Goal: Task Accomplishment & Management: Manage account settings

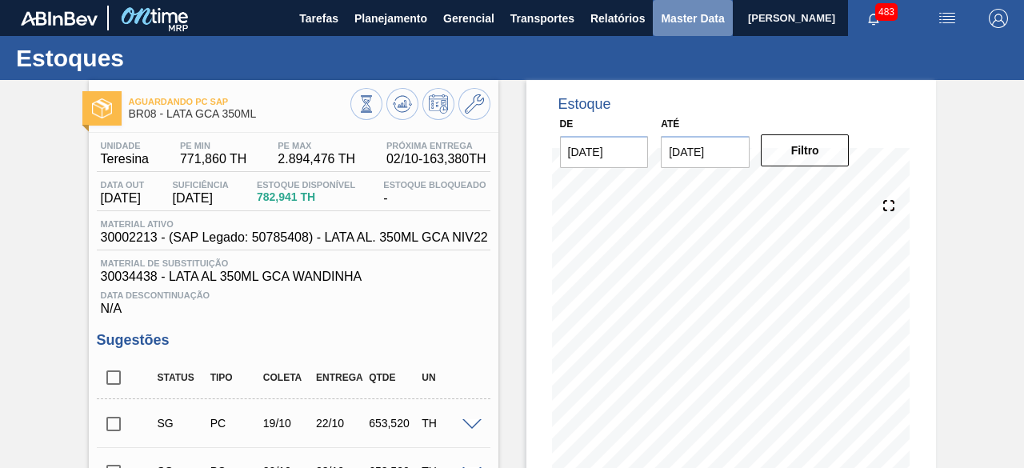
click at [667, 10] on span "Master Data" at bounding box center [692, 18] width 63 height 19
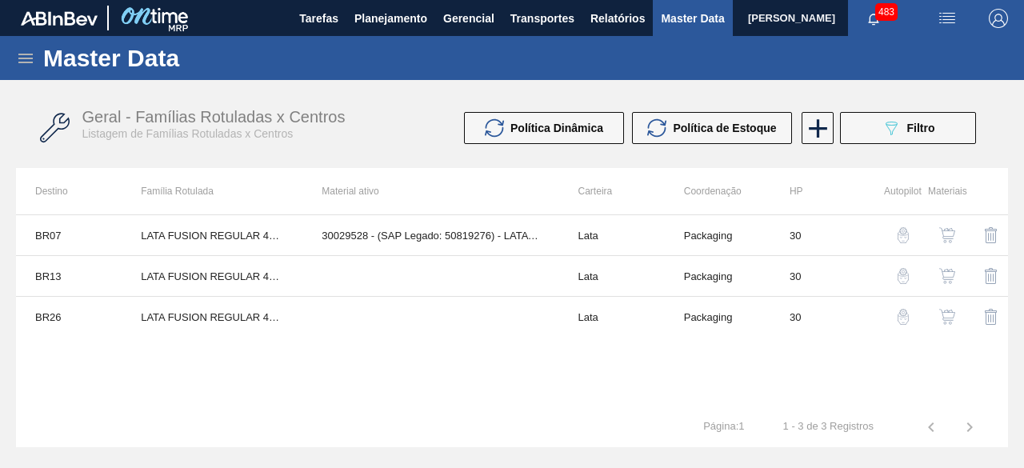
click at [21, 60] on icon at bounding box center [25, 58] width 19 height 19
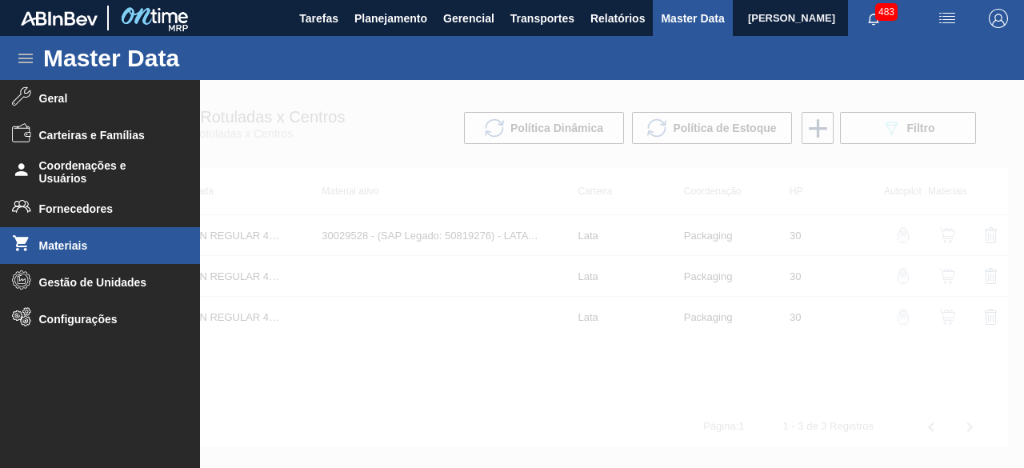
click at [114, 240] on span "Materiais" at bounding box center [105, 245] width 132 height 13
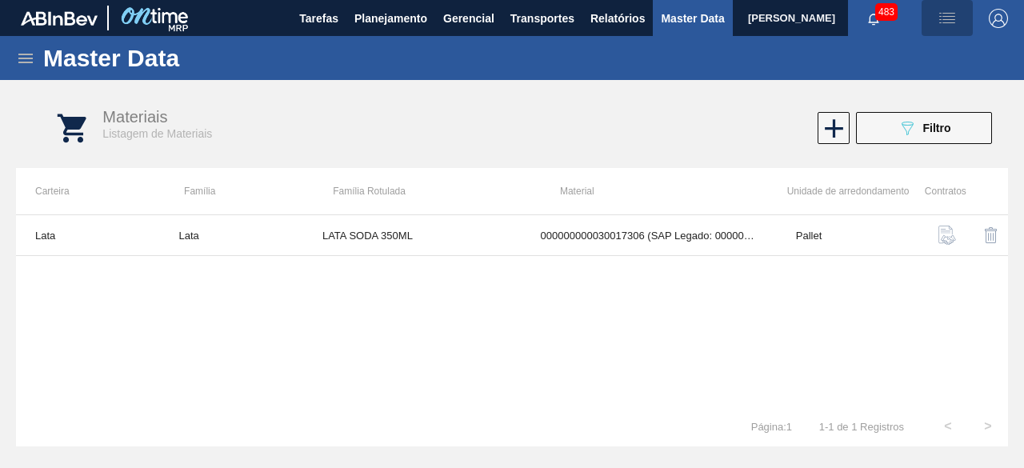
click at [944, 17] on img "button" at bounding box center [947, 18] width 19 height 19
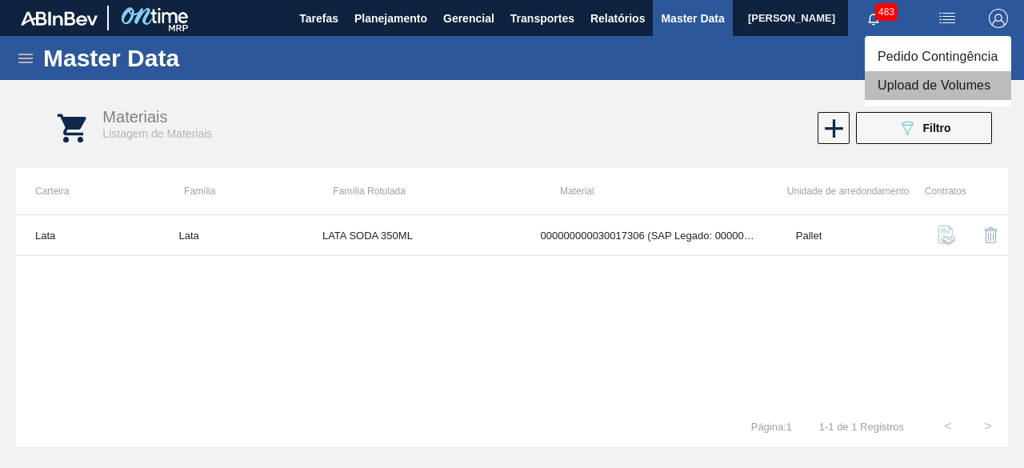
click at [920, 84] on li "Upload de Volumes" at bounding box center [938, 85] width 146 height 29
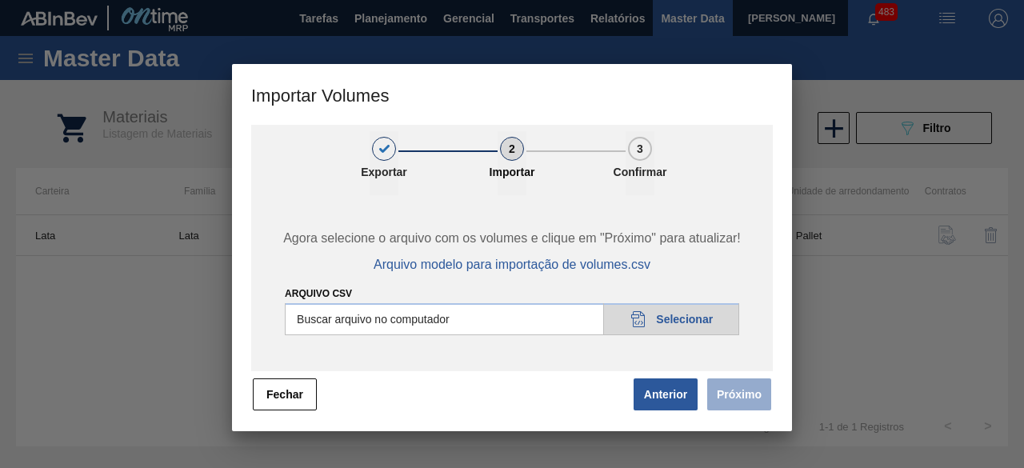
click at [690, 315] on input "Arquivo csv" at bounding box center [512, 319] width 455 height 32
type input "C:\fakepath\Subida Ball D0 + D3 02.10.csv"
click at [733, 395] on button "Próximo" at bounding box center [740, 395] width 64 height 32
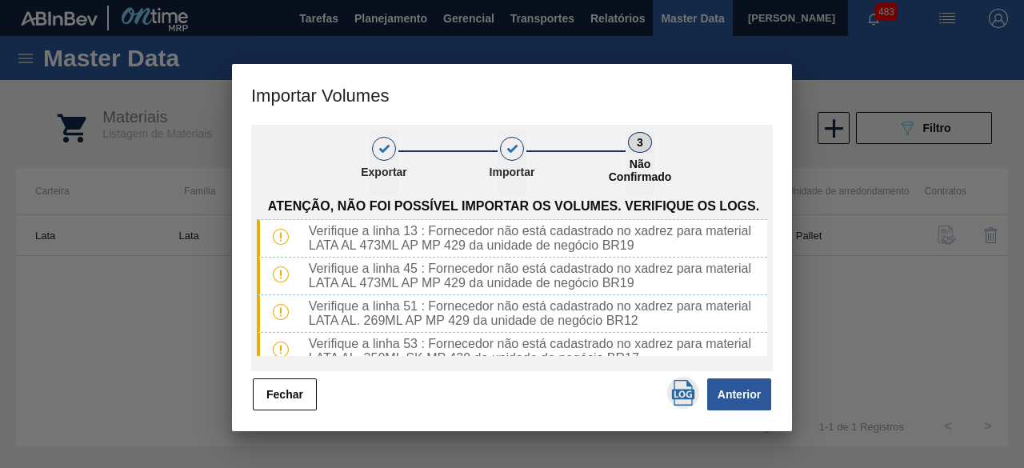
click at [681, 391] on img "button" at bounding box center [684, 393] width 26 height 26
click at [306, 393] on button "Fechar" at bounding box center [285, 395] width 64 height 32
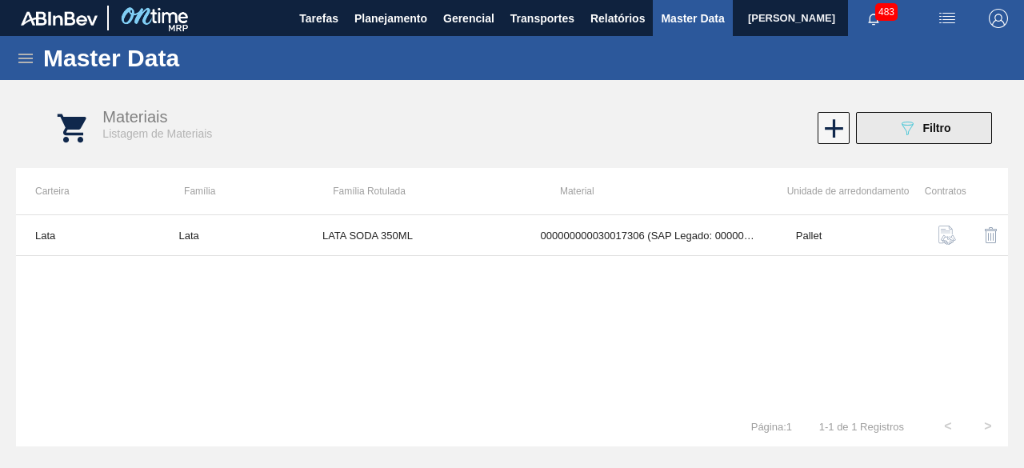
click at [900, 138] on button "089F7B8B-B2A5-4AFE-B5C0-19BA573D28AC Filtro" at bounding box center [924, 128] width 136 height 32
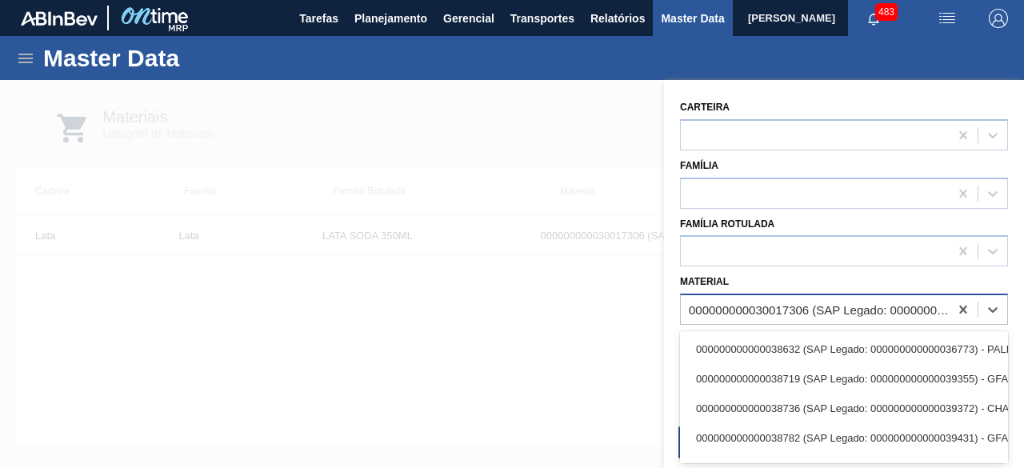
click at [811, 303] on div "000000000030017306 (SAP Legado: 000000000050800204) - LATA AL. 350ML SODA 429" at bounding box center [820, 310] width 262 height 14
paste input "30029834"
type input "30029834"
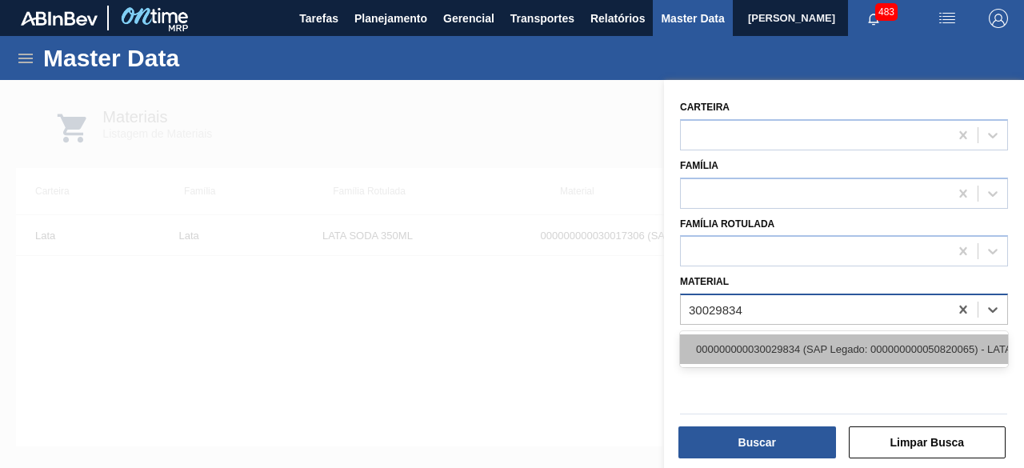
click at [801, 347] on div "000000000030029834 (SAP Legado: 000000000050820065) - LATA AL 473ML AP MP 429" at bounding box center [844, 350] width 328 height 30
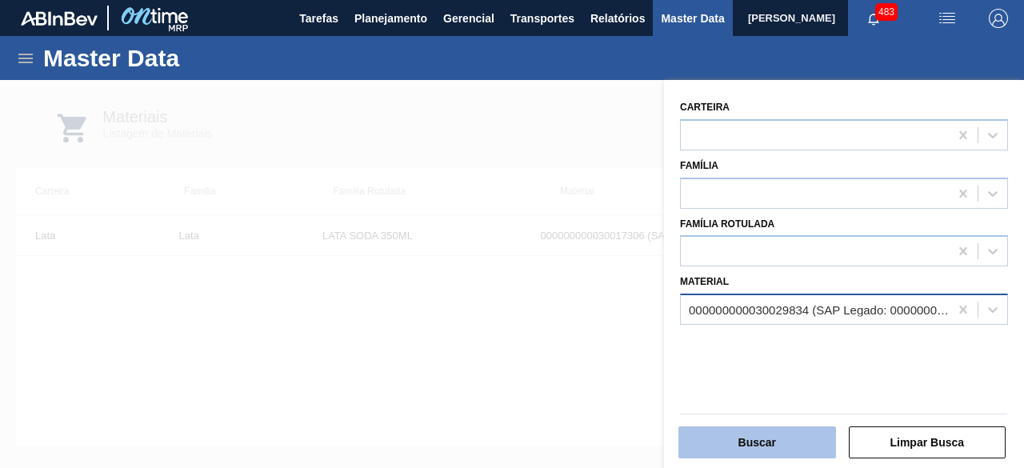
click at [807, 435] on button "Buscar" at bounding box center [758, 443] width 158 height 32
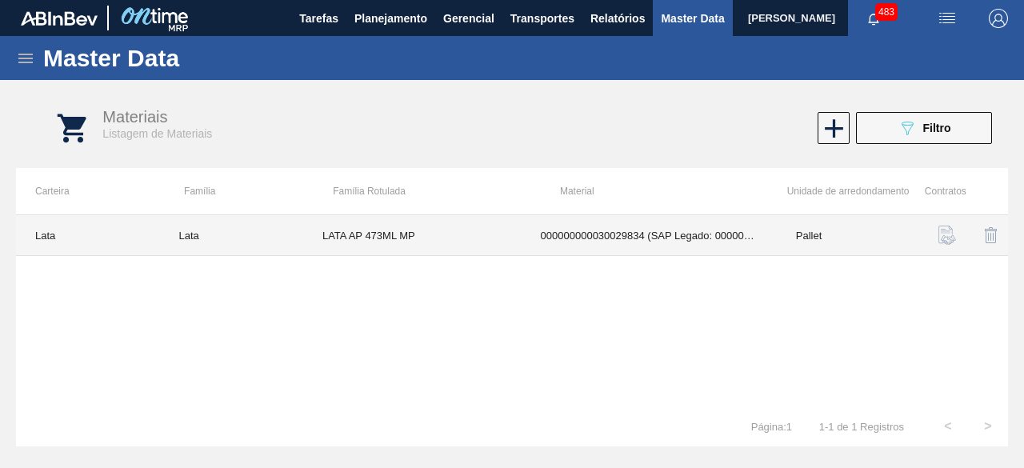
click at [592, 236] on td "000000000030029834 (SAP Legado: 000000000050820065) - LATA AL 473ML AP MP 429" at bounding box center [649, 235] width 255 height 41
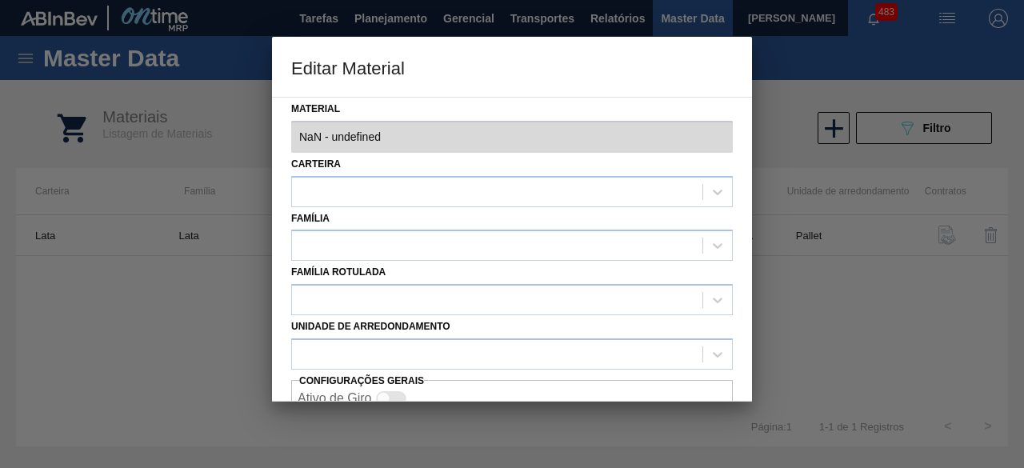
type input "30029834 - 000000000030029834 (SAP Legado: 000000000050820065) - LATA AL 473ML …"
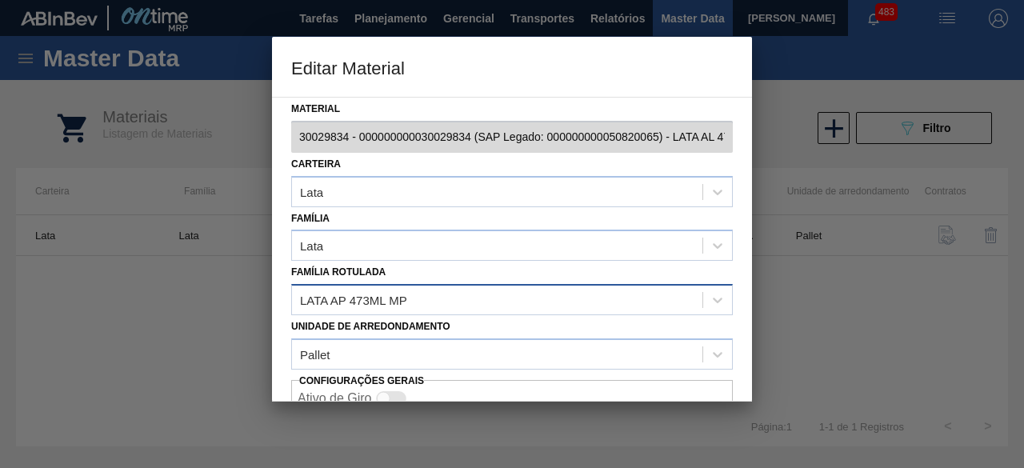
scroll to position [67, 0]
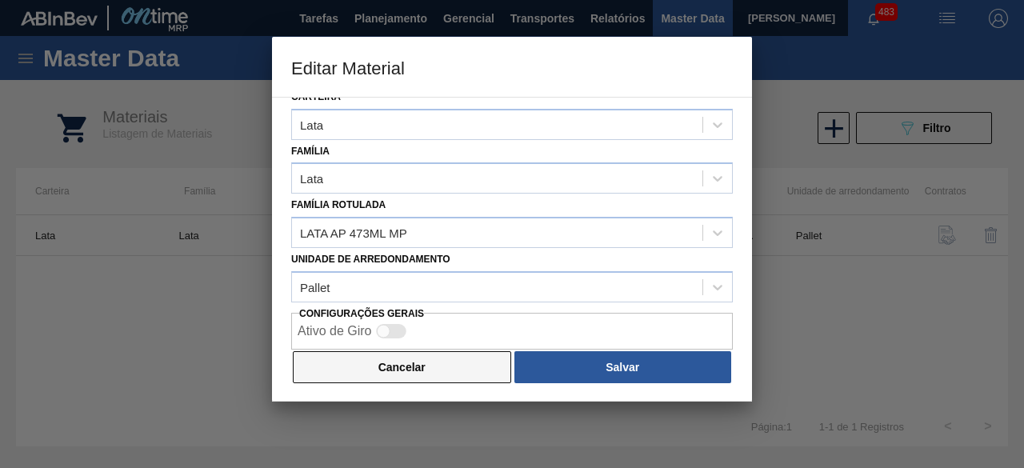
click at [450, 362] on button "Cancelar" at bounding box center [402, 367] width 219 height 32
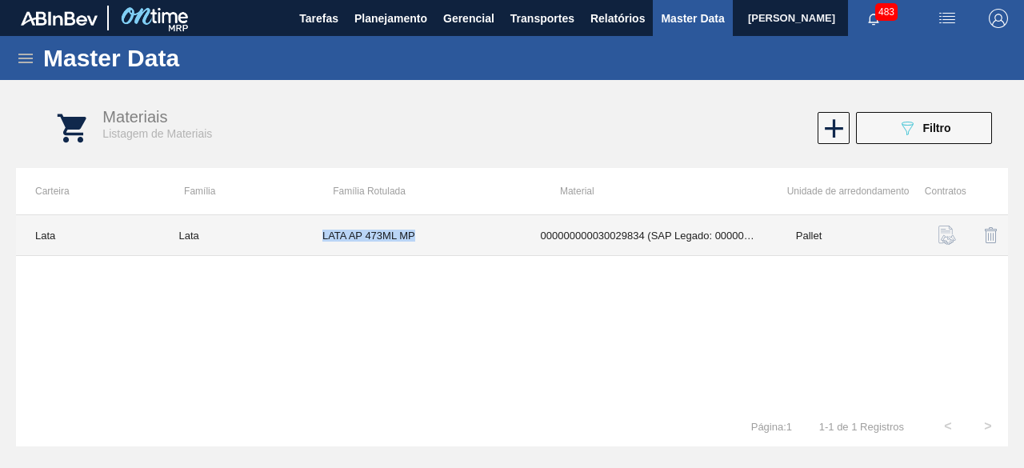
drag, startPoint x: 323, startPoint y: 234, endPoint x: 423, endPoint y: 241, distance: 100.3
click at [423, 241] on td "LATA AP 473ML MP" at bounding box center [412, 235] width 219 height 41
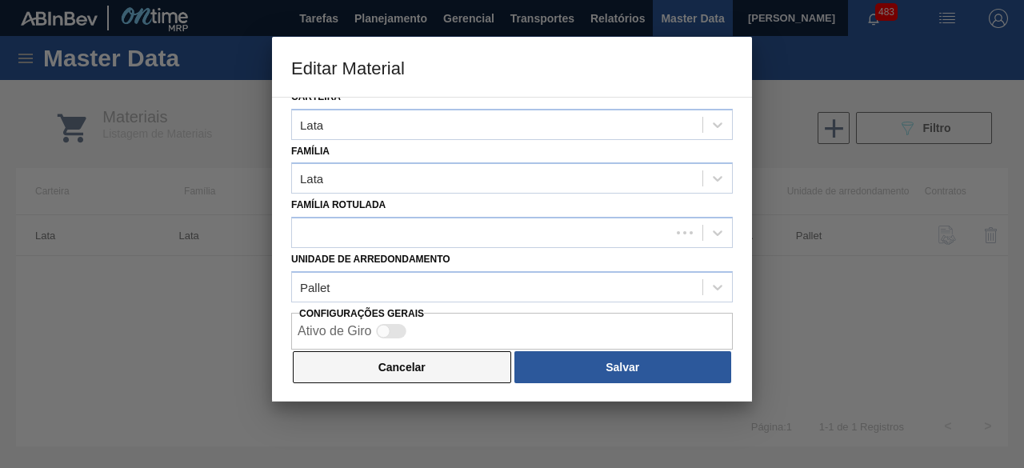
click at [455, 355] on button "Cancelar" at bounding box center [402, 367] width 219 height 32
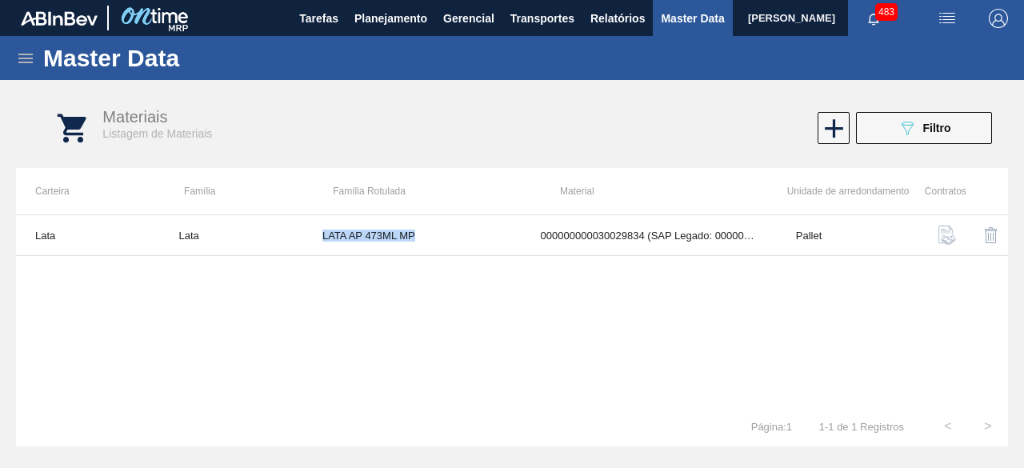
copy td "LATA AP 473ML MP"
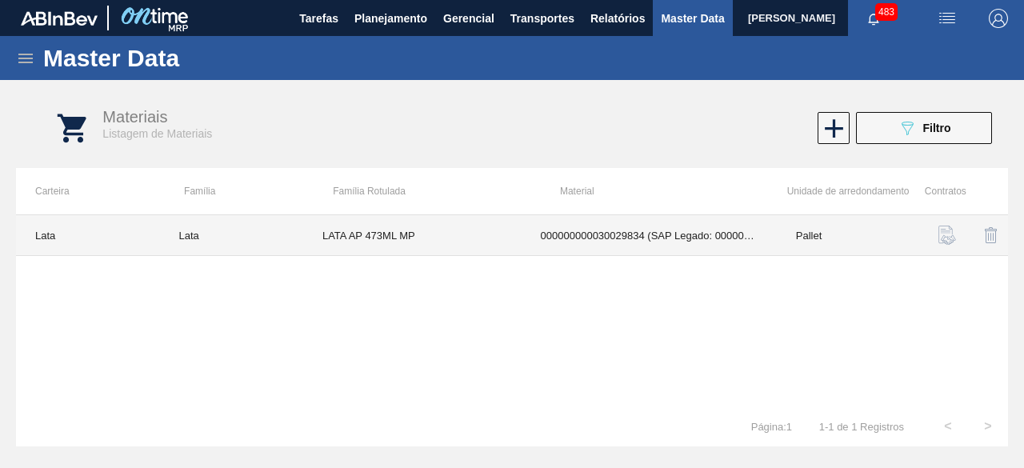
click at [180, 235] on td "Lata" at bounding box center [230, 235] width 143 height 41
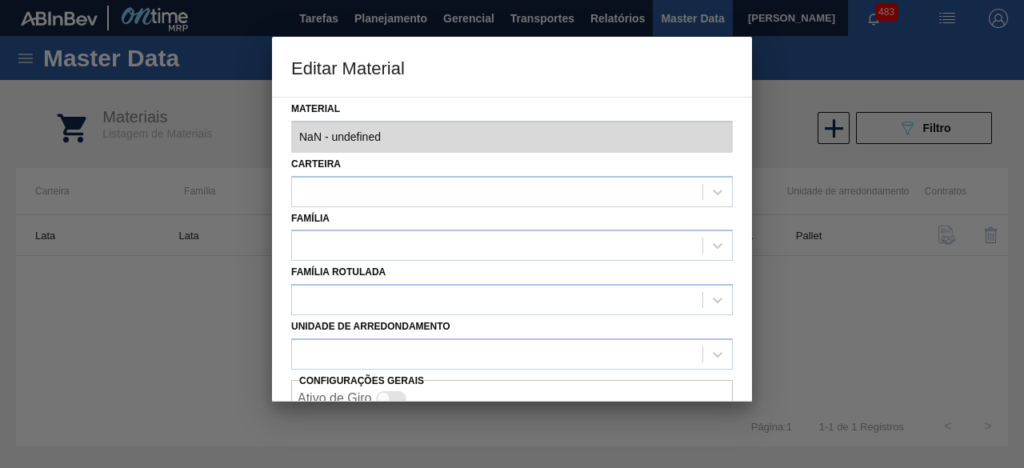
type input "30029834 - 000000000030029834 (SAP Legado: 000000000050820065) - LATA AL 473ML …"
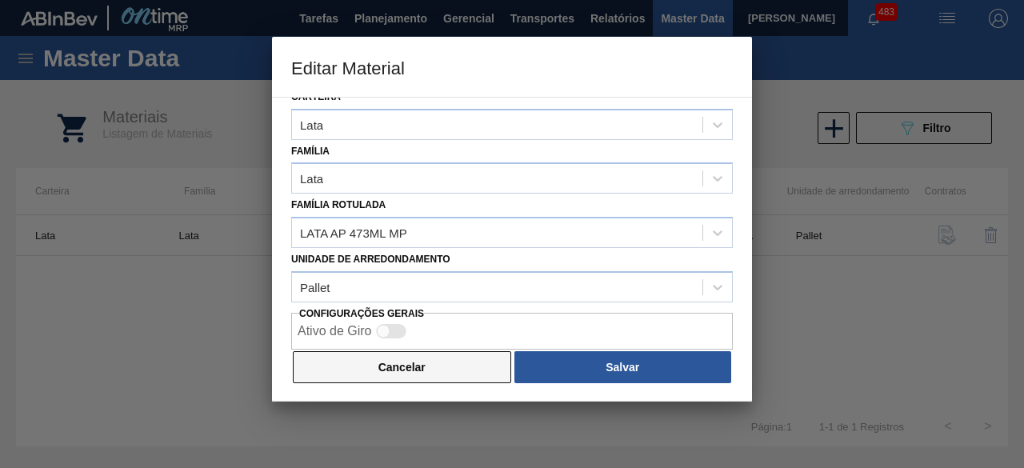
click at [405, 358] on button "Cancelar" at bounding box center [402, 367] width 219 height 32
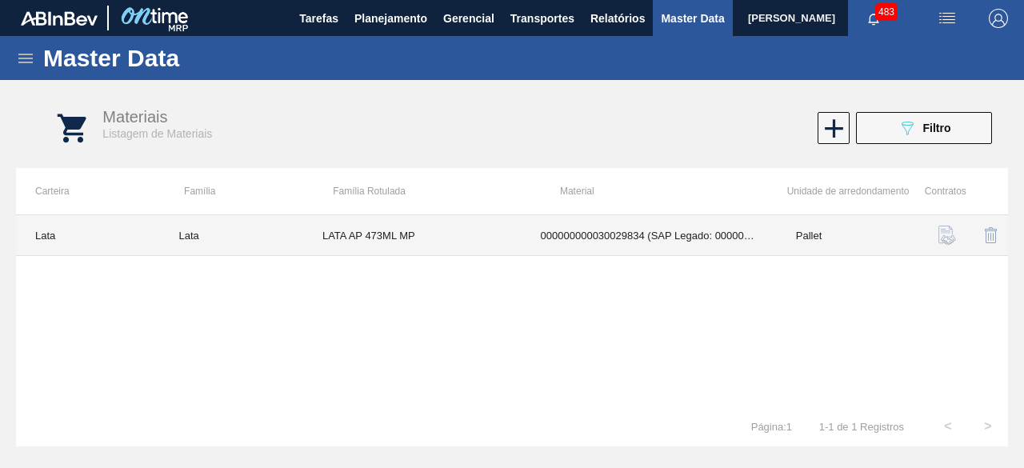
click at [491, 231] on td "LATA AP 473ML MP" at bounding box center [412, 235] width 219 height 41
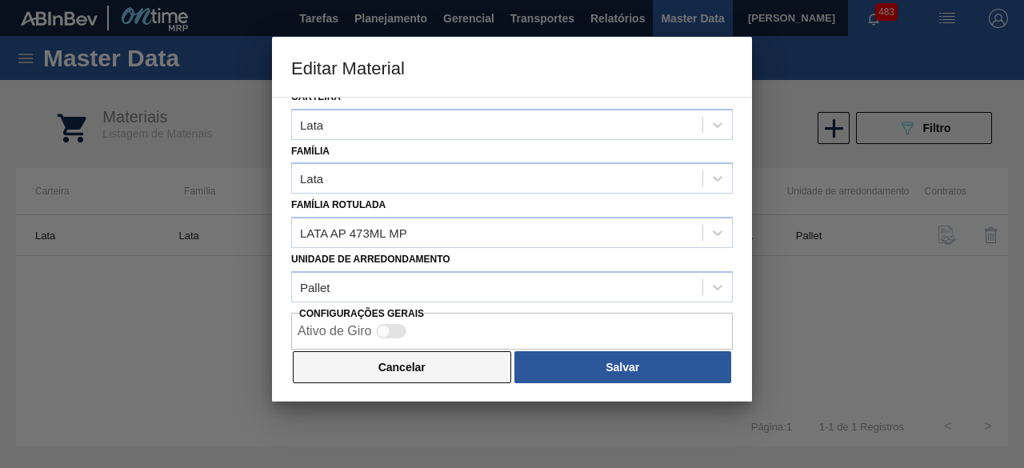
click at [460, 366] on button "Cancelar" at bounding box center [402, 367] width 219 height 32
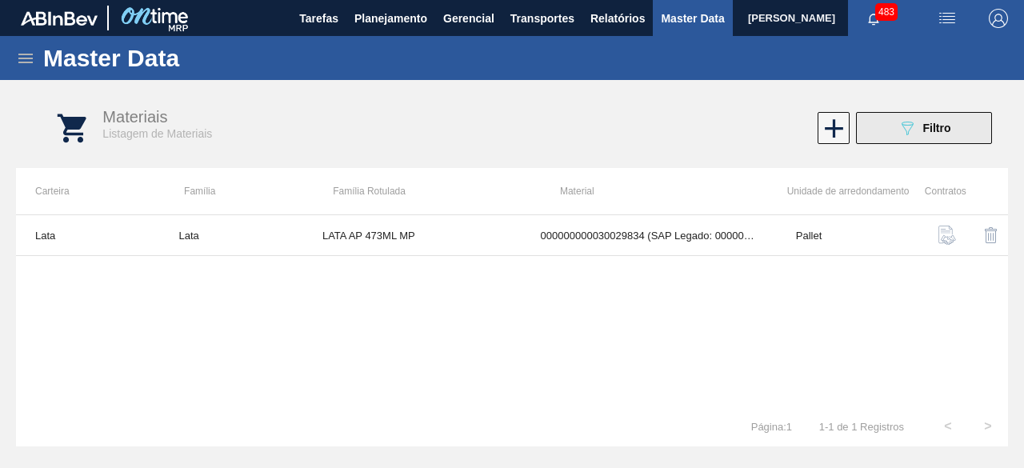
click at [909, 129] on icon "089F7B8B-B2A5-4AFE-B5C0-19BA573D28AC" at bounding box center [907, 127] width 19 height 19
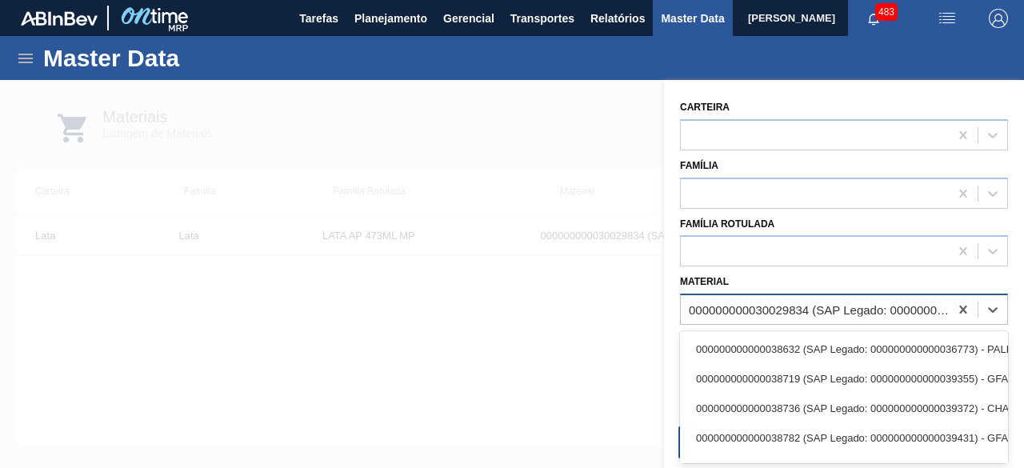
click at [815, 299] on div "000000000030029834 (SAP Legado: 000000000050820065) - LATA AL 473ML AP MP 429" at bounding box center [815, 310] width 268 height 23
paste input "30012386"
type input "30012386"
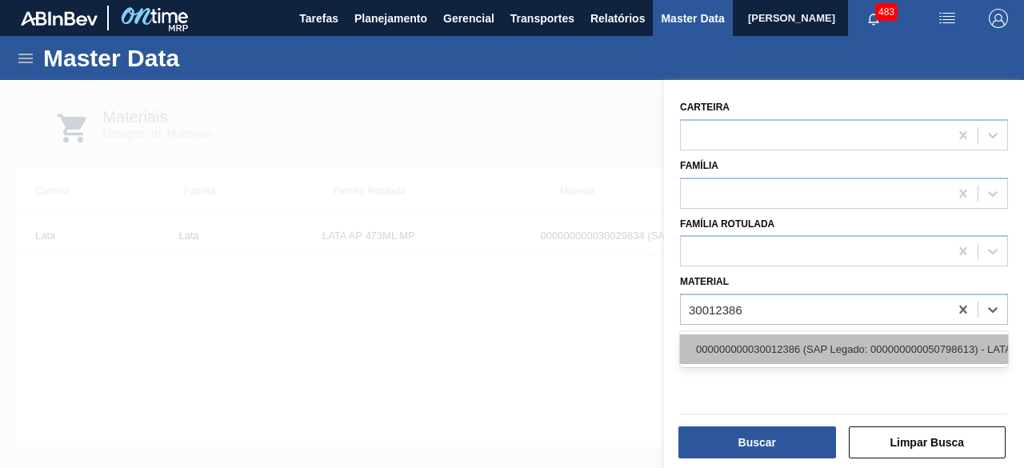
click at [816, 350] on div "000000000030012386 (SAP Legado: 000000000050798613) - LATA AL. 269ML AP MP 429" at bounding box center [844, 350] width 328 height 30
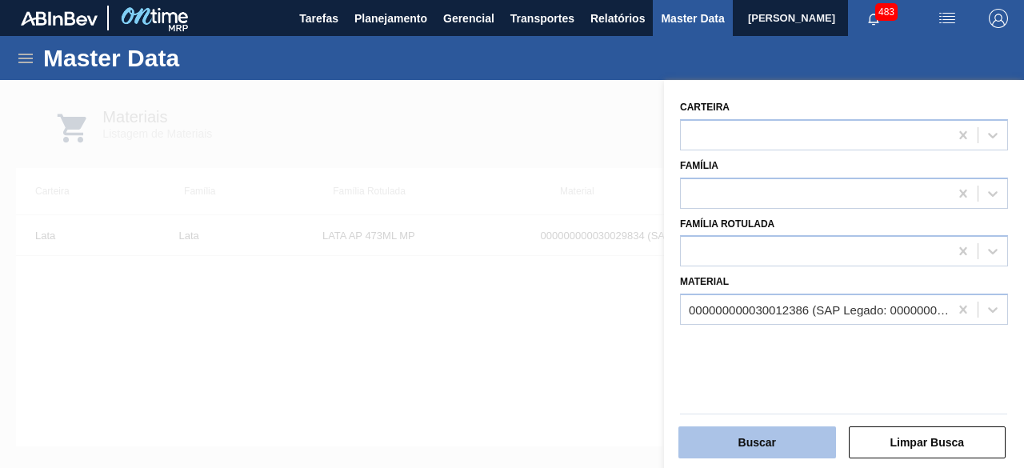
click at [793, 439] on button "Buscar" at bounding box center [758, 443] width 158 height 32
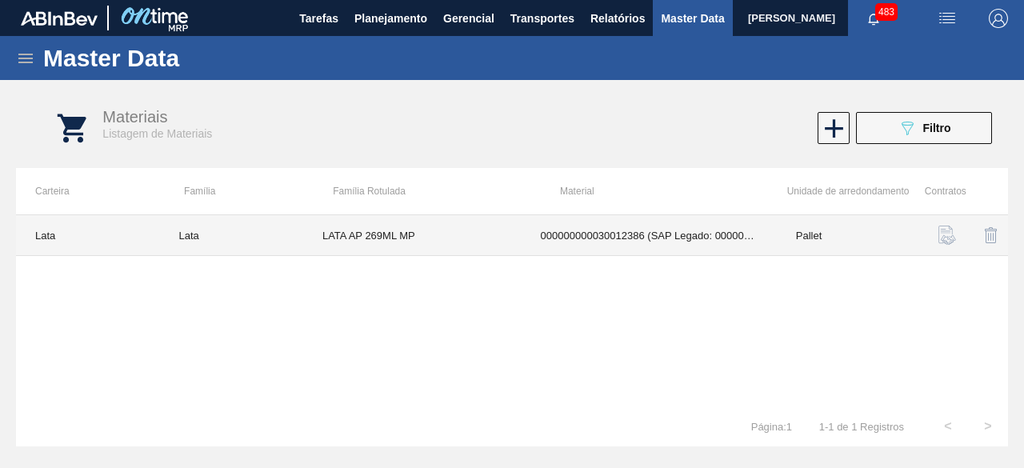
click at [466, 236] on td "LATA AP 269ML MP" at bounding box center [412, 235] width 219 height 41
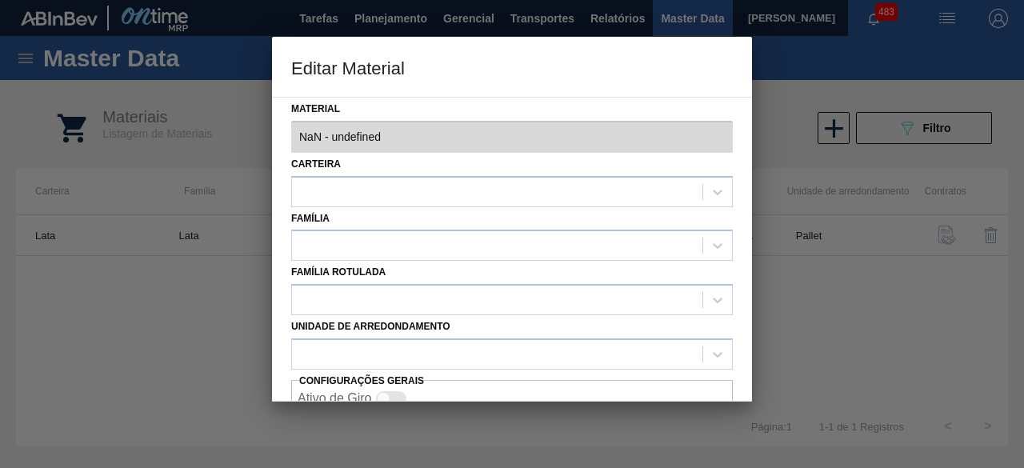
type input "30012386 - 000000000030012386 (SAP Legado: 000000000050798613) - LATA AL. 269ML…"
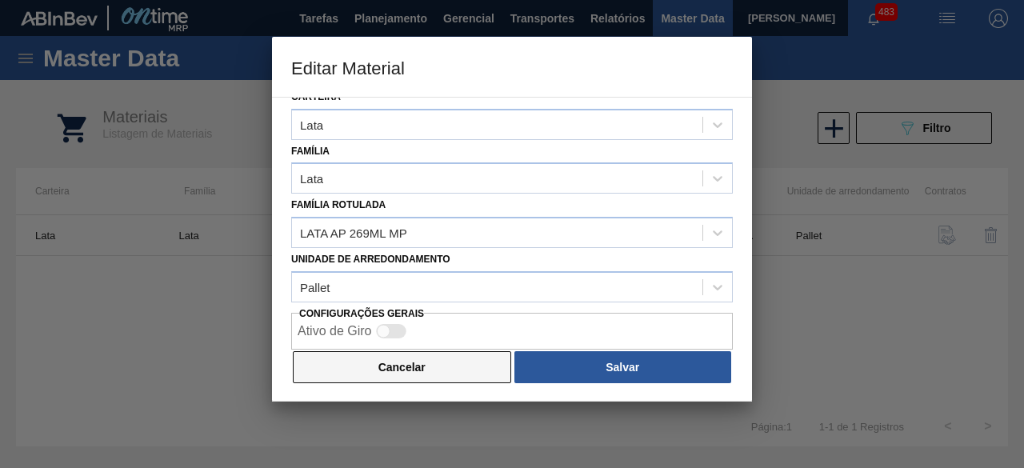
click at [452, 361] on button "Cancelar" at bounding box center [402, 367] width 219 height 32
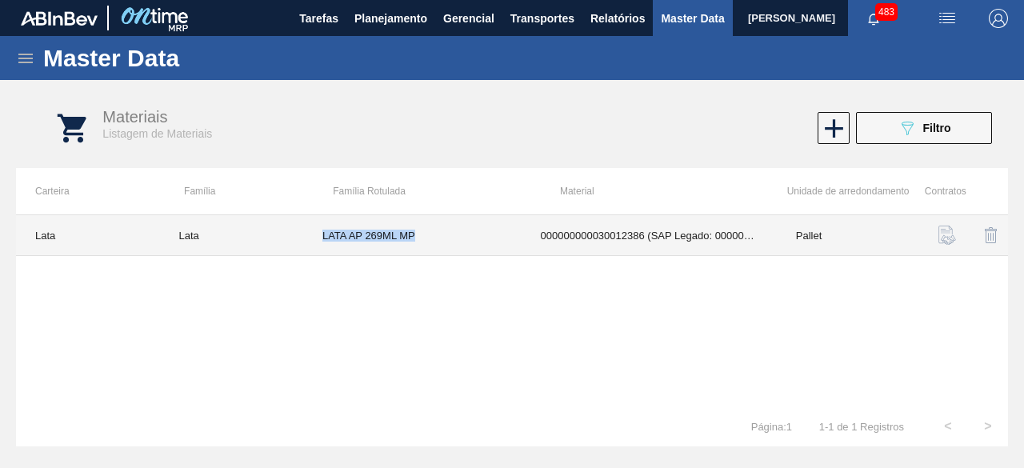
drag, startPoint x: 321, startPoint y: 236, endPoint x: 414, endPoint y: 237, distance: 92.8
click at [414, 237] on td "LATA AP 269ML MP" at bounding box center [412, 235] width 219 height 41
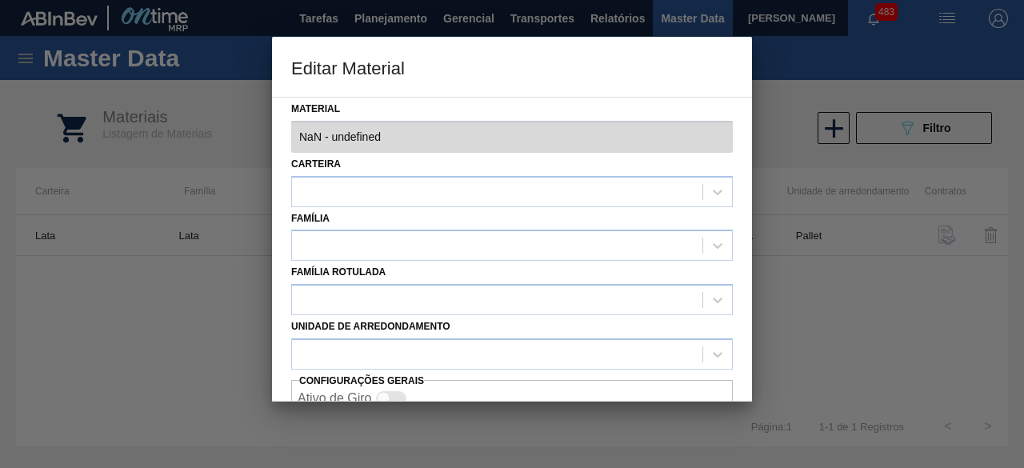
type input "30012386 - 000000000030012386 (SAP Legado: 000000000050798613) - LATA AL. 269ML…"
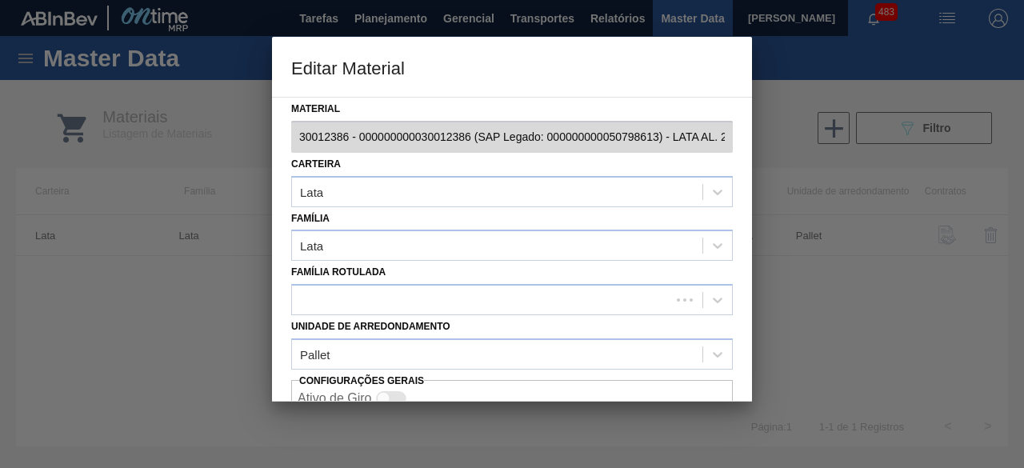
copy td "LATA AP 269ML MP"
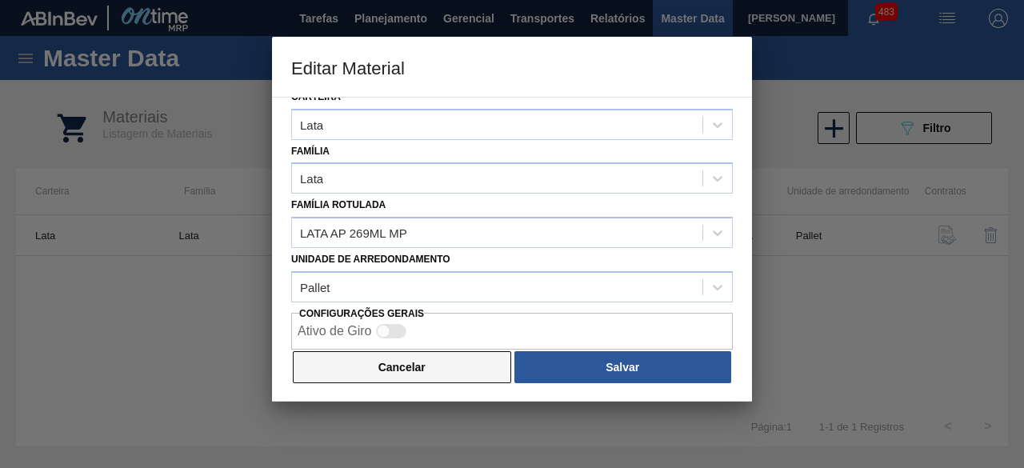
click at [458, 376] on button "Cancelar" at bounding box center [402, 367] width 219 height 32
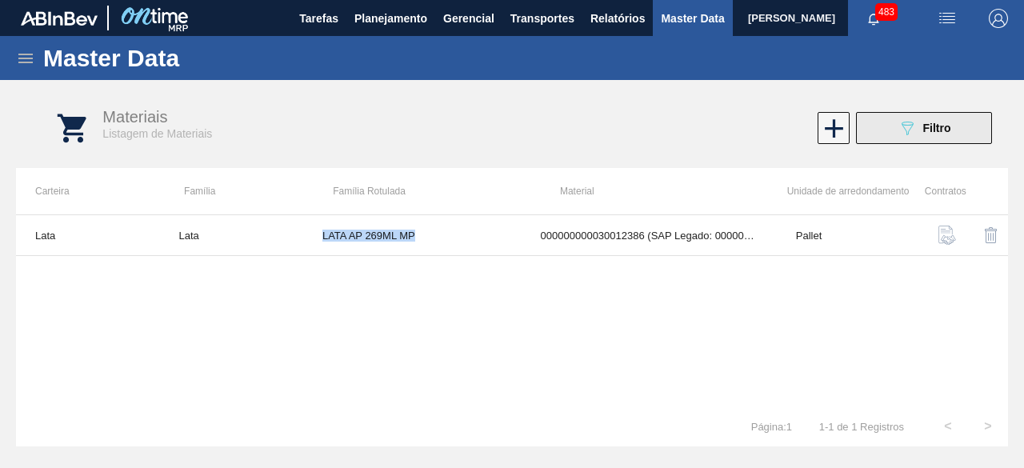
click at [898, 131] on icon "089F7B8B-B2A5-4AFE-B5C0-19BA573D28AC" at bounding box center [907, 127] width 19 height 19
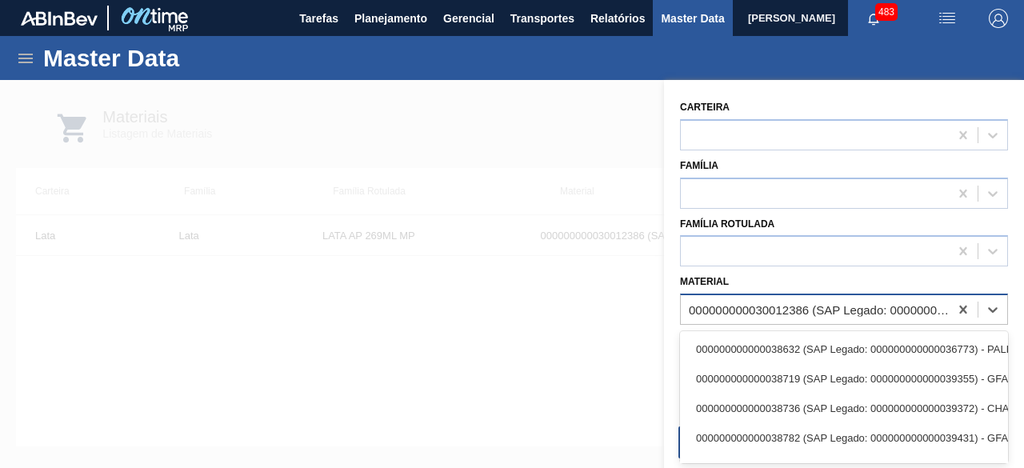
click at [733, 311] on div "000000000030012386 (SAP Legado: 000000000050798613) - LATA AL. 269ML AP MP 429" at bounding box center [820, 310] width 262 height 14
paste input "30034234"
type input "30034234"
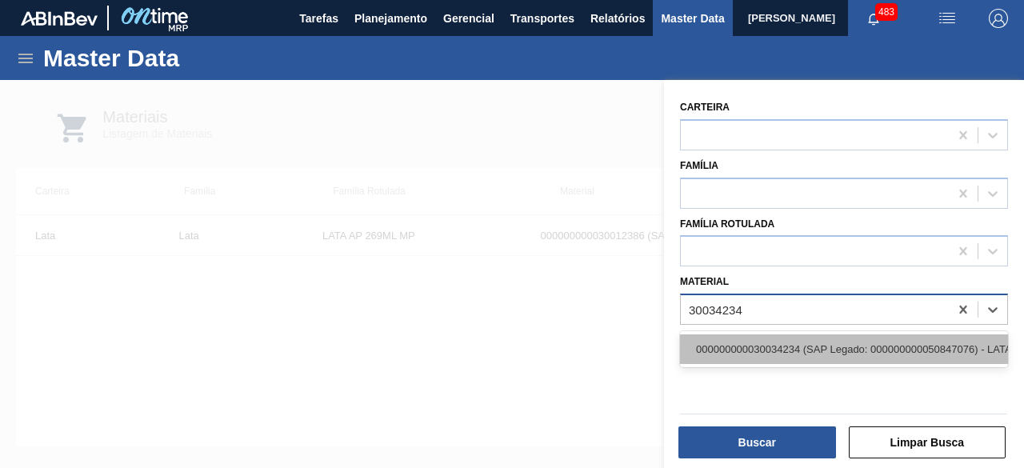
click at [762, 351] on div "000000000030034234 (SAP Legado: 000000000050847076) - LATA AL ORIGINAL 269ML BR…" at bounding box center [844, 350] width 328 height 30
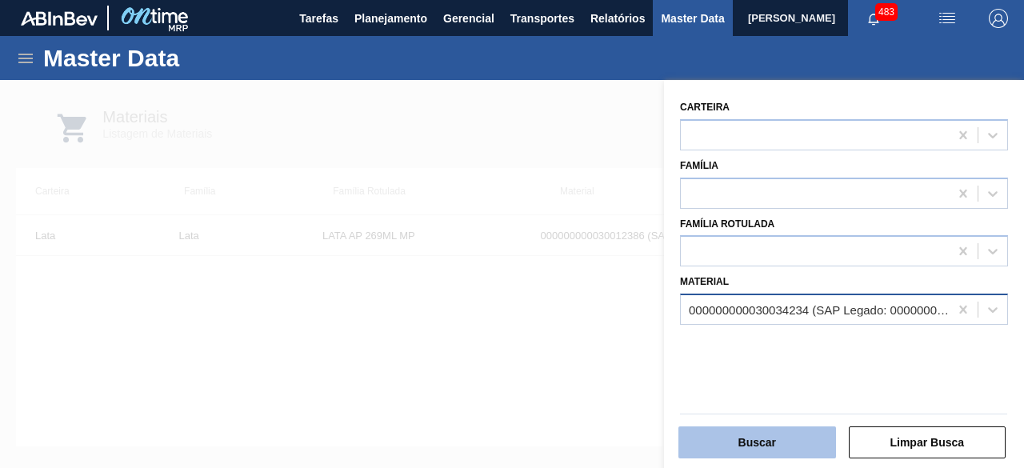
click at [762, 444] on button "Buscar" at bounding box center [758, 443] width 158 height 32
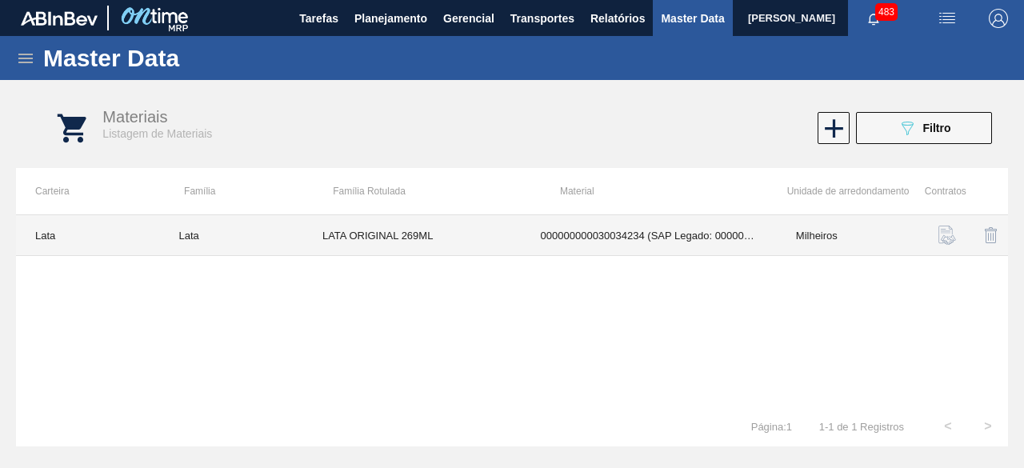
click at [469, 247] on td "LATA ORIGINAL 269ML" at bounding box center [412, 235] width 219 height 41
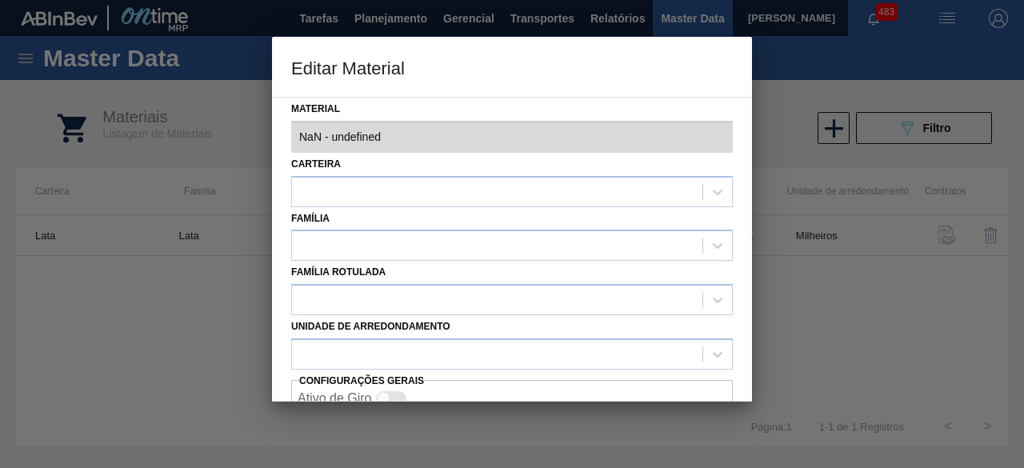
type input "30034234 - 000000000030034234 (SAP Legado: 000000000050847076) - LATA AL ORIGIN…"
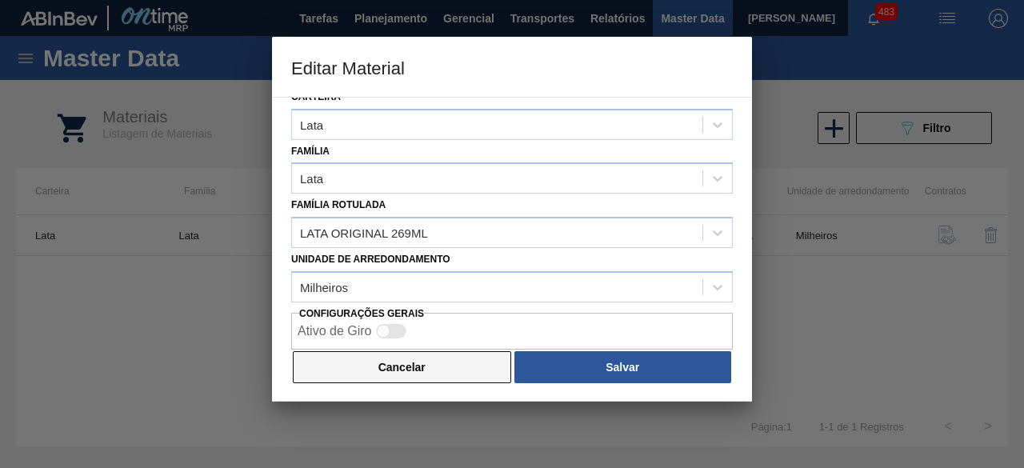
click at [491, 351] on button "Cancelar" at bounding box center [402, 367] width 219 height 32
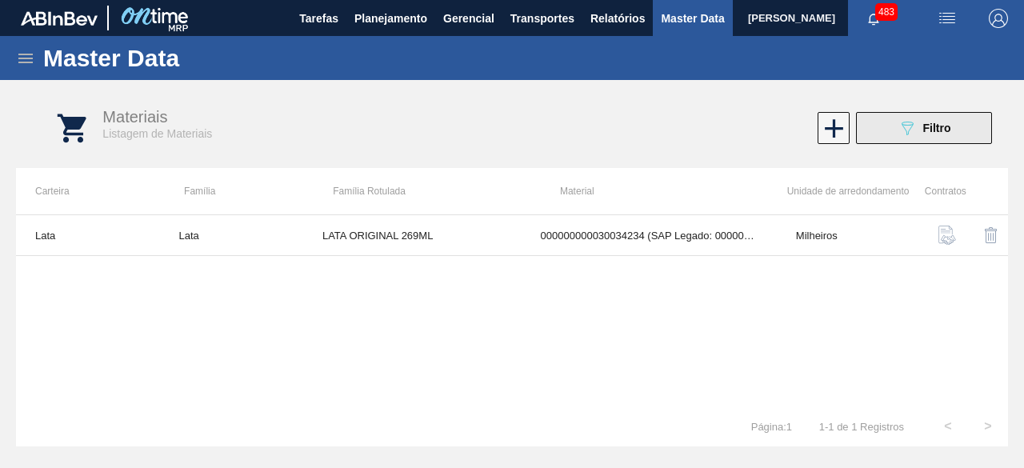
click at [893, 124] on button "089F7B8B-B2A5-4AFE-B5C0-19BA573D28AC Filtro" at bounding box center [924, 128] width 136 height 32
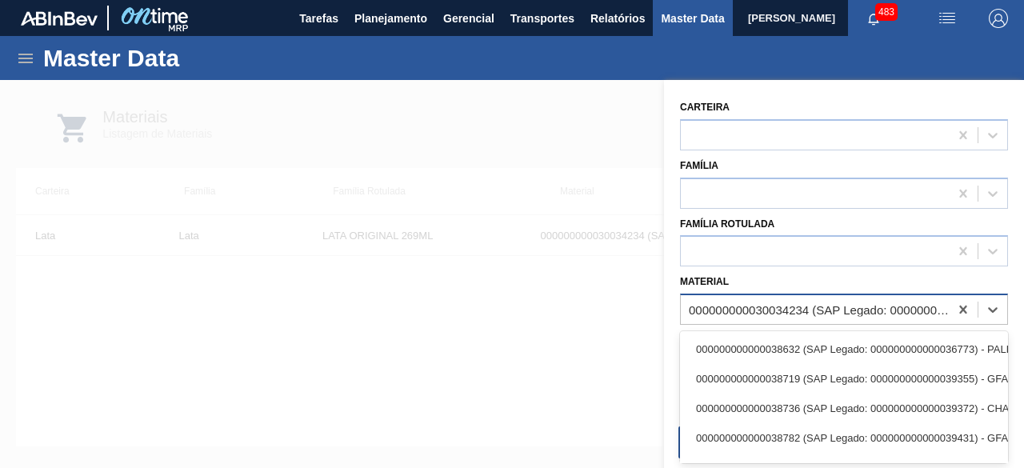
click at [780, 299] on div "000000000030034234 (SAP Legado: 000000000050847076) - LATA AL ORIGINAL 269ML BR…" at bounding box center [815, 310] width 268 height 23
paste input "30029834"
type input "30029834"
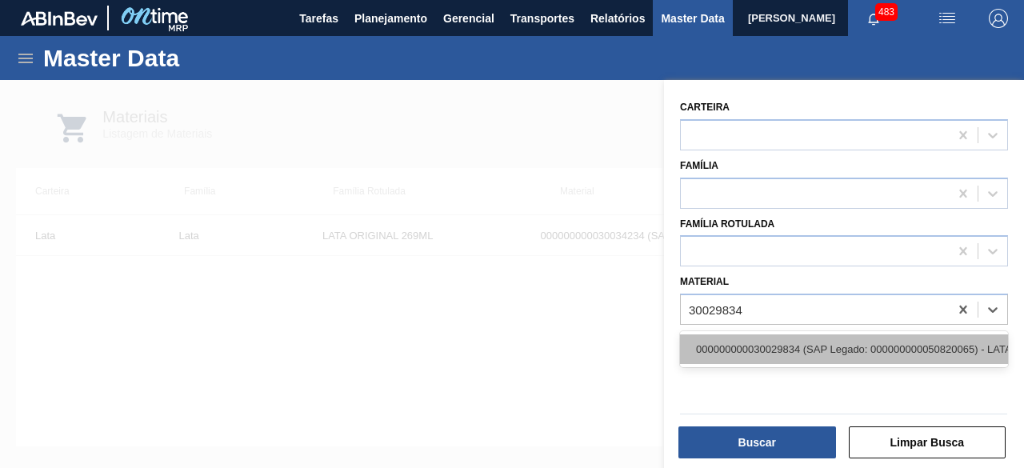
click at [794, 340] on div "000000000030029834 (SAP Legado: 000000000050820065) - LATA AL 473ML AP MP 429" at bounding box center [844, 350] width 328 height 30
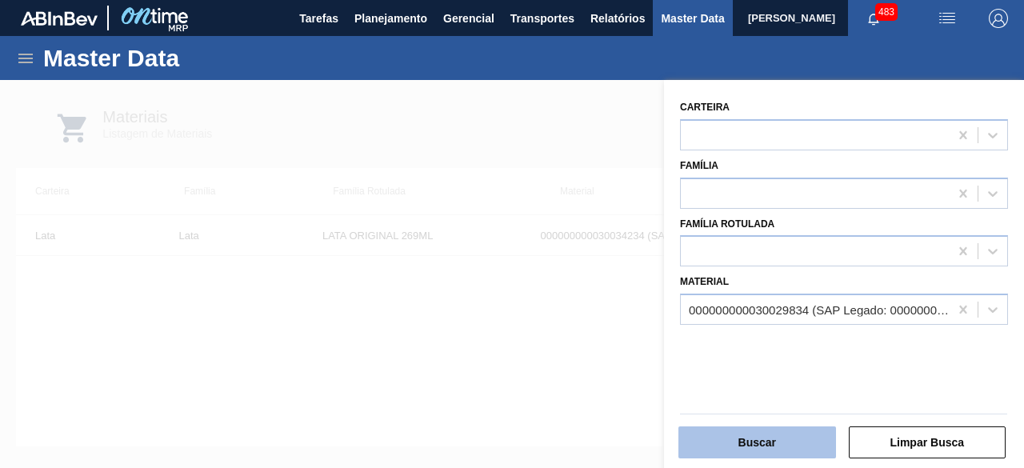
click at [788, 435] on button "Buscar" at bounding box center [758, 443] width 158 height 32
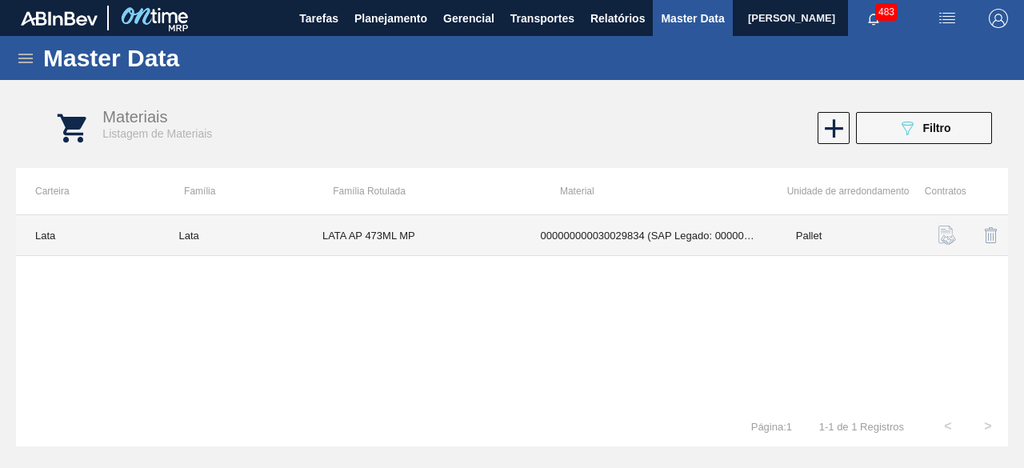
click at [456, 241] on td "LATA AP 473ML MP" at bounding box center [412, 235] width 219 height 41
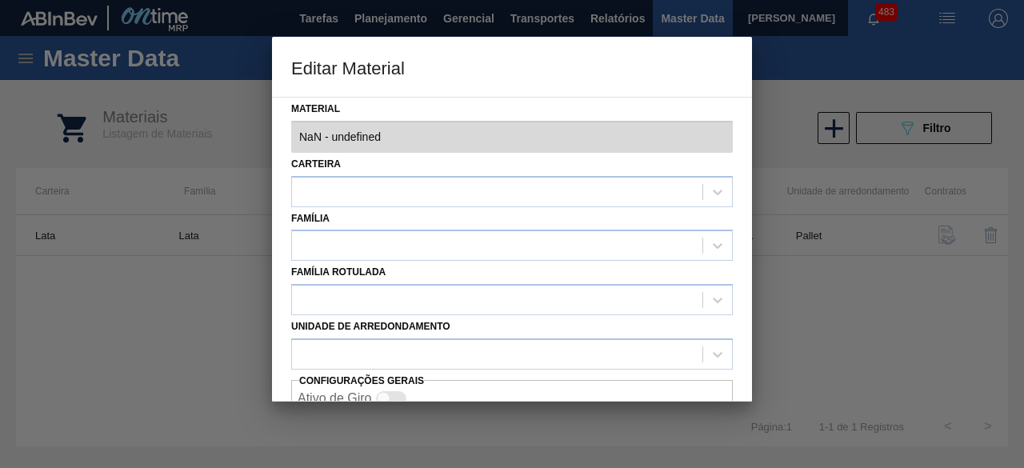
type input "30029834 - 000000000030029834 (SAP Legado: 000000000050820065) - LATA AL 473ML …"
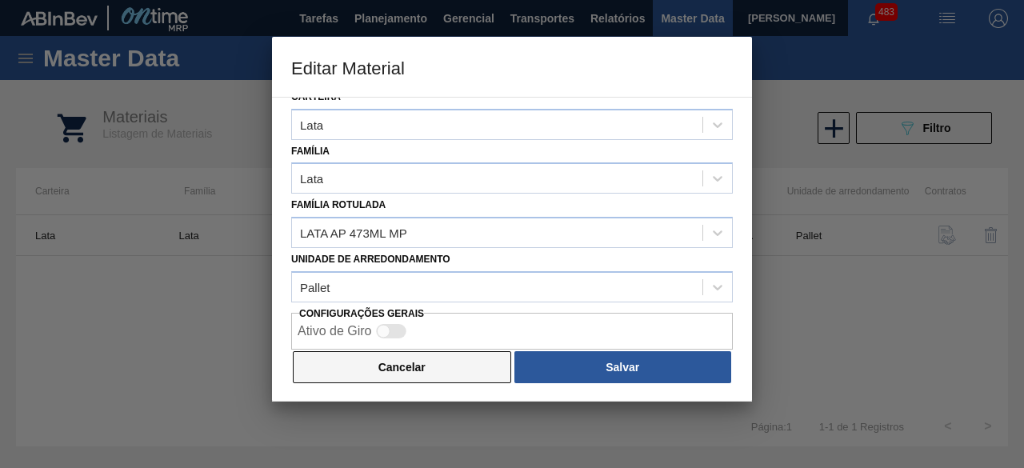
click at [434, 370] on button "Cancelar" at bounding box center [402, 367] width 219 height 32
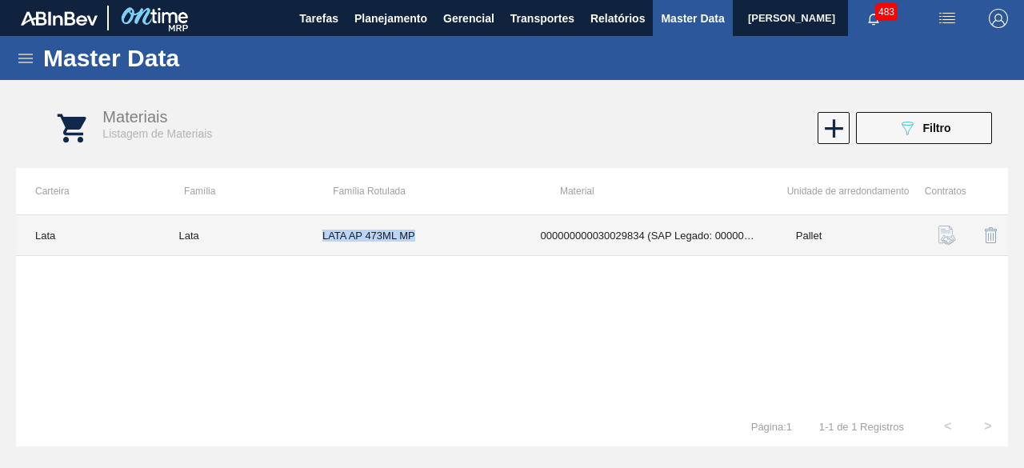
drag, startPoint x: 322, startPoint y: 234, endPoint x: 424, endPoint y: 238, distance: 102.5
click at [424, 238] on td "LATA AP 473ML MP" at bounding box center [412, 235] width 219 height 41
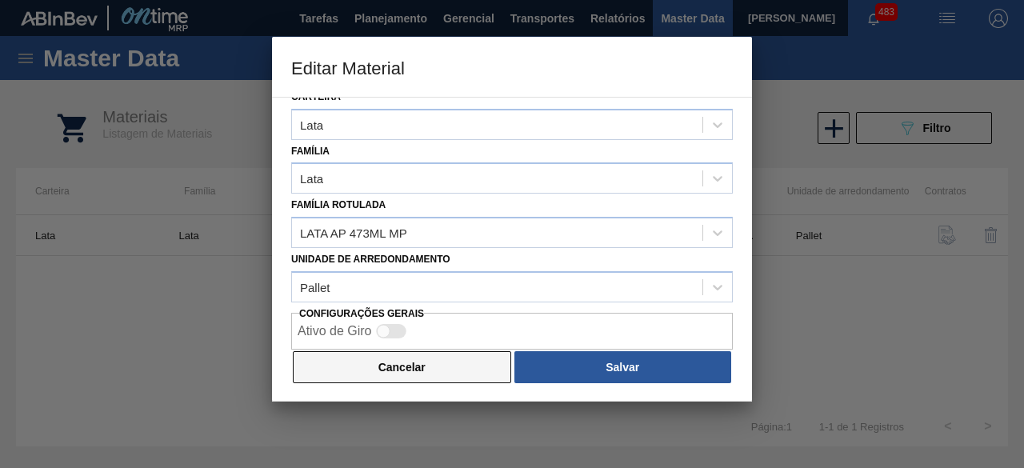
click at [477, 370] on button "Cancelar" at bounding box center [402, 367] width 219 height 32
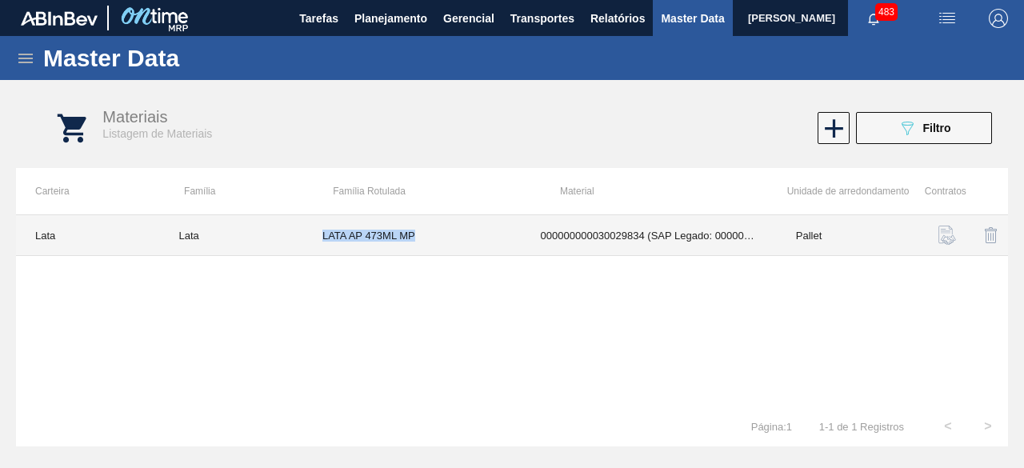
copy td "LATA AP 473ML MP"
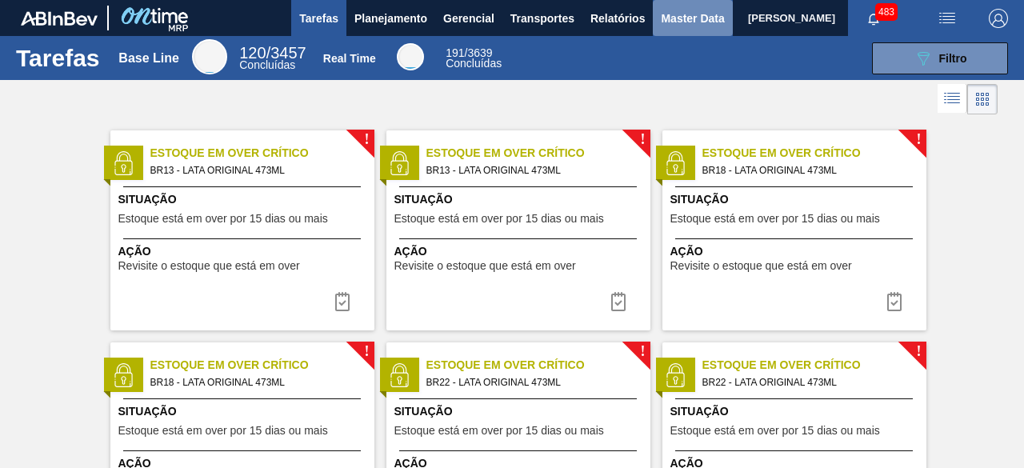
click at [664, 21] on span "Master Data" at bounding box center [692, 18] width 63 height 19
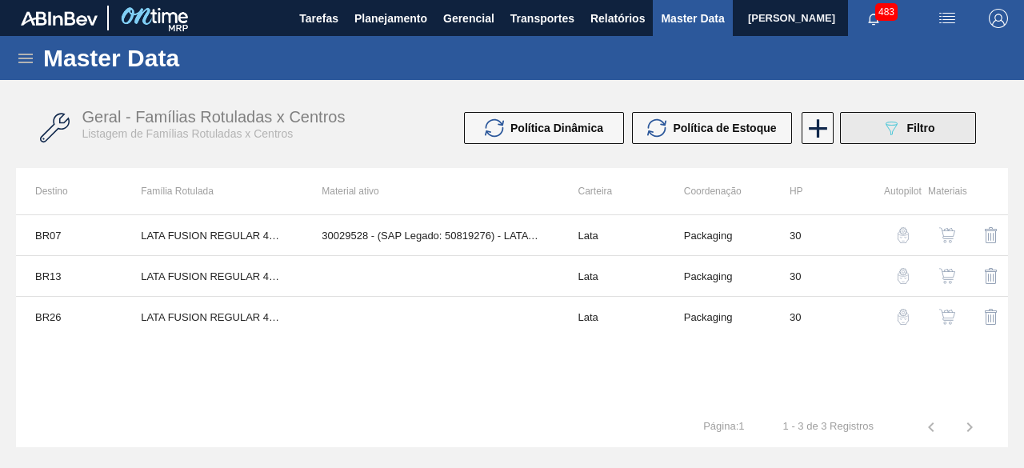
click at [858, 129] on button "089F7B8B-B2A5-4AFE-B5C0-19BA573D28AC Filtro" at bounding box center [908, 128] width 136 height 32
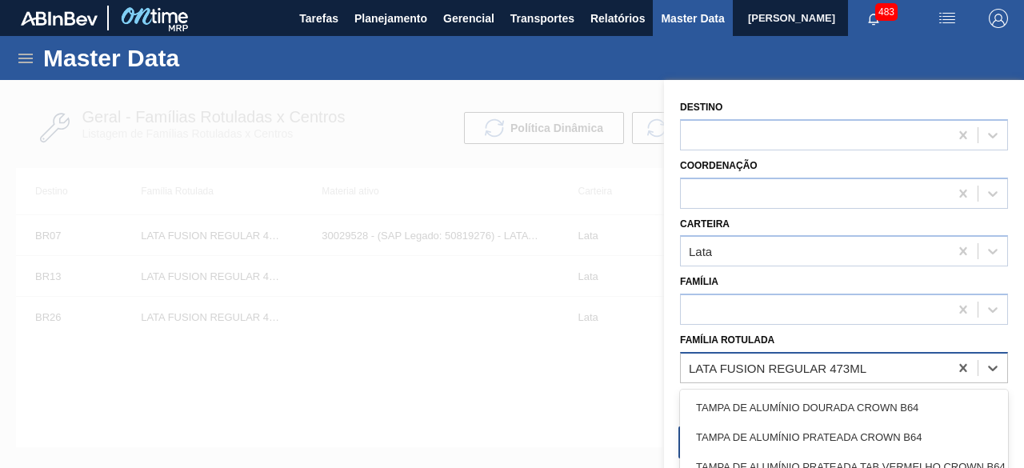
click at [719, 362] on div "LATA FUSION REGULAR 473ML" at bounding box center [778, 368] width 178 height 14
paste Rotulada "LATA AP 473ML MP"
type Rotulada "LATA AP 473ML MP"
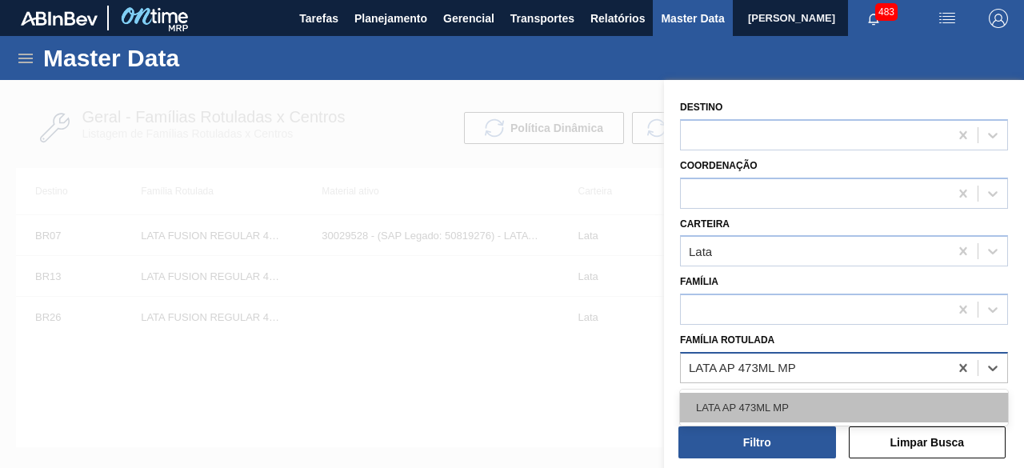
click at [738, 401] on div "LATA AP 473ML MP" at bounding box center [844, 408] width 328 height 30
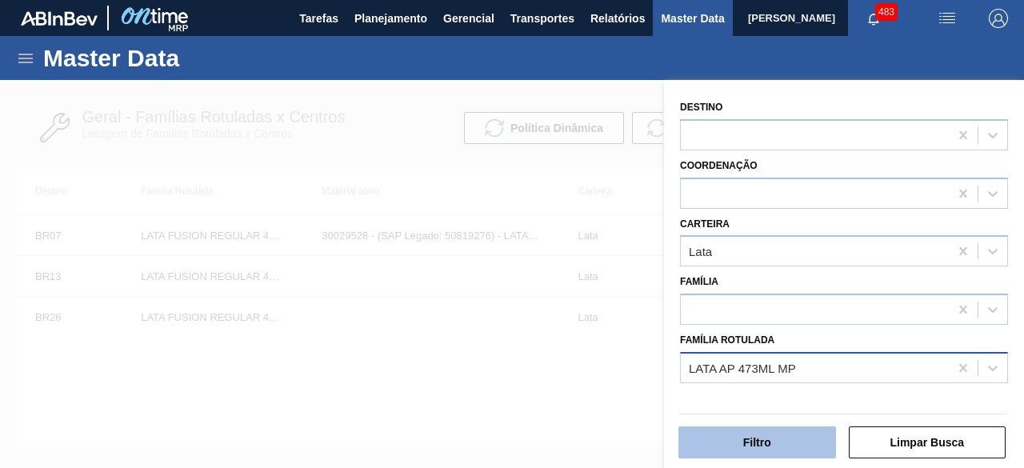
click at [764, 439] on button "Filtro" at bounding box center [758, 443] width 158 height 32
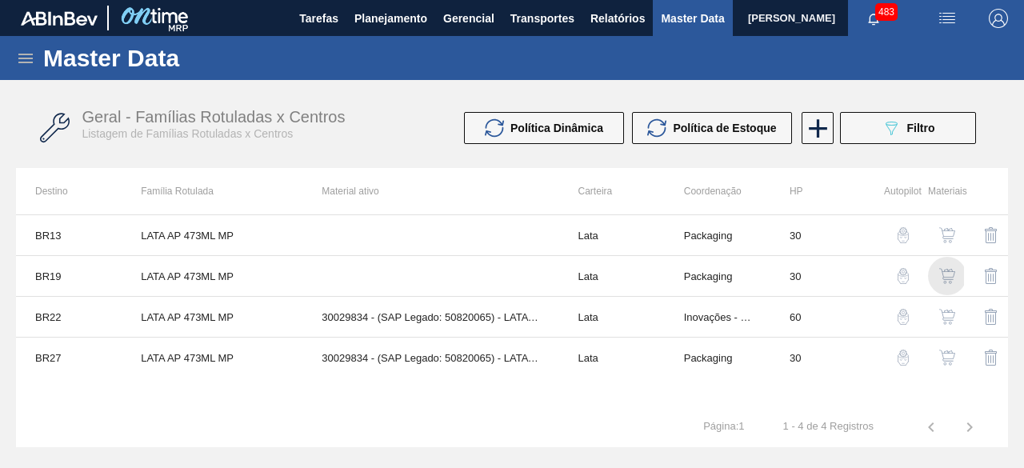
click at [952, 278] on img "button" at bounding box center [948, 276] width 16 height 16
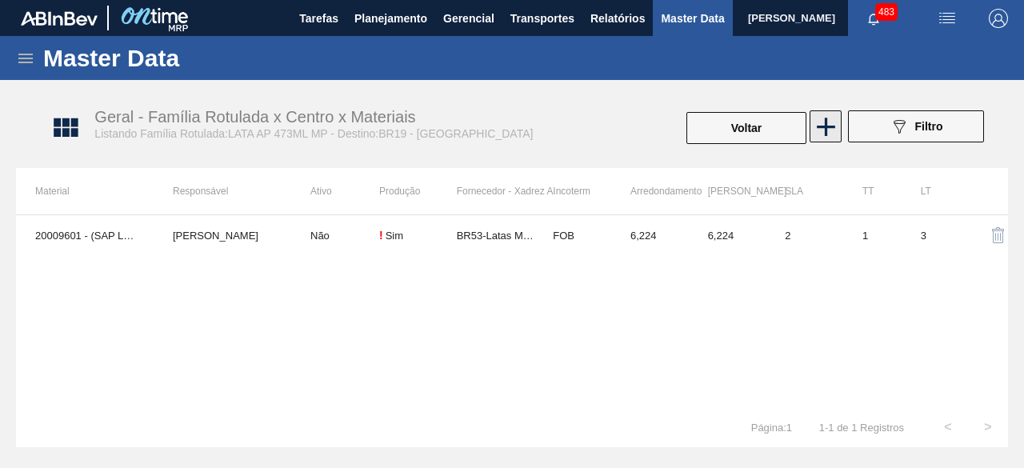
click at [829, 140] on icon at bounding box center [826, 126] width 31 height 31
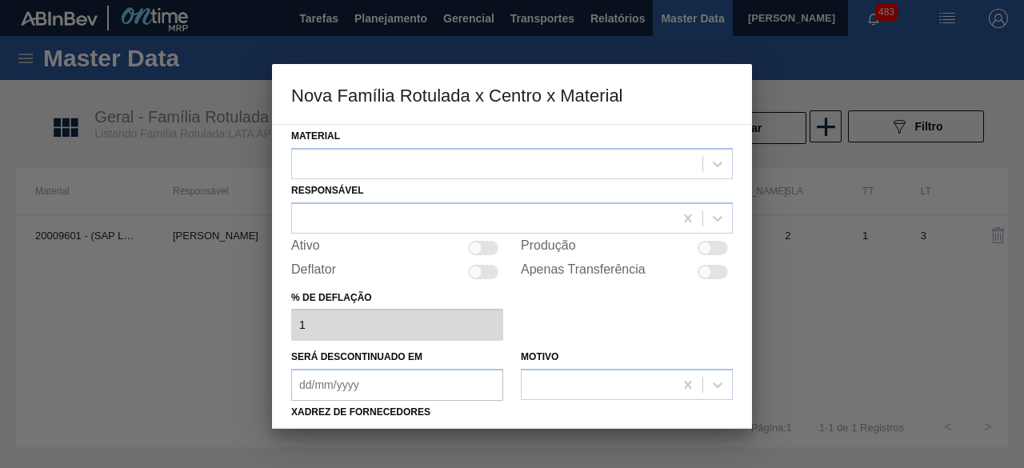
click at [796, 270] on div at bounding box center [512, 234] width 1024 height 468
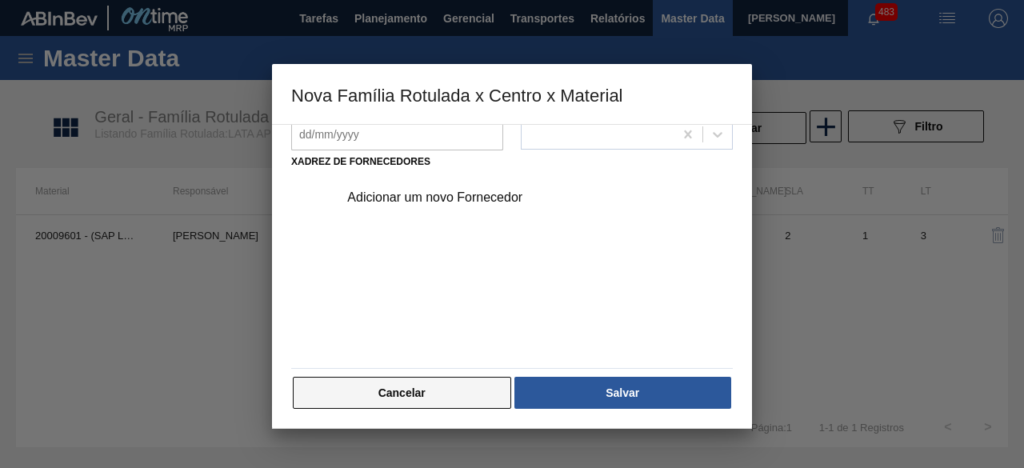
click at [471, 383] on button "Cancelar" at bounding box center [402, 393] width 219 height 32
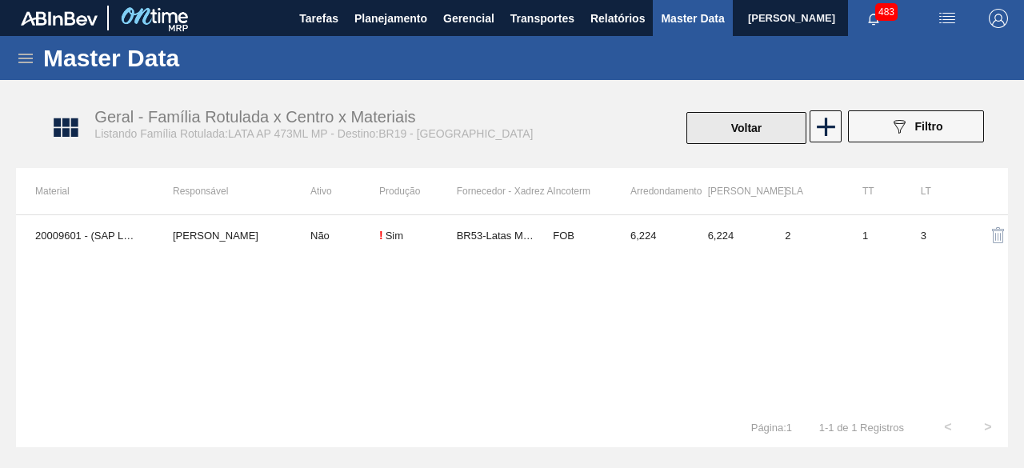
click at [729, 137] on button "Voltar" at bounding box center [747, 128] width 120 height 32
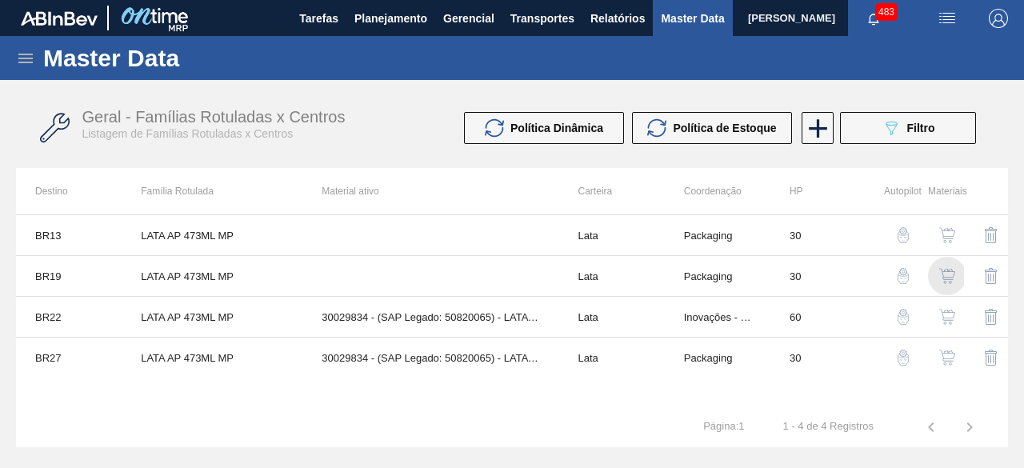
click at [949, 271] on img "button" at bounding box center [948, 276] width 16 height 16
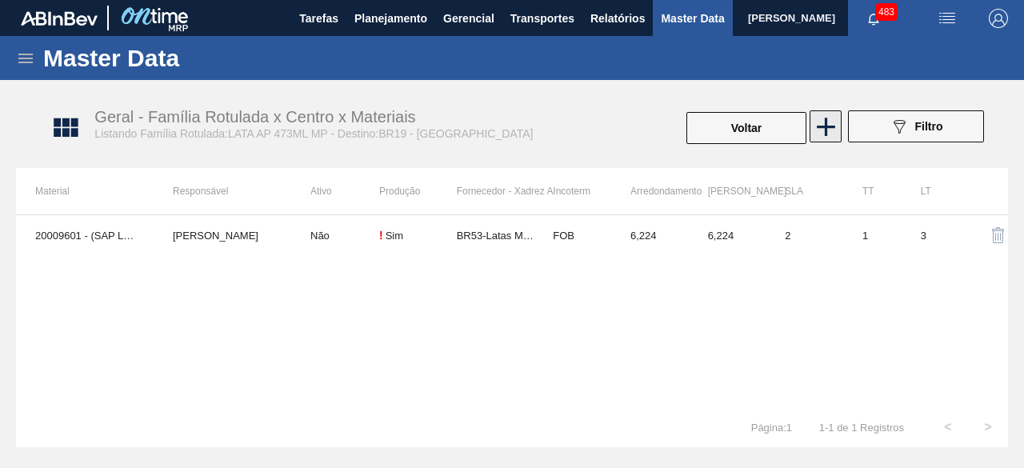
click at [831, 122] on icon at bounding box center [826, 126] width 31 height 31
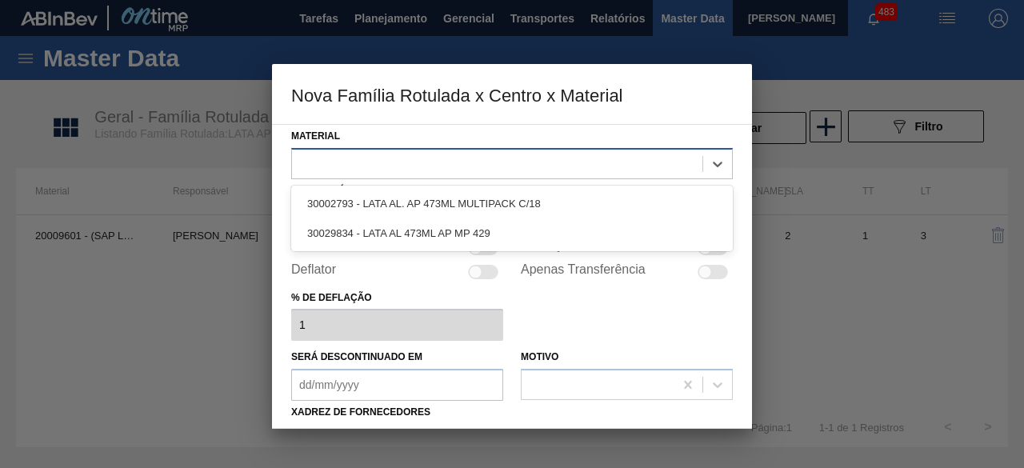
click at [427, 163] on div at bounding box center [497, 163] width 411 height 23
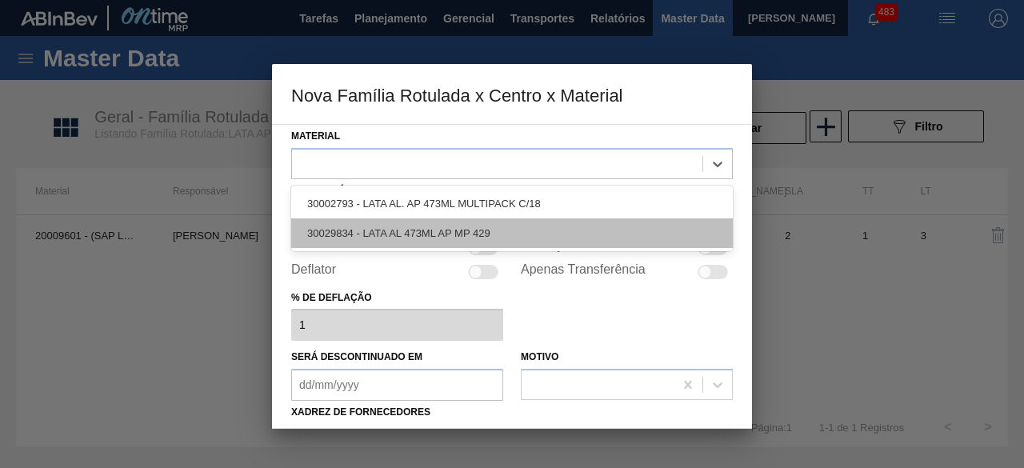
click at [459, 231] on div "30029834 - LATA AL 473ML AP MP 429" at bounding box center [512, 234] width 442 height 30
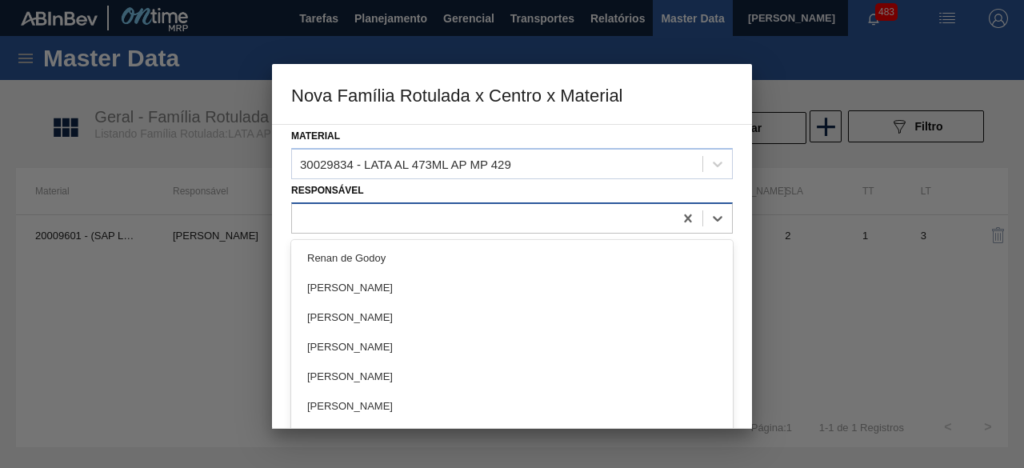
click at [436, 211] on div at bounding box center [483, 217] width 382 height 23
type input "igor"
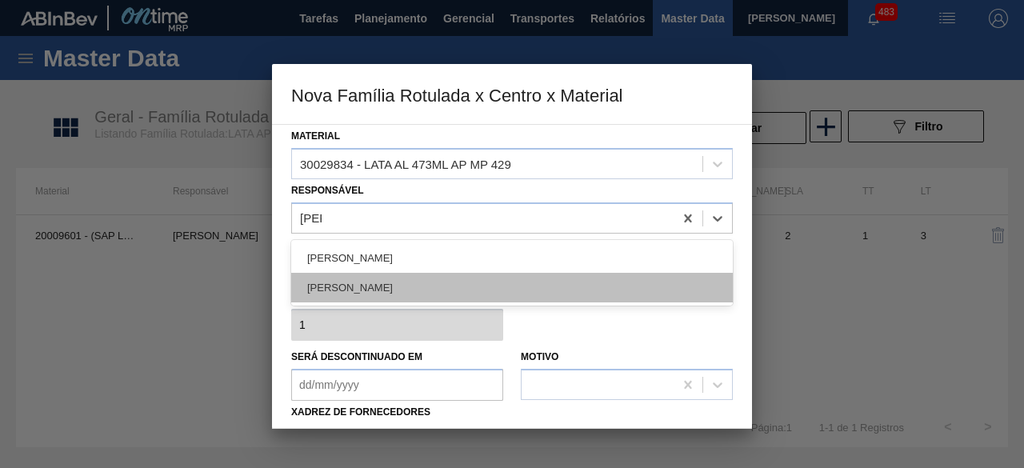
click at [423, 279] on div "IGOR FERREIRA MOURA" at bounding box center [512, 288] width 442 height 30
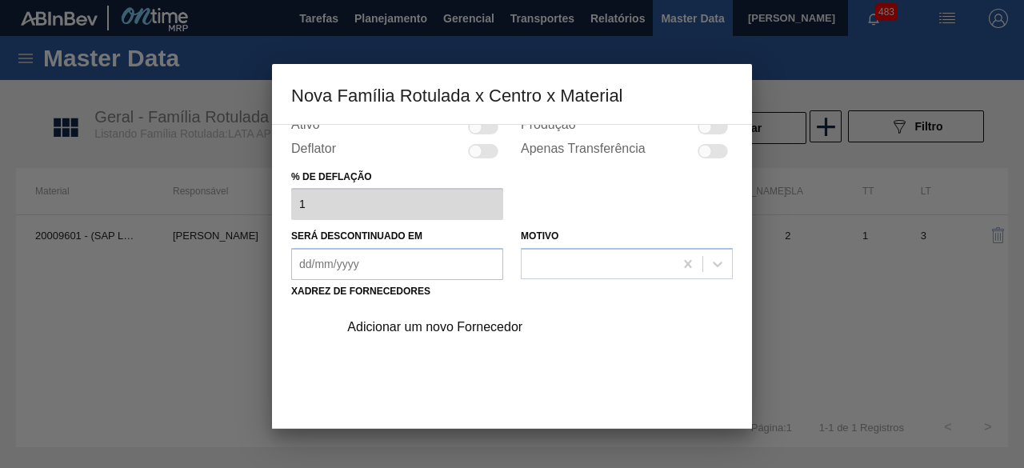
scroll to position [122, 0]
click at [503, 331] on div "Adicionar um novo Fornecedor" at bounding box center [504, 326] width 314 height 14
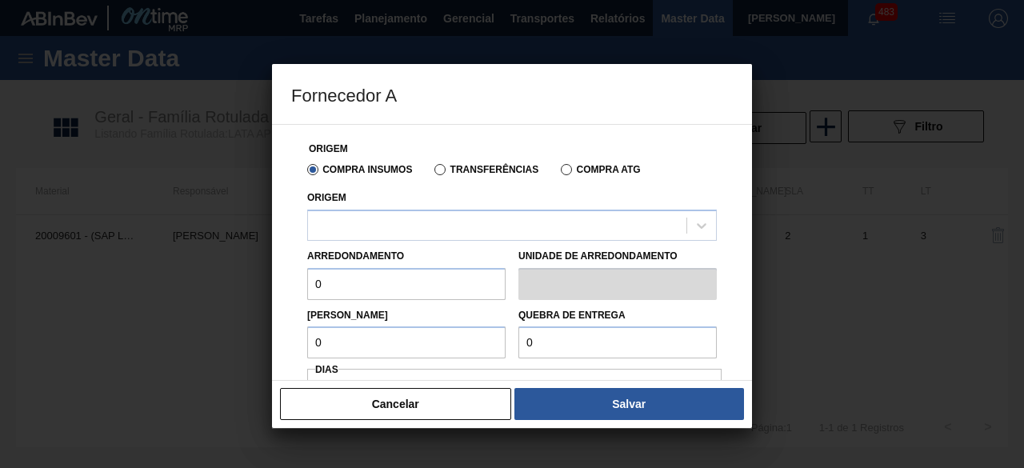
click at [427, 278] on input "0" at bounding box center [406, 284] width 198 height 32
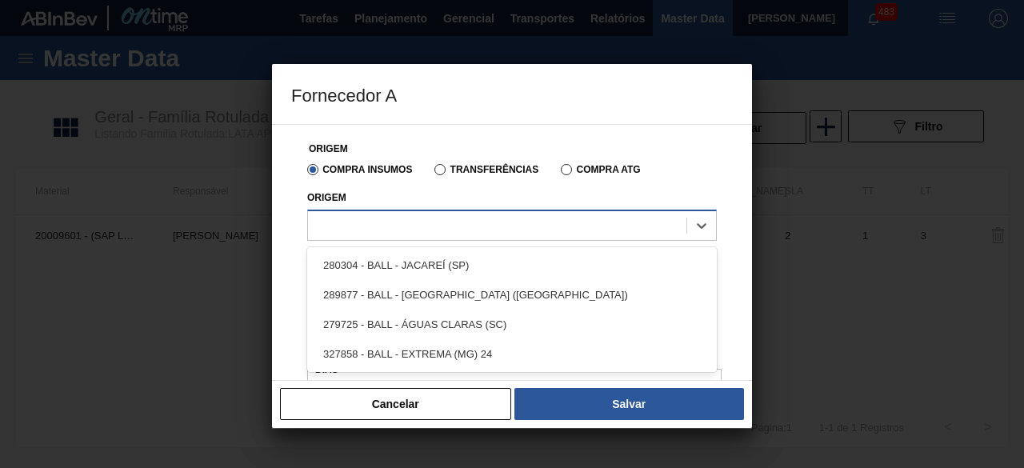
click at [413, 215] on div at bounding box center [497, 225] width 379 height 23
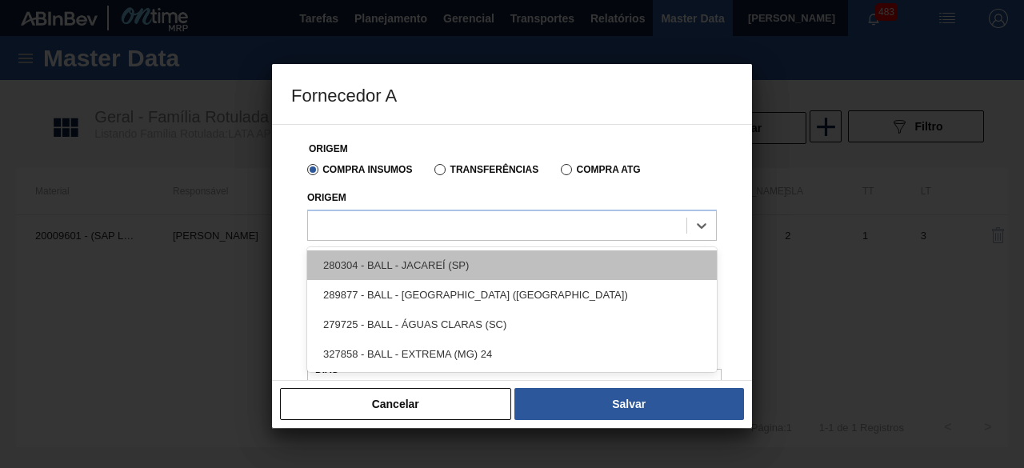
click at [431, 263] on div "280304 - BALL - JACAREÍ (SP)" at bounding box center [512, 266] width 410 height 30
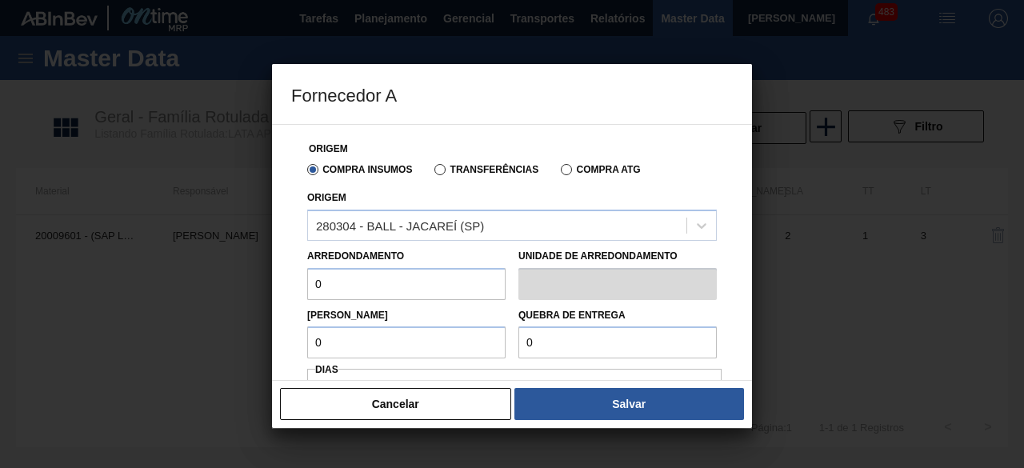
click at [435, 286] on input "0" at bounding box center [406, 284] width 198 height 32
type input "6,224"
type input "6"
click at [434, 348] on input "6" at bounding box center [406, 343] width 198 height 32
type input "6,224"
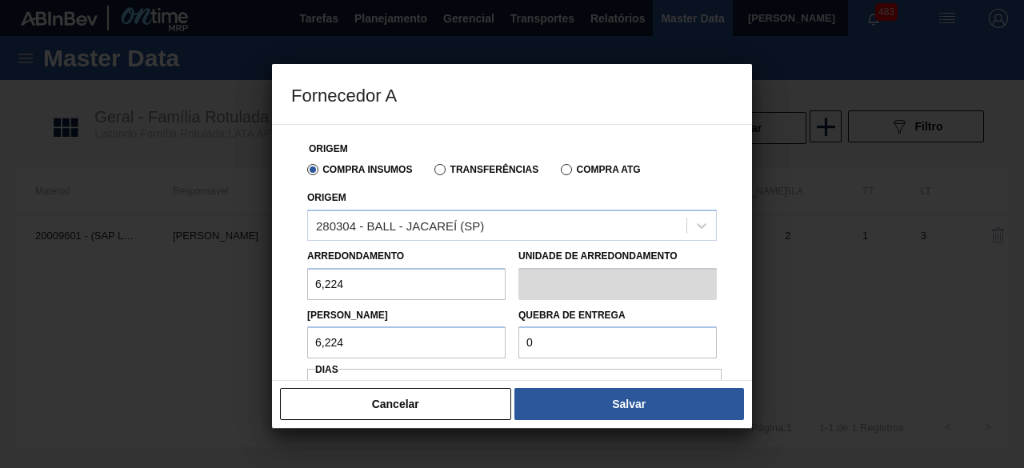
click at [582, 344] on input "0" at bounding box center [618, 343] width 198 height 32
type input "155,6"
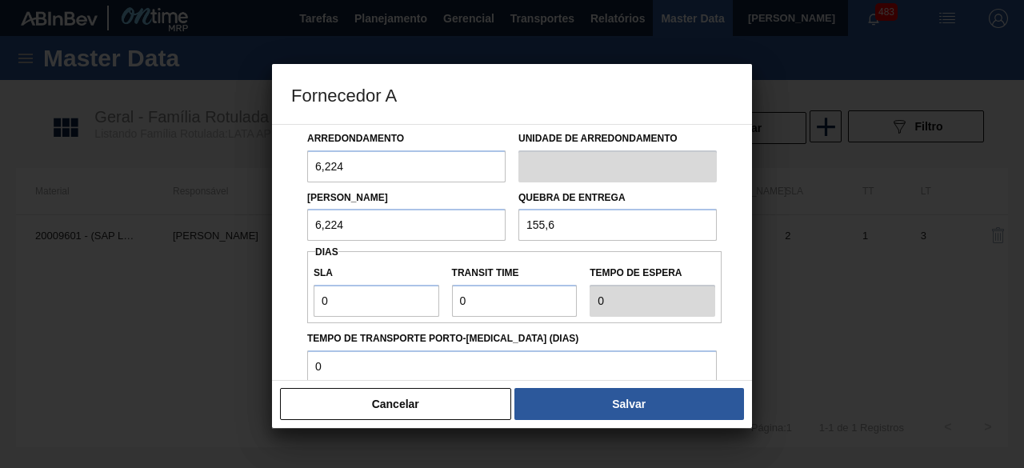
scroll to position [131, 0]
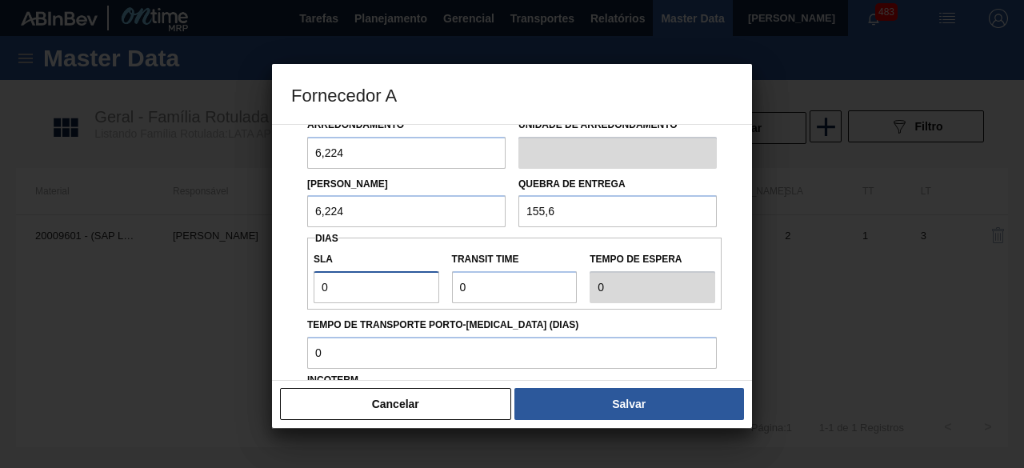
click at [379, 287] on input "0" at bounding box center [377, 287] width 126 height 32
type input "01"
type input "1"
click at [472, 300] on input "Transit Time" at bounding box center [515, 287] width 126 height 32
type input "01"
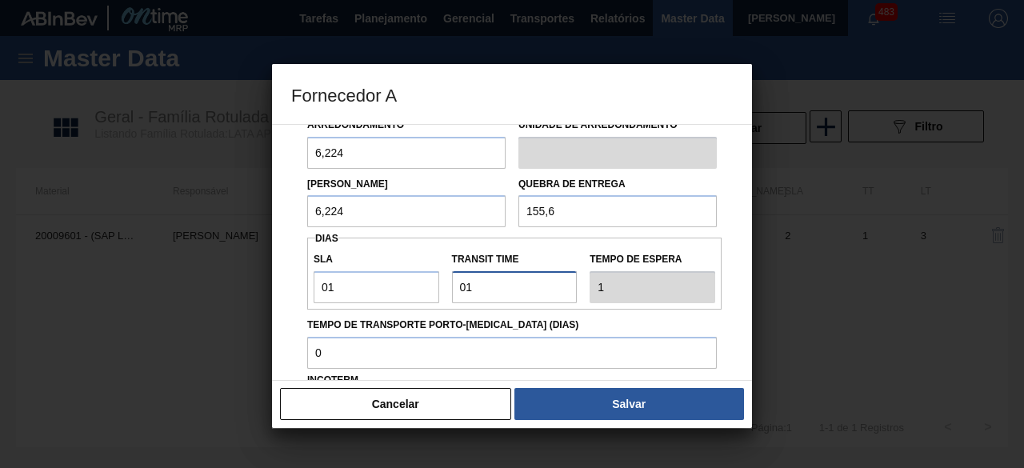
type input "2"
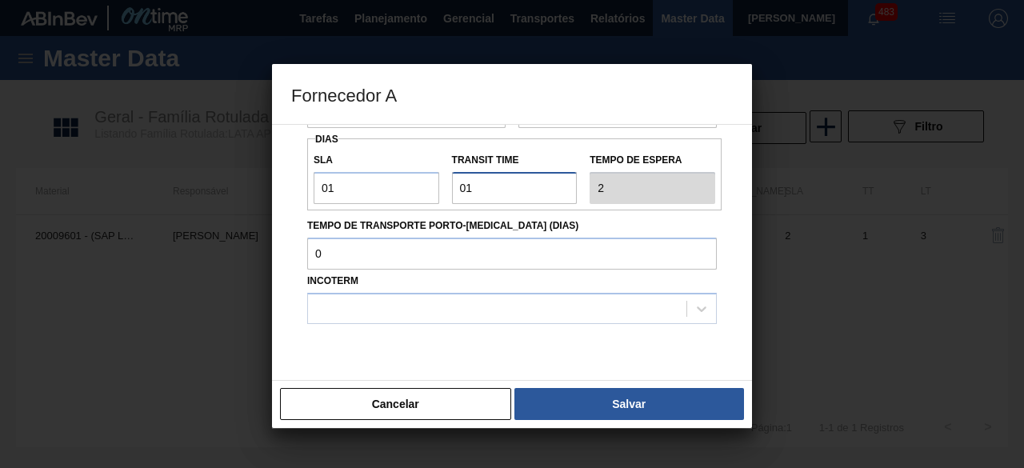
scroll to position [272, 0]
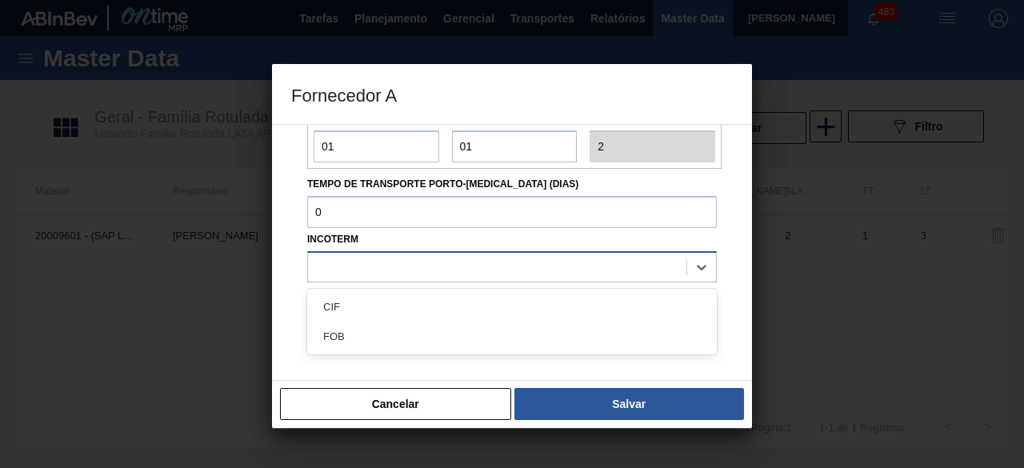
click at [496, 265] on div at bounding box center [497, 266] width 379 height 23
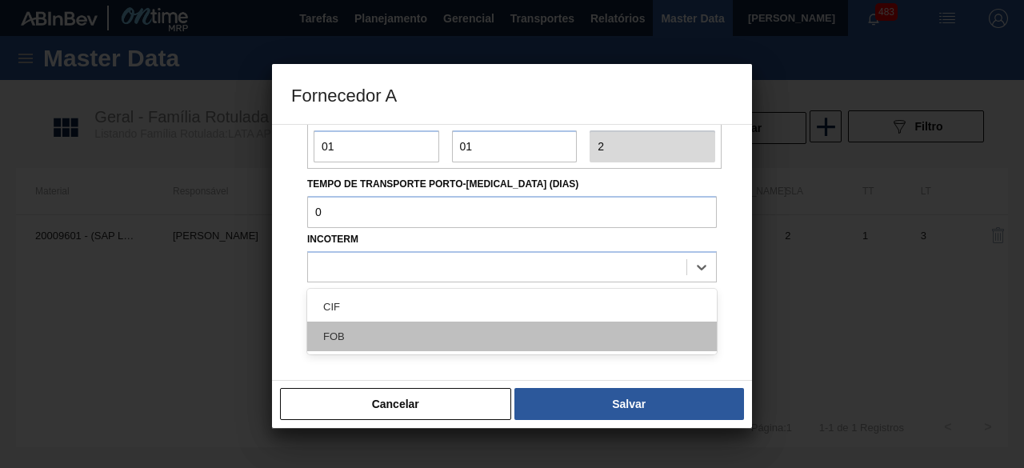
click at [523, 342] on div "FOB" at bounding box center [512, 337] width 410 height 30
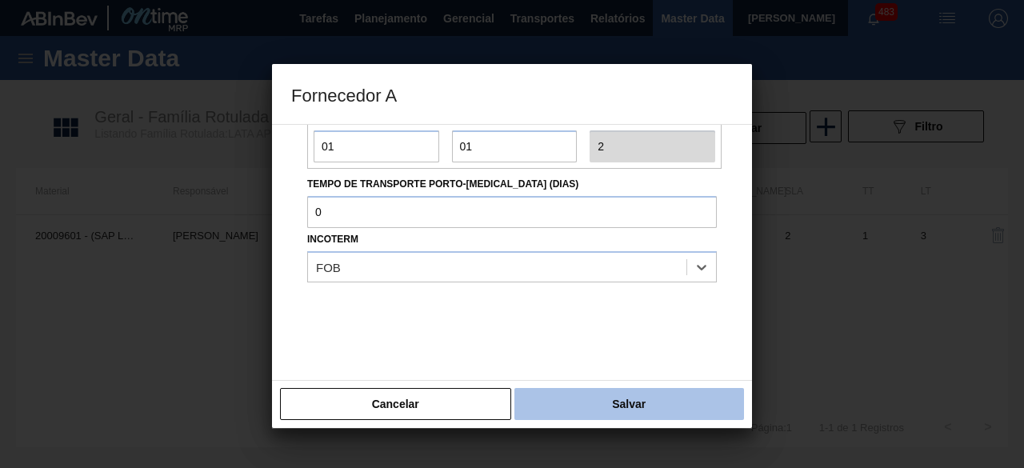
click at [575, 411] on button "Salvar" at bounding box center [630, 404] width 230 height 32
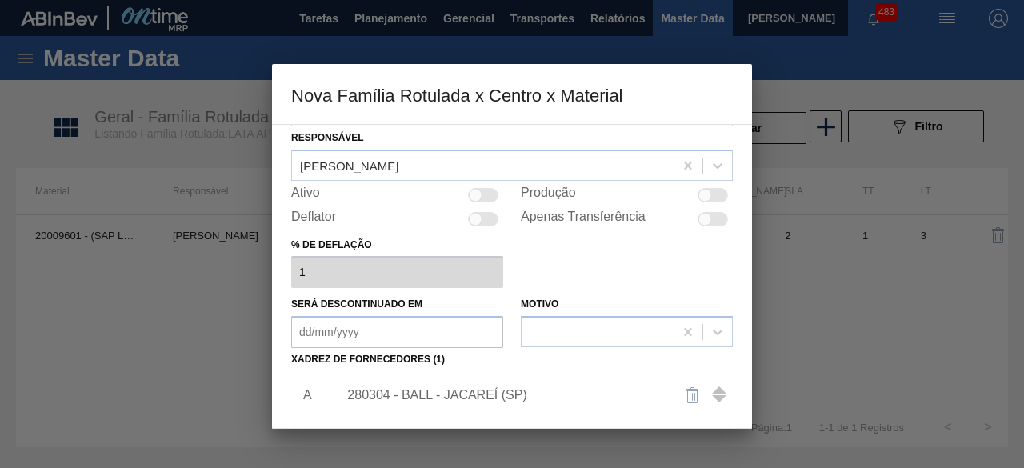
scroll to position [51, 0]
click at [708, 194] on div at bounding box center [706, 197] width 14 height 14
checkbox input "true"
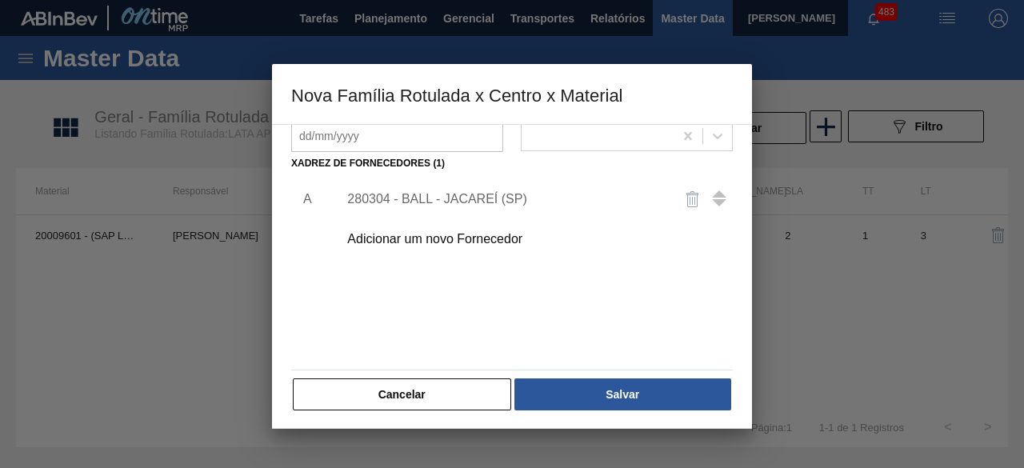
scroll to position [251, 0]
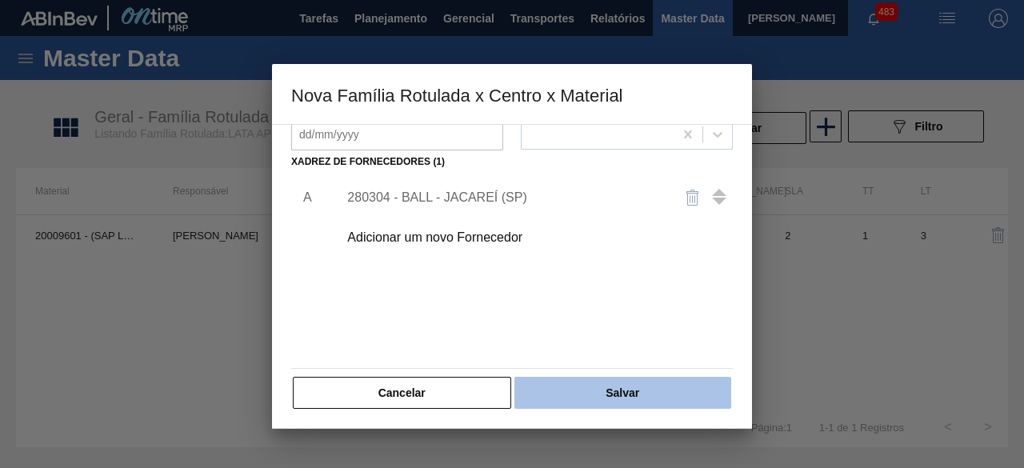
click at [685, 393] on button "Salvar" at bounding box center [623, 393] width 217 height 32
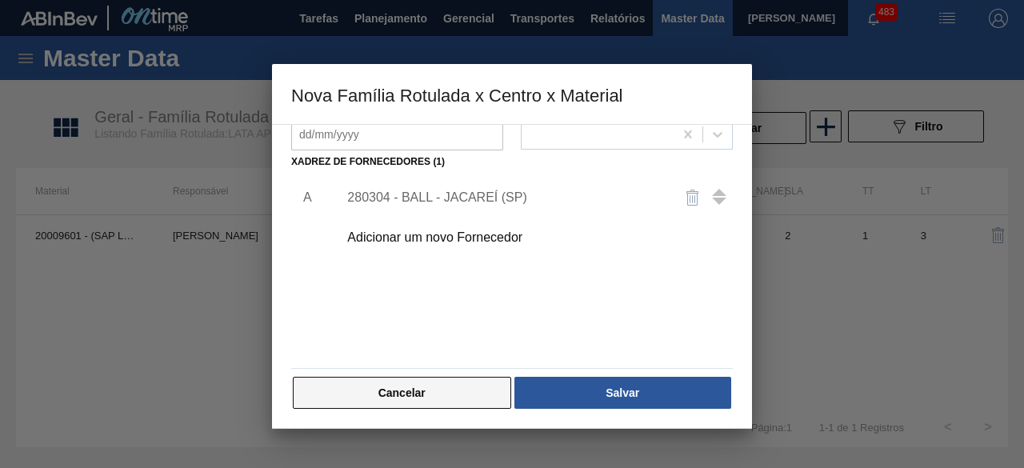
click at [491, 384] on button "Cancelar" at bounding box center [402, 393] width 219 height 32
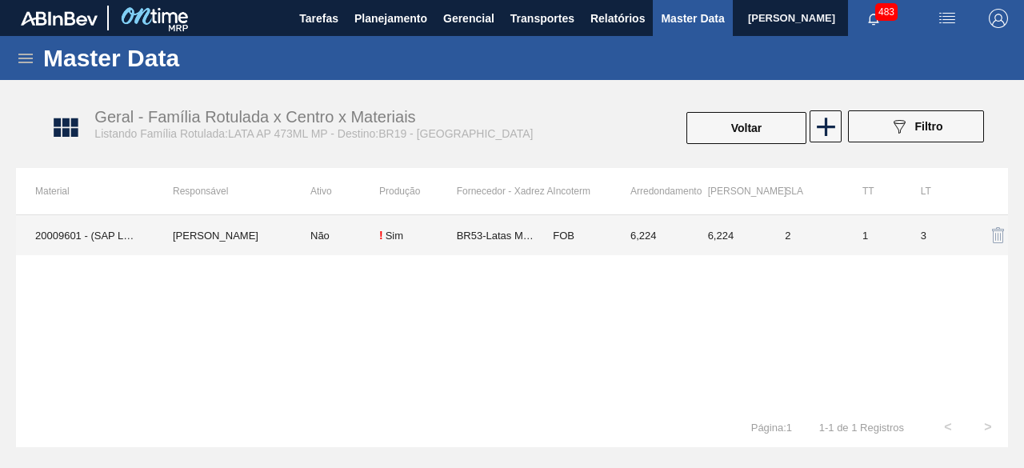
click at [309, 249] on td "Não" at bounding box center [335, 235] width 88 height 40
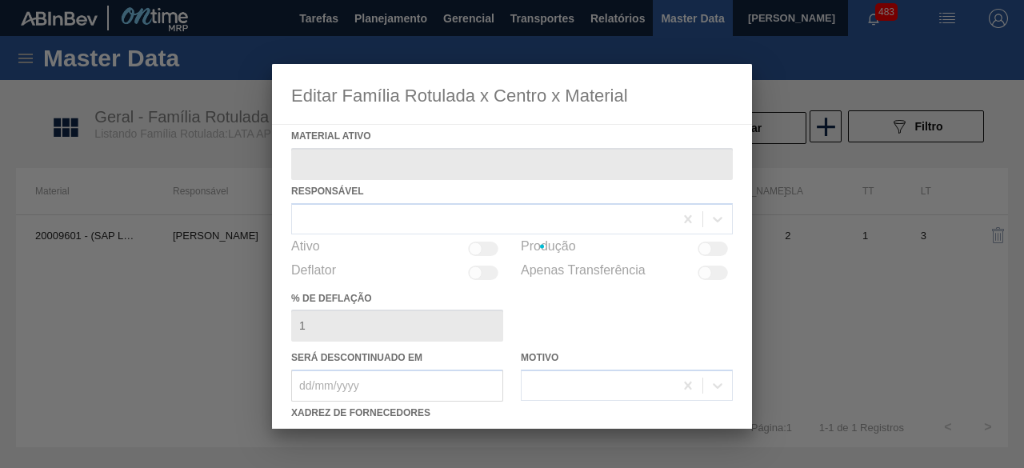
type ativo "20009601 - (SAP Legado: 40015500) - LATA 473ML AP MP"
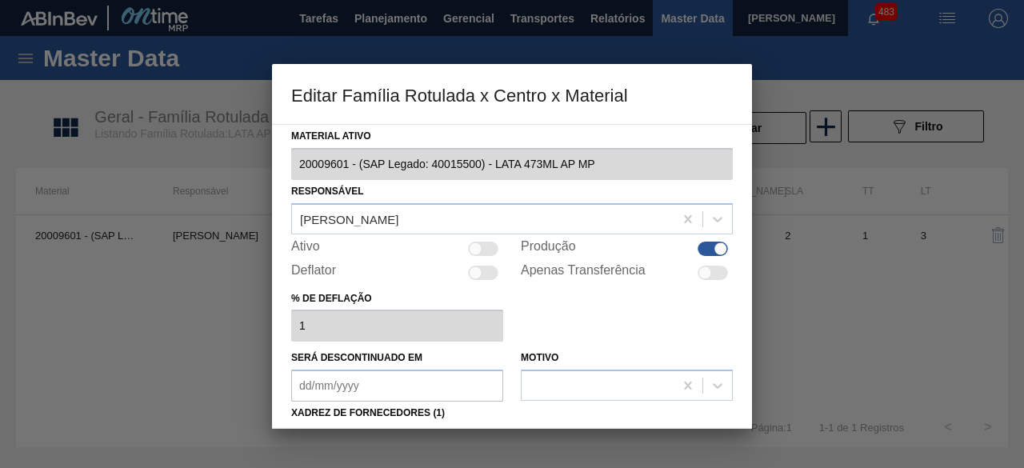
click at [709, 245] on div at bounding box center [713, 249] width 30 height 14
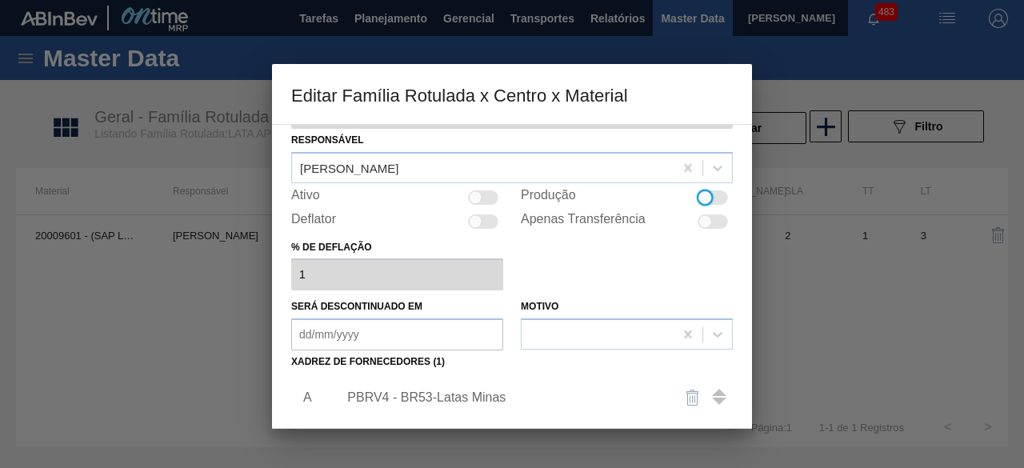
scroll to position [0, 0]
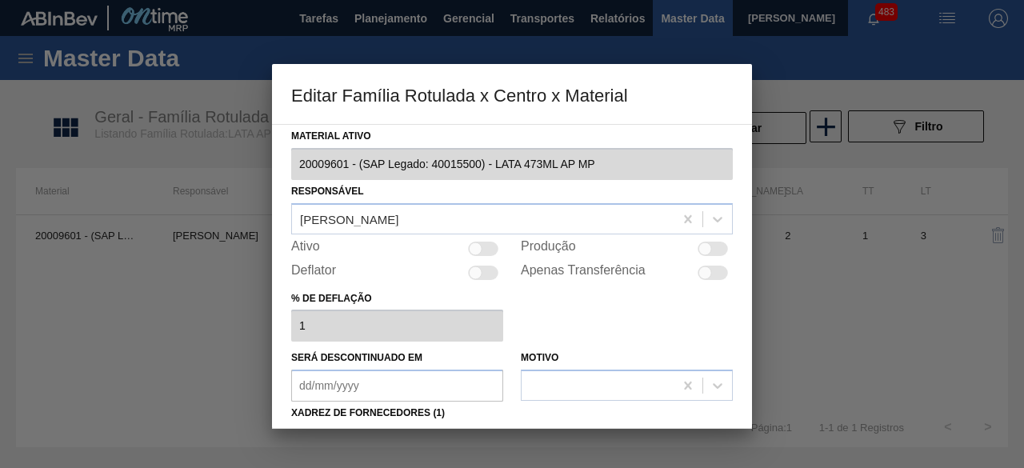
click at [716, 248] on div at bounding box center [713, 249] width 30 height 14
checkbox input "true"
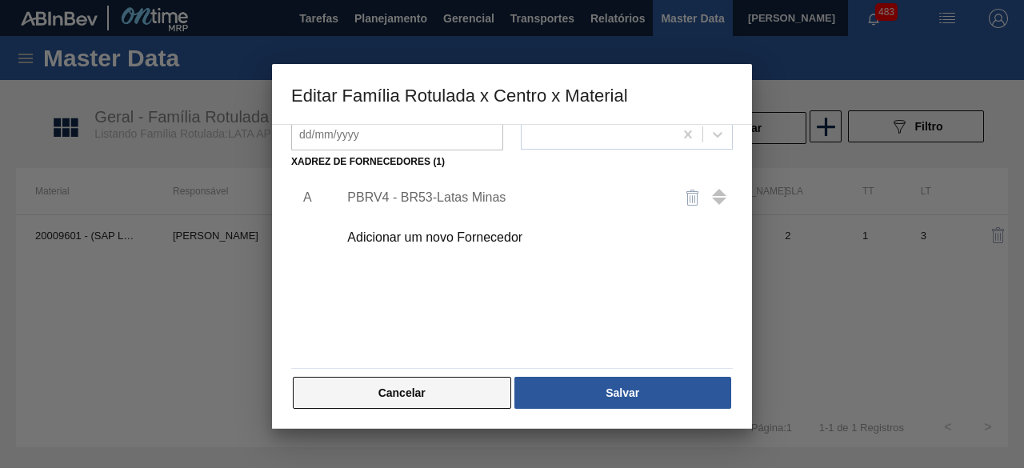
click at [498, 383] on button "Cancelar" at bounding box center [402, 393] width 219 height 32
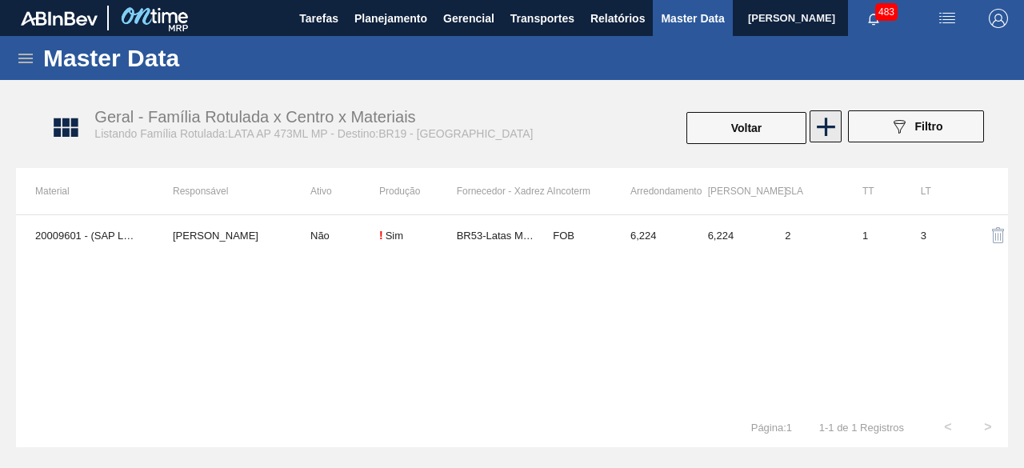
click at [819, 130] on icon at bounding box center [826, 126] width 31 height 31
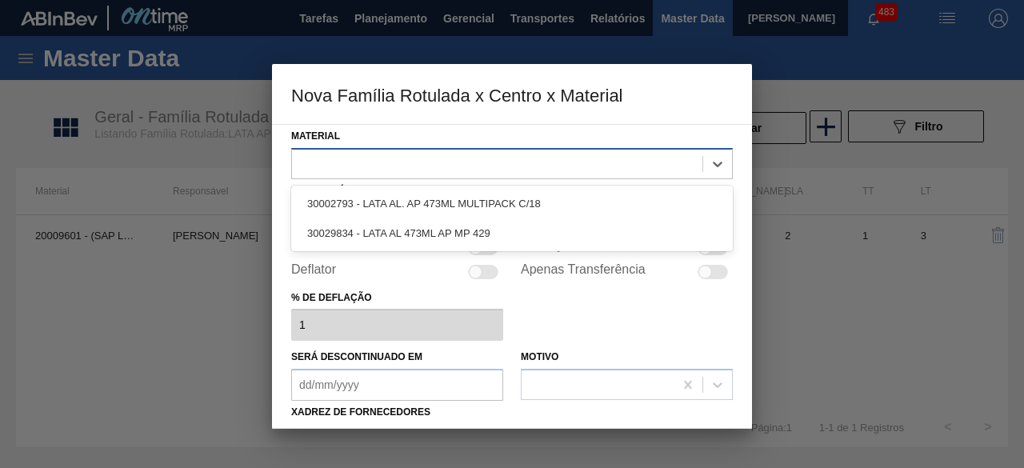
click at [650, 159] on div at bounding box center [497, 163] width 411 height 23
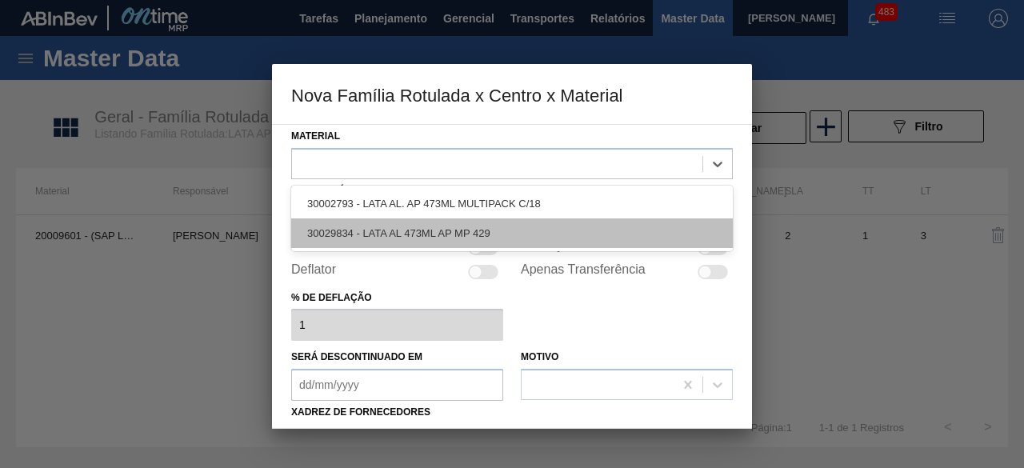
click at [560, 231] on div "30029834 - LATA AL 473ML AP MP 429" at bounding box center [512, 234] width 442 height 30
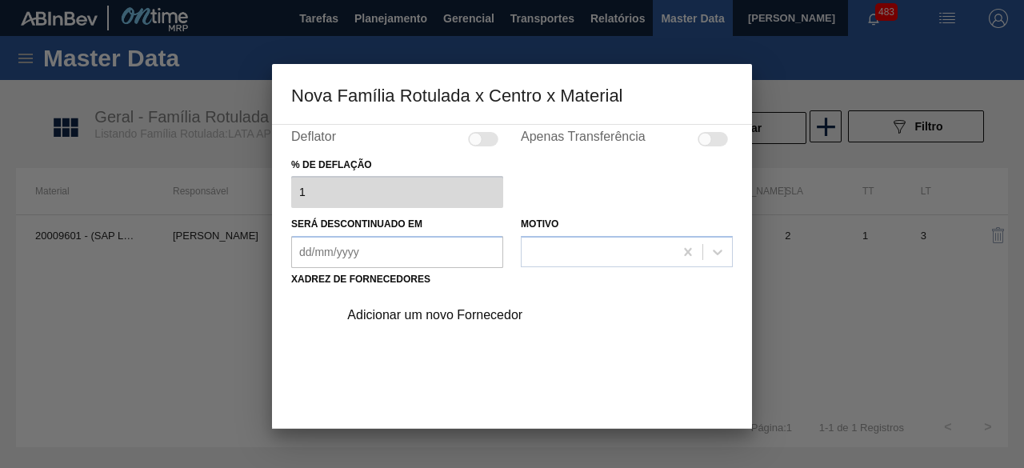
scroll to position [134, 0]
click at [494, 312] on div "Adicionar um novo Fornecedor" at bounding box center [504, 314] width 314 height 14
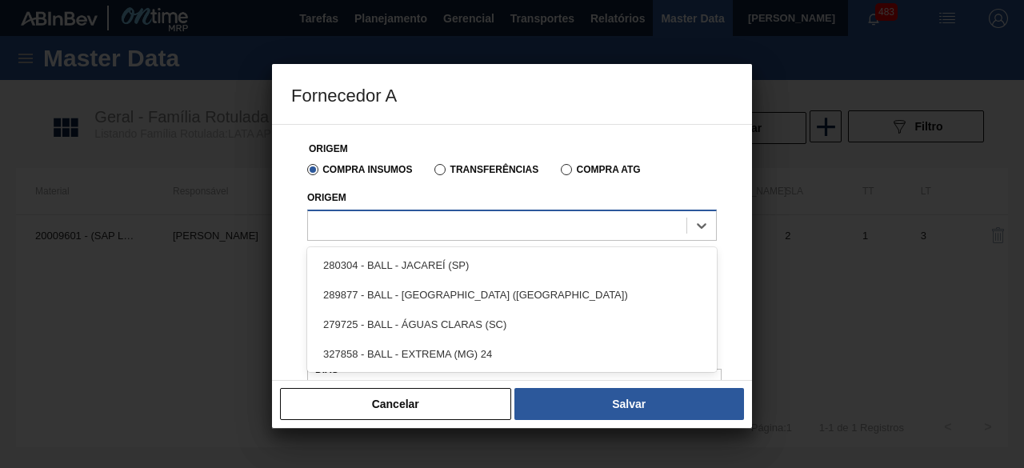
click at [458, 223] on div at bounding box center [497, 225] width 379 height 23
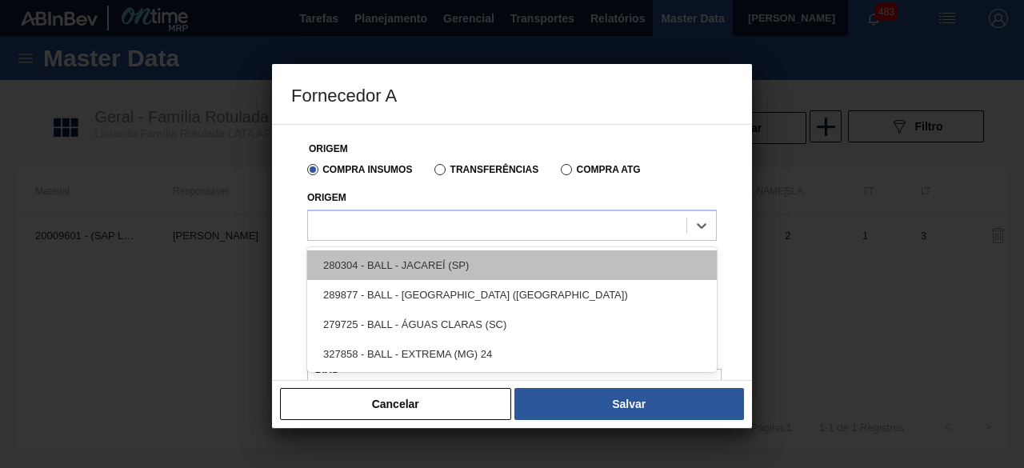
click at [446, 268] on div "280304 - BALL - JACAREÍ (SP)" at bounding box center [512, 266] width 410 height 30
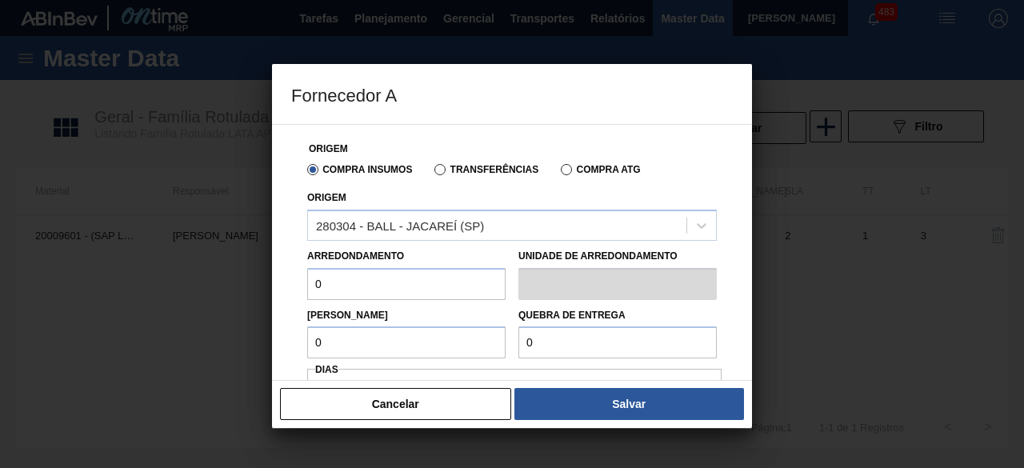
click at [447, 279] on input "0" at bounding box center [406, 284] width 198 height 32
type input "6,224"
type input "6"
click at [447, 336] on input "6" at bounding box center [406, 343] width 198 height 32
type input "6,224"
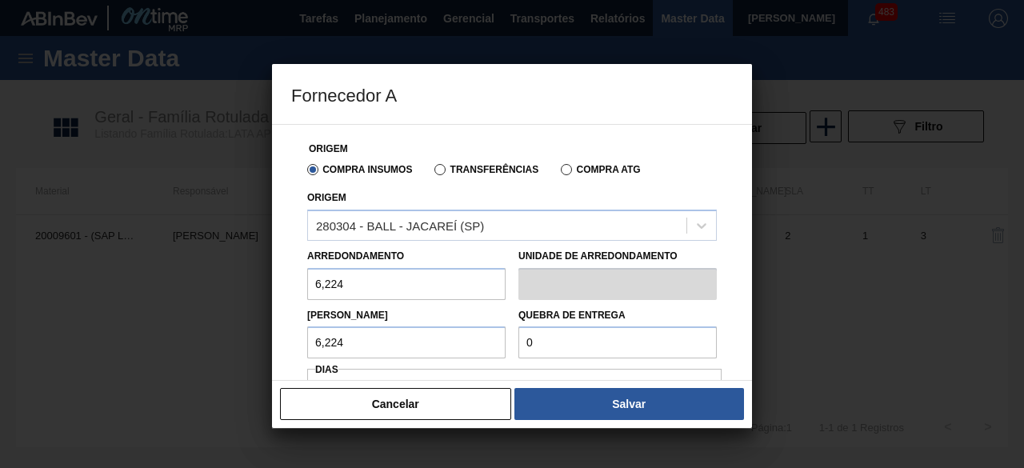
click at [561, 343] on input "0" at bounding box center [618, 343] width 198 height 32
type input "155,6"
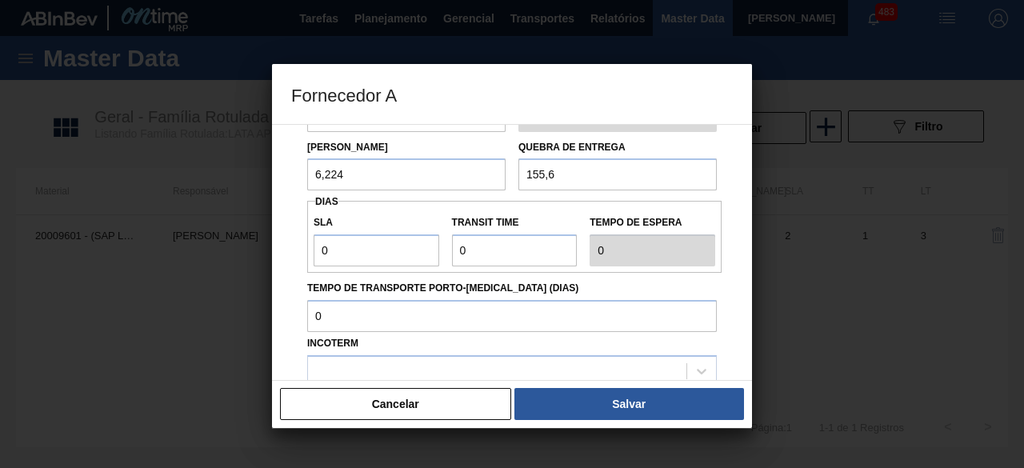
scroll to position [169, 0]
click at [387, 252] on input "0" at bounding box center [377, 250] width 126 height 32
type input "01"
type input "1"
click at [498, 251] on input "Transit Time" at bounding box center [515, 250] width 126 height 32
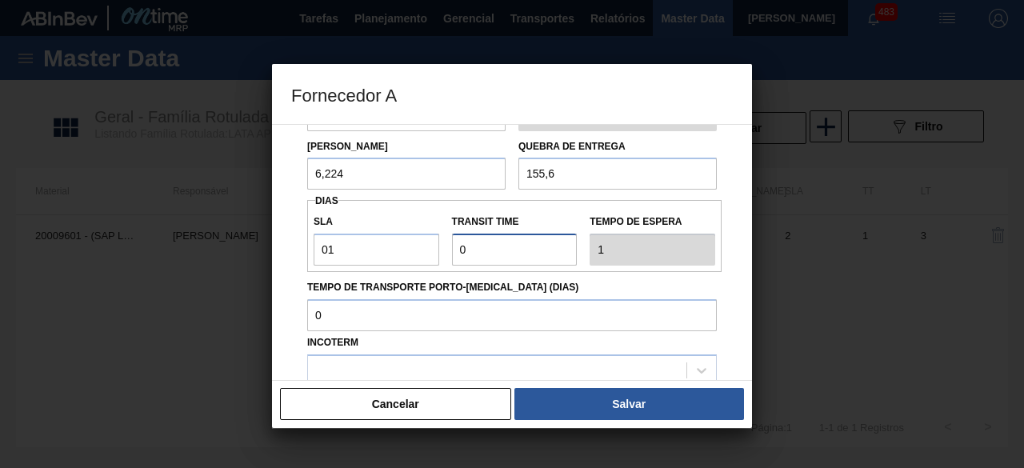
type input "01"
type input "2"
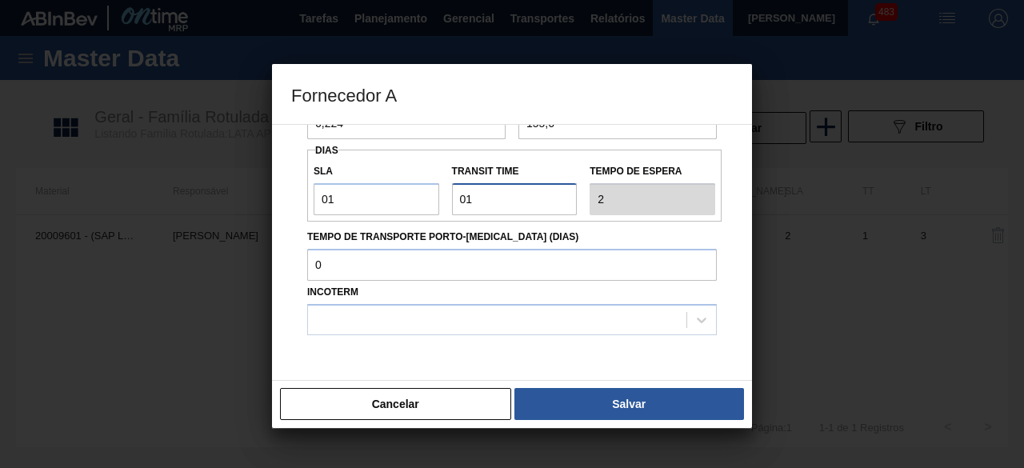
scroll to position [220, 0]
click at [492, 311] on div at bounding box center [497, 318] width 379 height 23
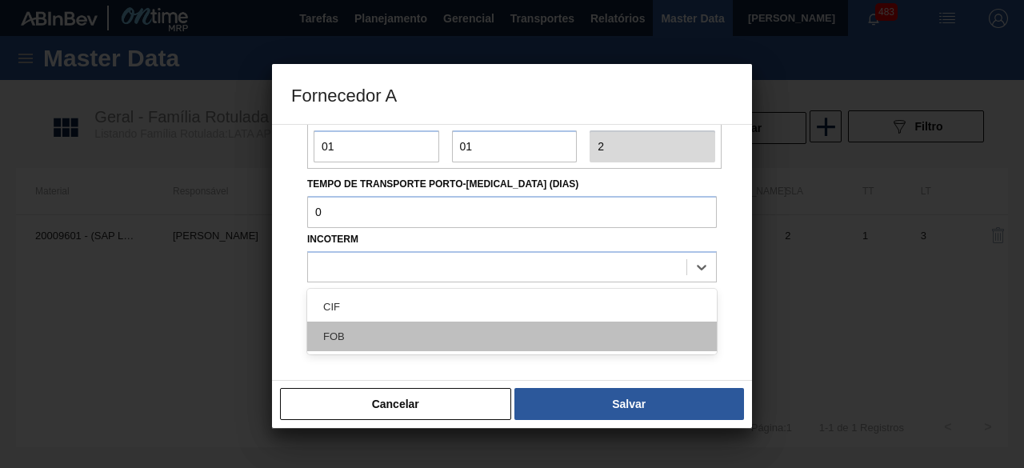
click at [684, 340] on div "FOB" at bounding box center [512, 337] width 410 height 30
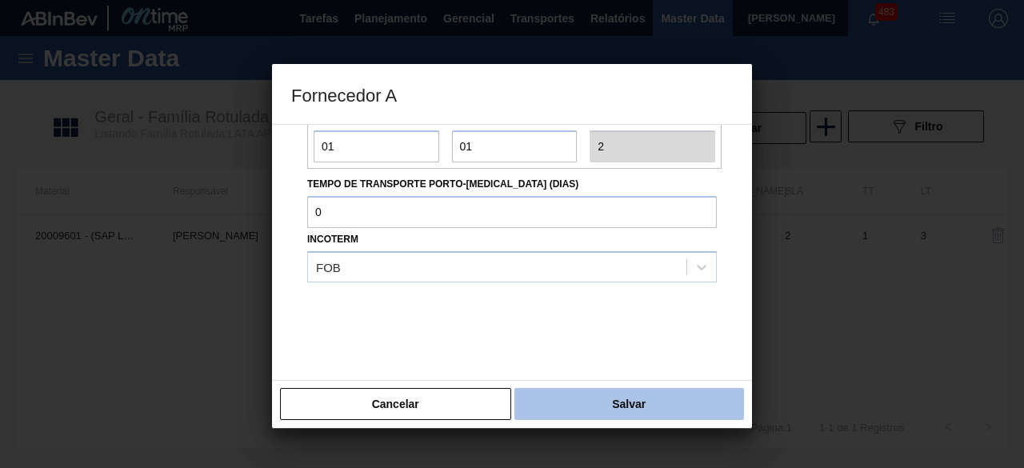
click at [692, 407] on button "Salvar" at bounding box center [630, 404] width 230 height 32
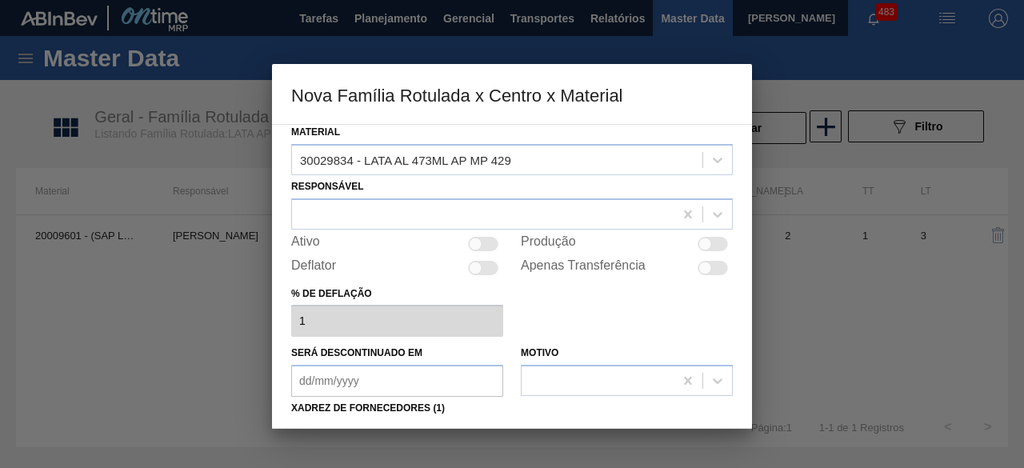
scroll to position [3, 0]
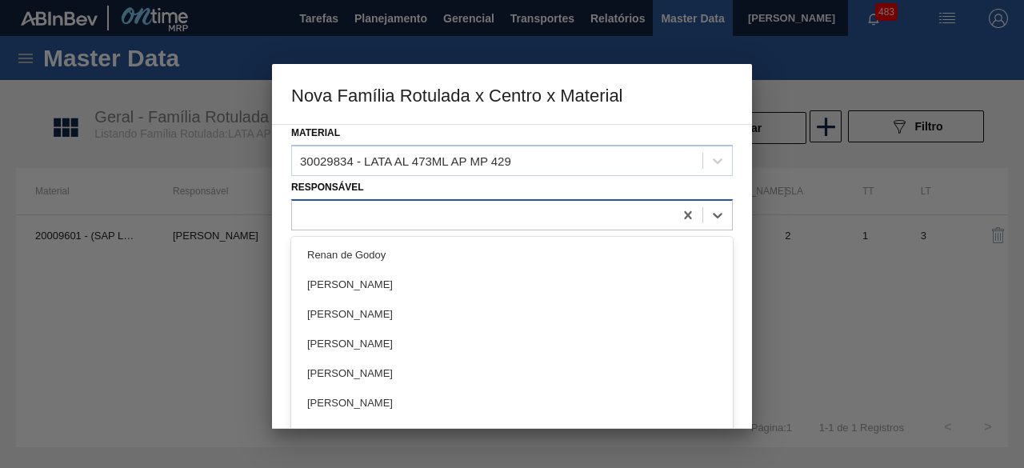
click at [544, 201] on div at bounding box center [512, 214] width 442 height 31
type input "igor"
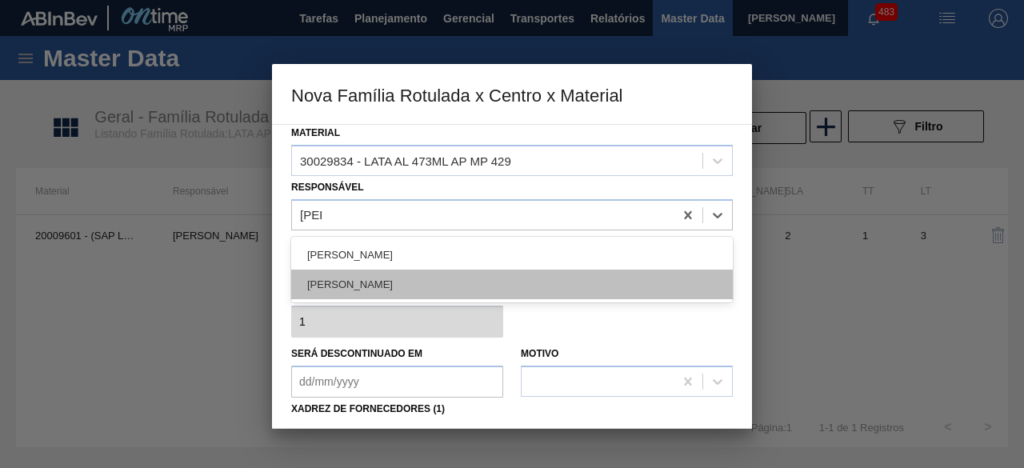
click at [543, 271] on div "IGOR FERREIRA MOURA" at bounding box center [512, 285] width 442 height 30
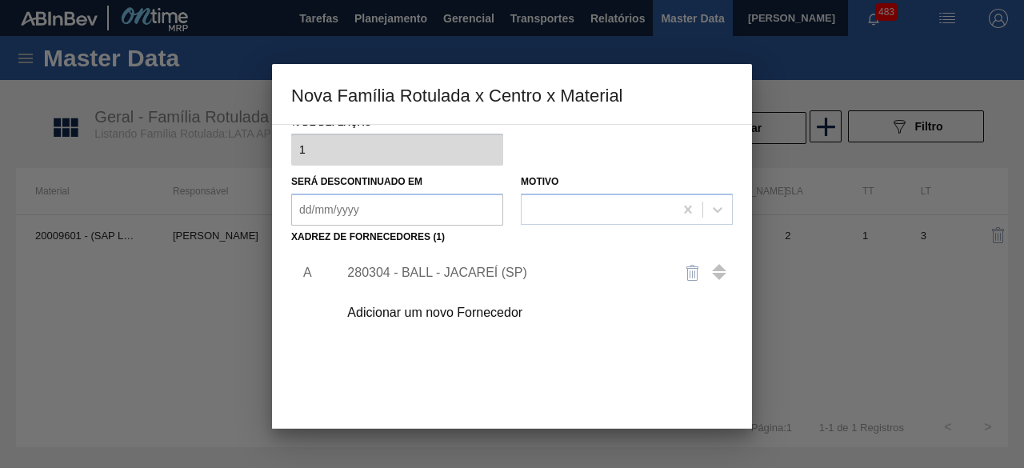
scroll to position [243, 0]
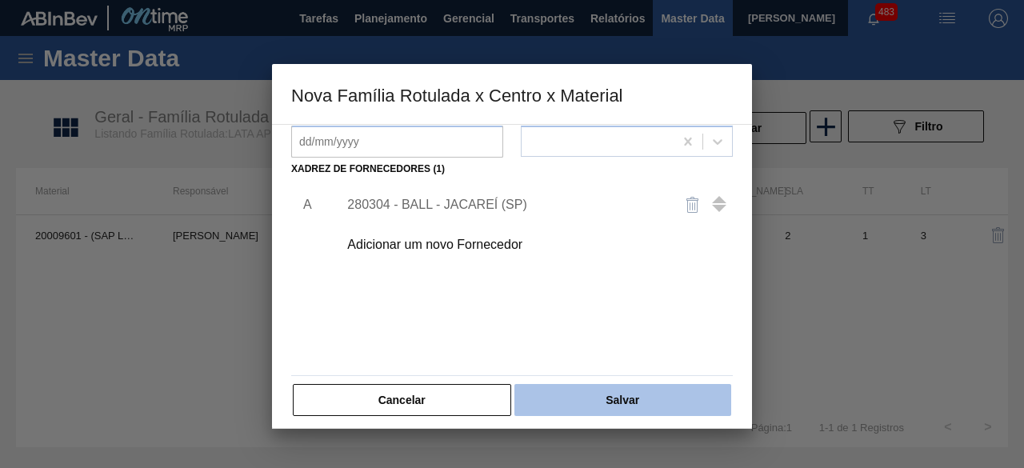
click at [611, 395] on button "Salvar" at bounding box center [623, 400] width 217 height 32
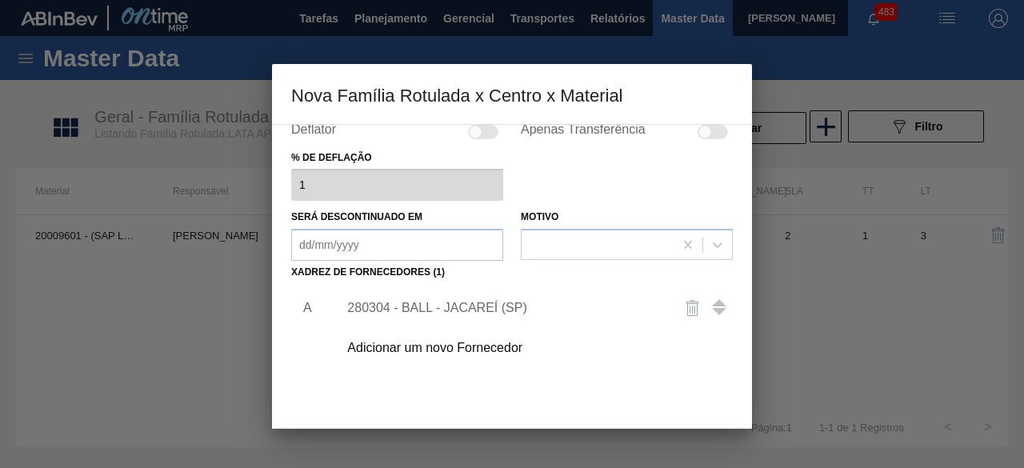
scroll to position [251, 0]
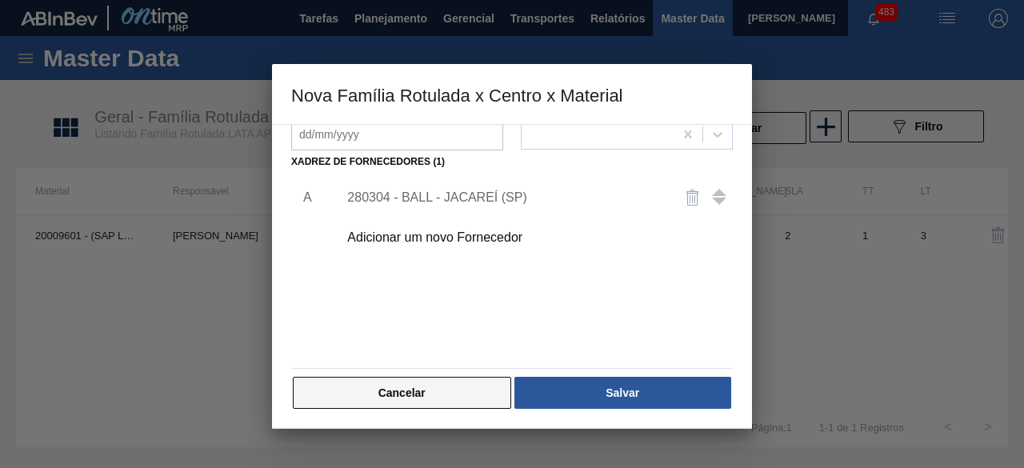
click at [484, 383] on button "Cancelar" at bounding box center [402, 393] width 219 height 32
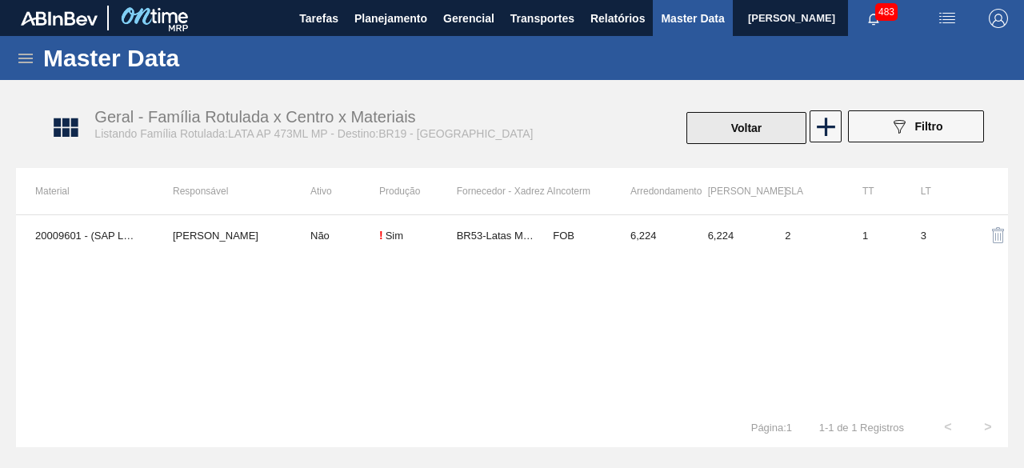
click at [746, 127] on button "Voltar" at bounding box center [747, 128] width 120 height 32
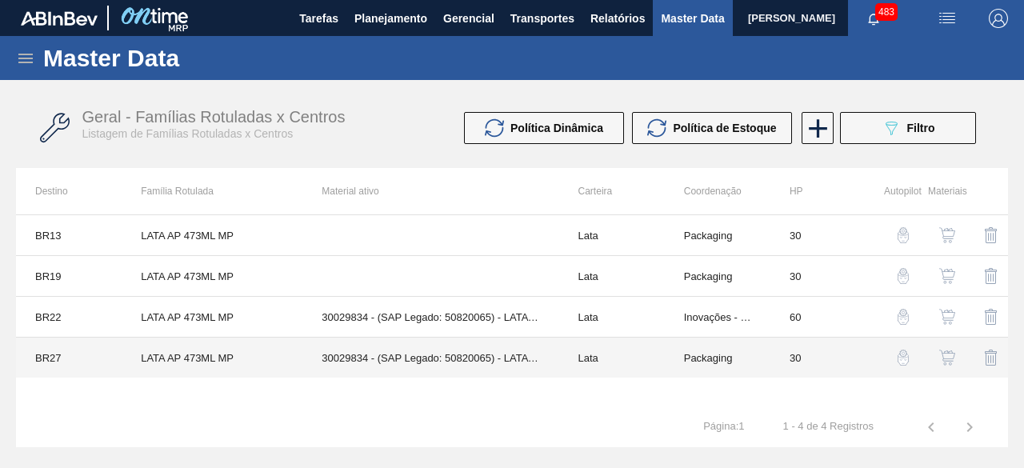
click at [323, 358] on td "30029834 - (SAP Legado: 50820065) - LATA AL 473ML AP MP 429" at bounding box center [431, 358] width 256 height 41
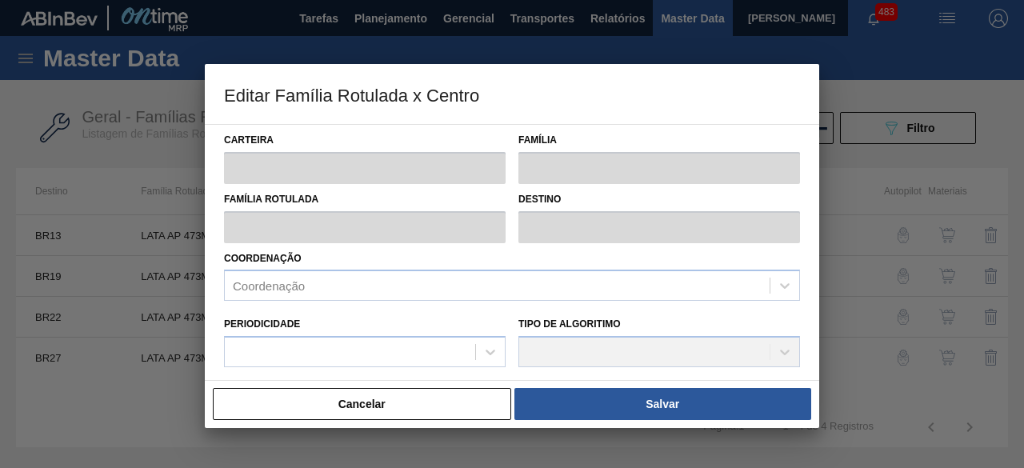
type input "Lata"
type input "LATA AP 473ML MP"
type input "BR27 - Nova Minas"
type input "10"
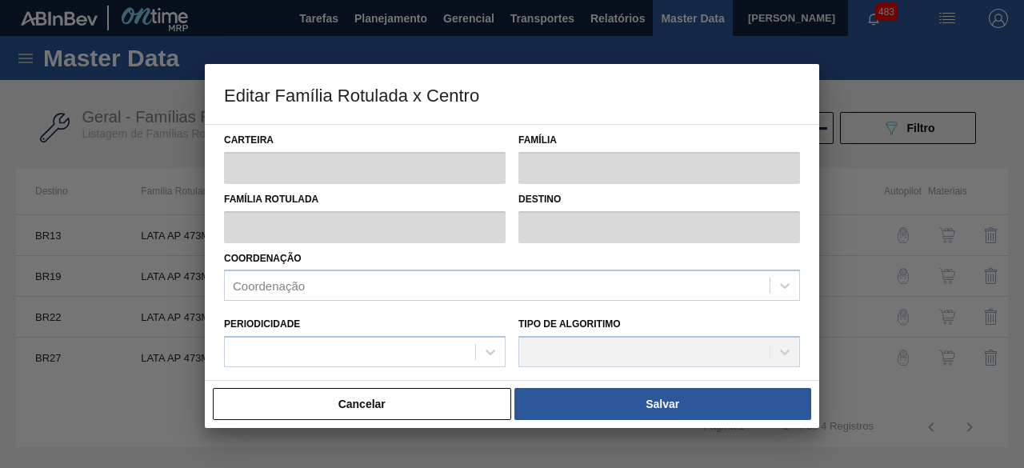
type input "30"
type input "0"
type input "100"
type input "0,000"
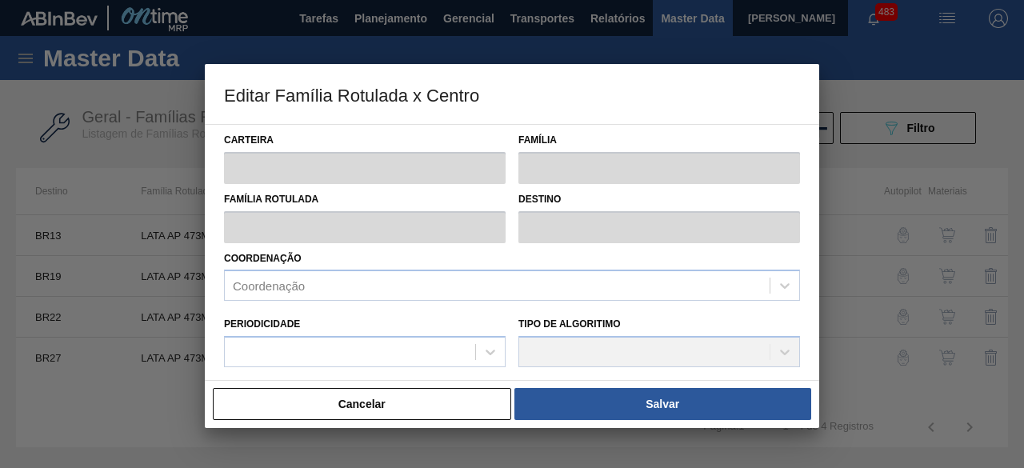
checkbox input "true"
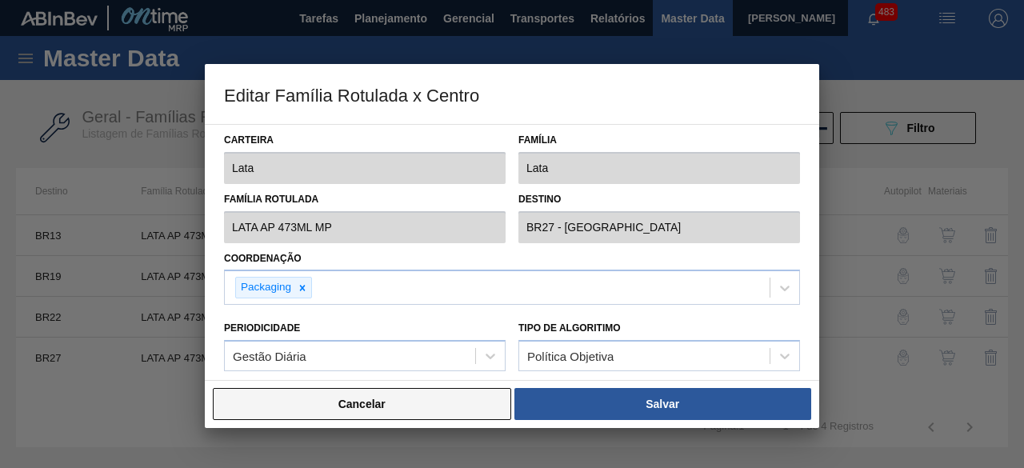
click at [357, 398] on button "Cancelar" at bounding box center [362, 404] width 299 height 32
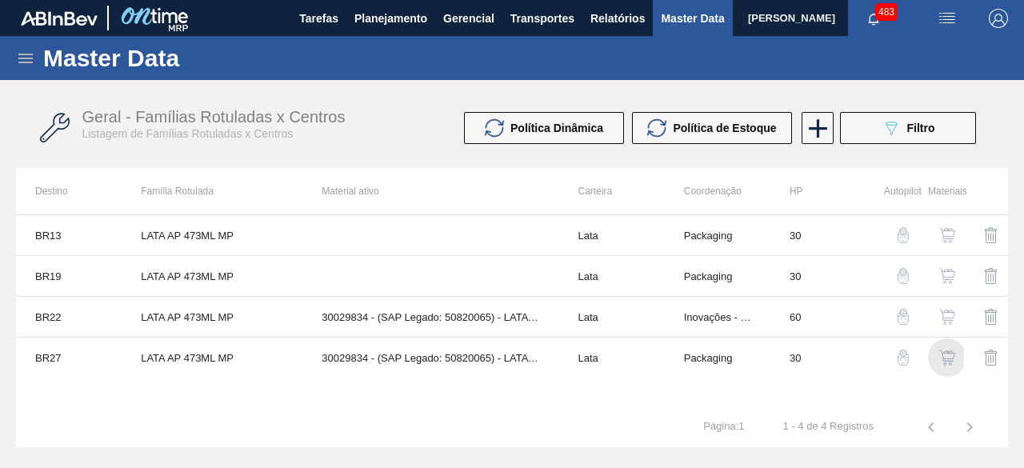
click at [949, 361] on img "button" at bounding box center [948, 358] width 16 height 16
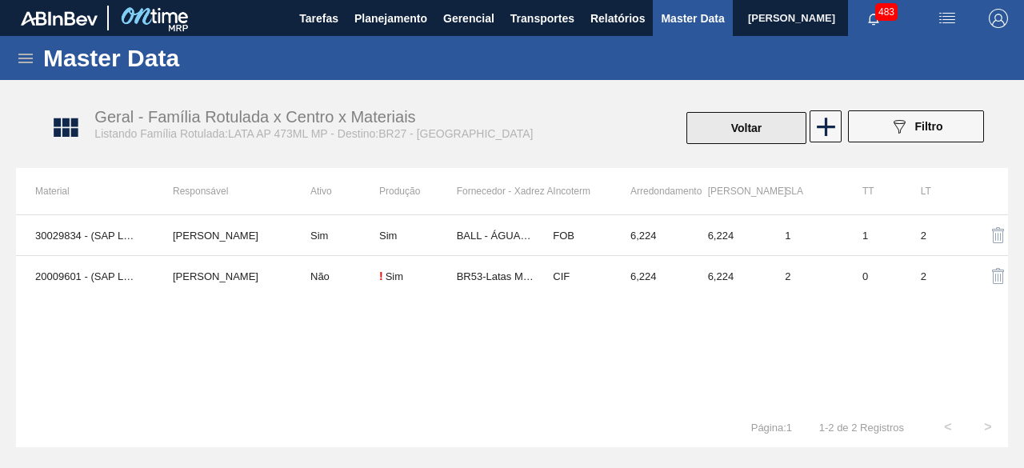
click at [747, 122] on button "Voltar" at bounding box center [747, 128] width 120 height 32
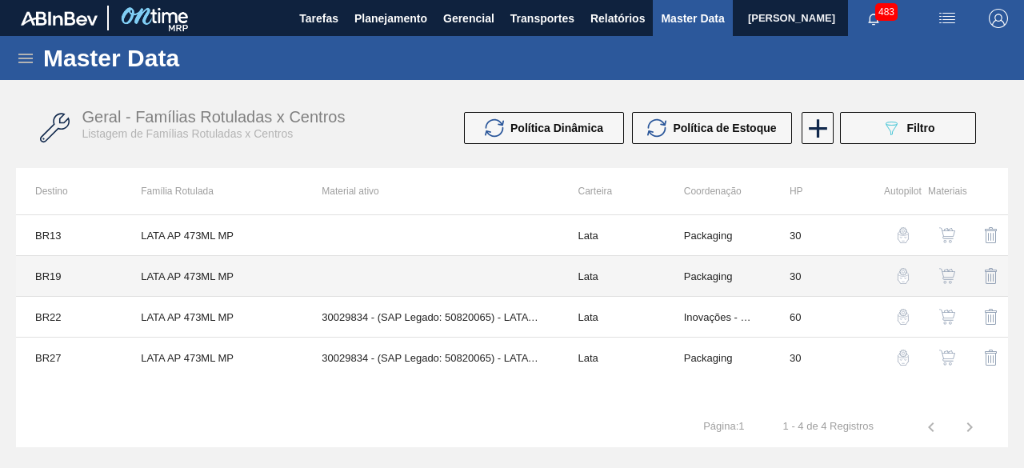
click at [122, 275] on td "LATA AP 473ML MP" at bounding box center [212, 276] width 181 height 41
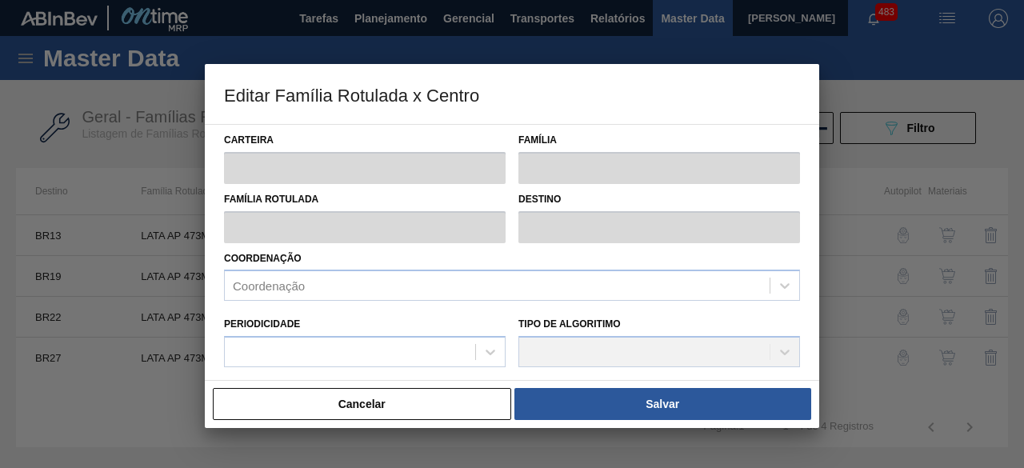
type input "Lata"
type input "LATA AP 473ML MP"
type input "BR19 - Nova Rio"
type input "0"
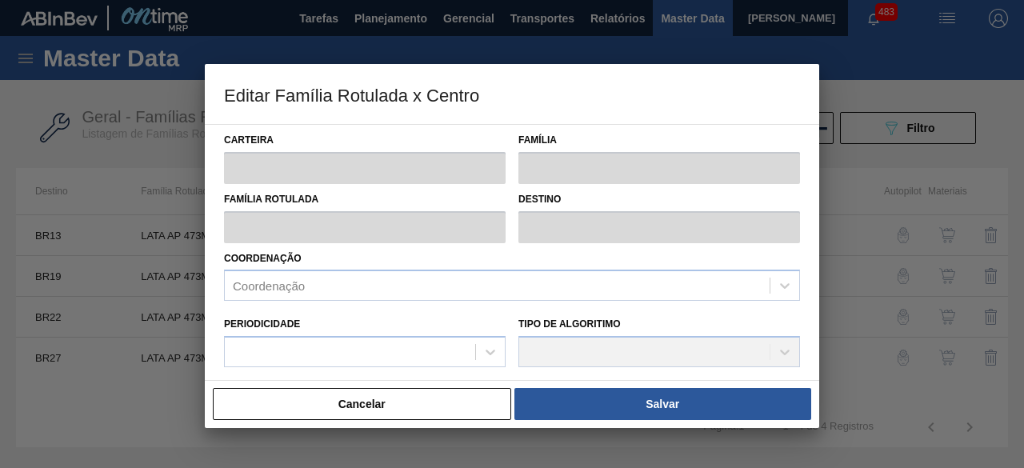
checkbox input "false"
type input "30"
type input "0"
type input "100"
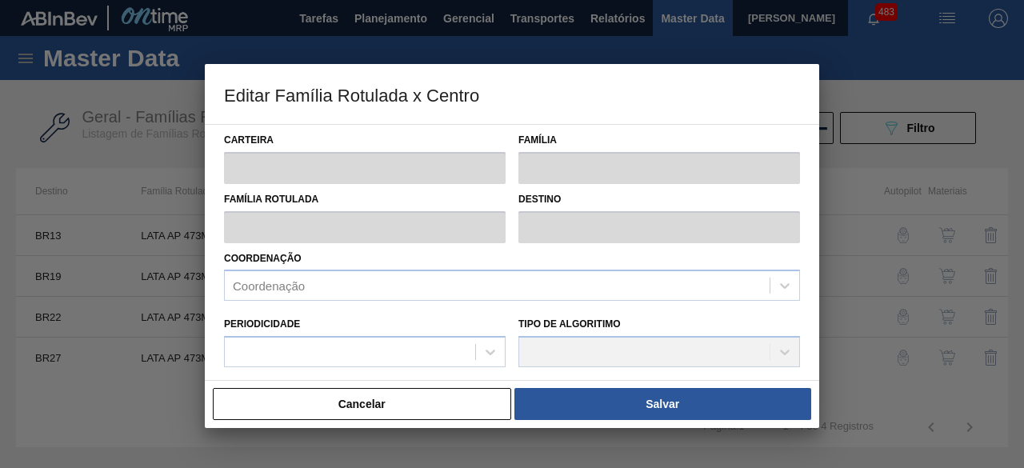
type input "0,000"
checkbox input "true"
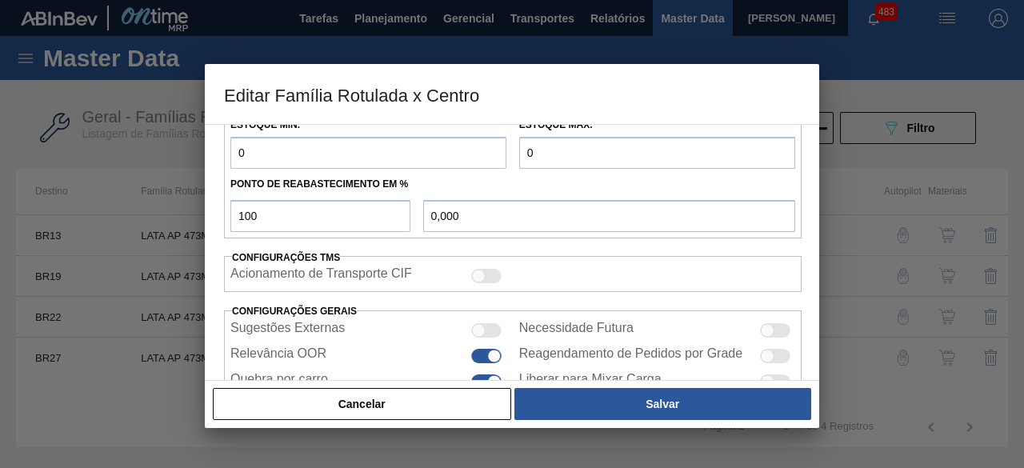
scroll to position [623, 0]
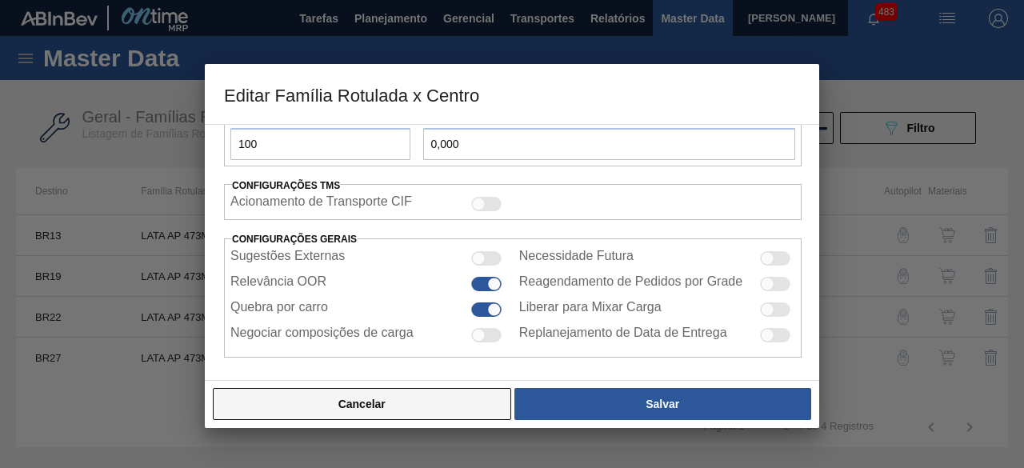
click at [463, 411] on button "Cancelar" at bounding box center [362, 404] width 299 height 32
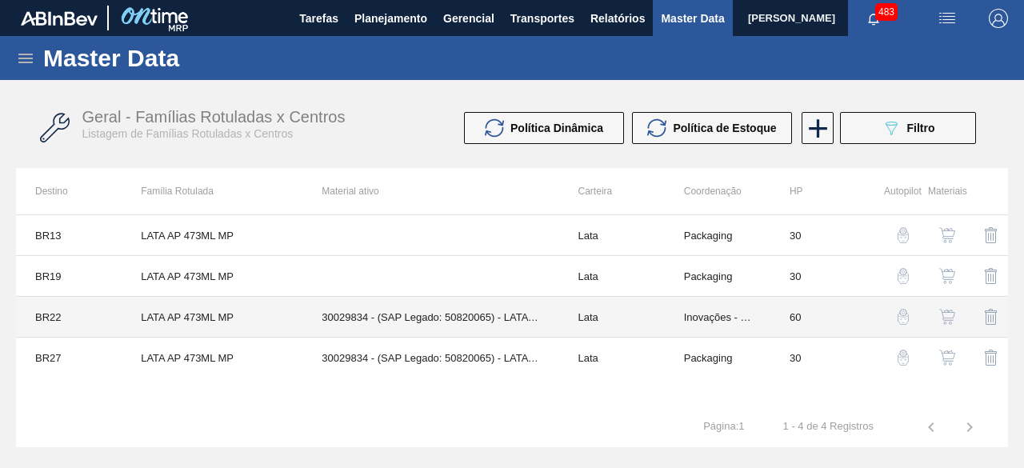
click at [309, 324] on td "30029834 - (SAP Legado: 50820065) - LATA AL 473ML AP MP 429" at bounding box center [431, 317] width 256 height 41
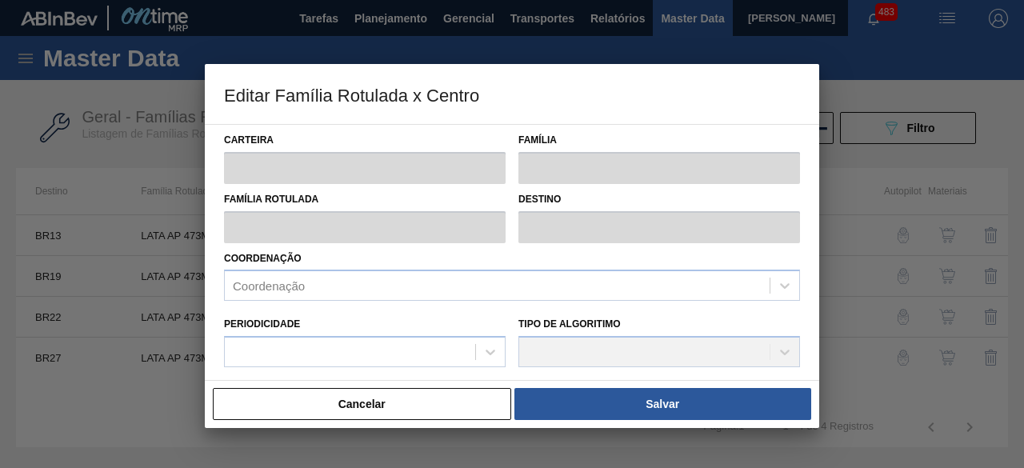
type input "Lata"
type input "LATA AP 473ML MP"
type input "BR22 - Viamão"
type input "0"
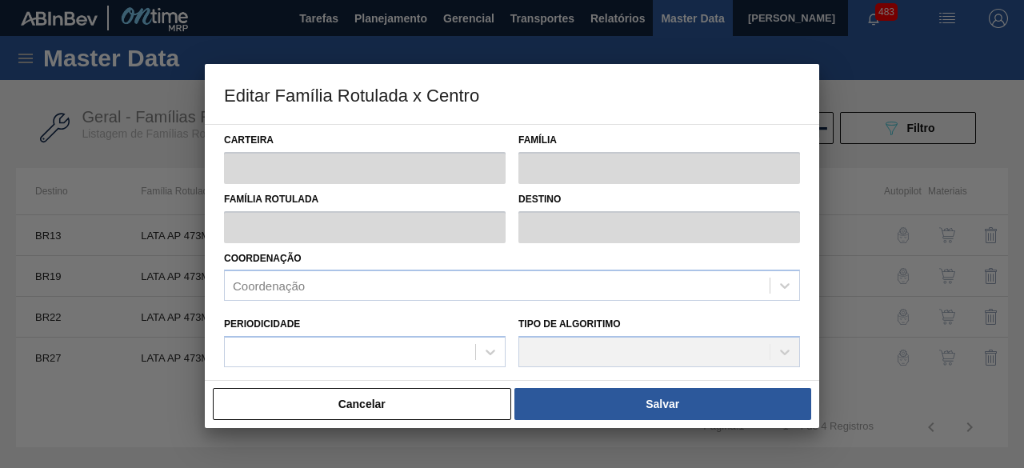
checkbox input "false"
type input "60"
checkbox input "true"
type input "0"
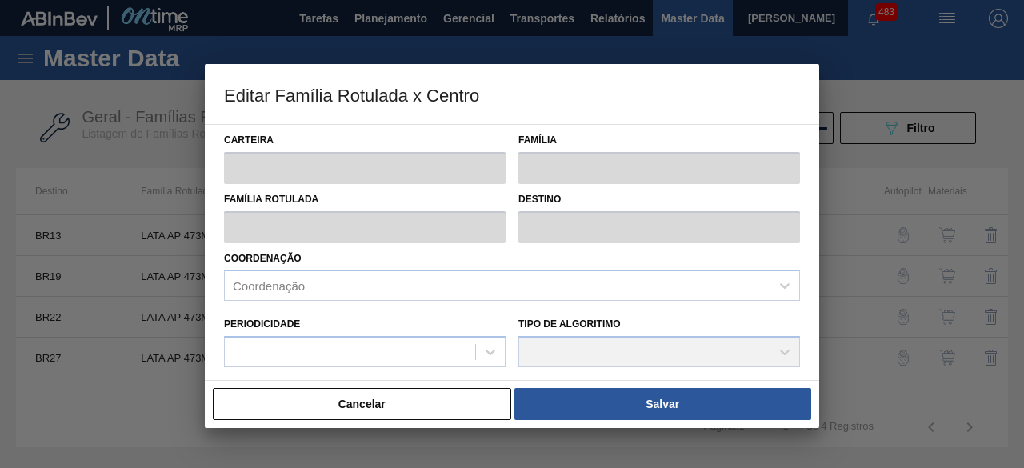
type input "100"
type input "0,000"
checkbox input "true"
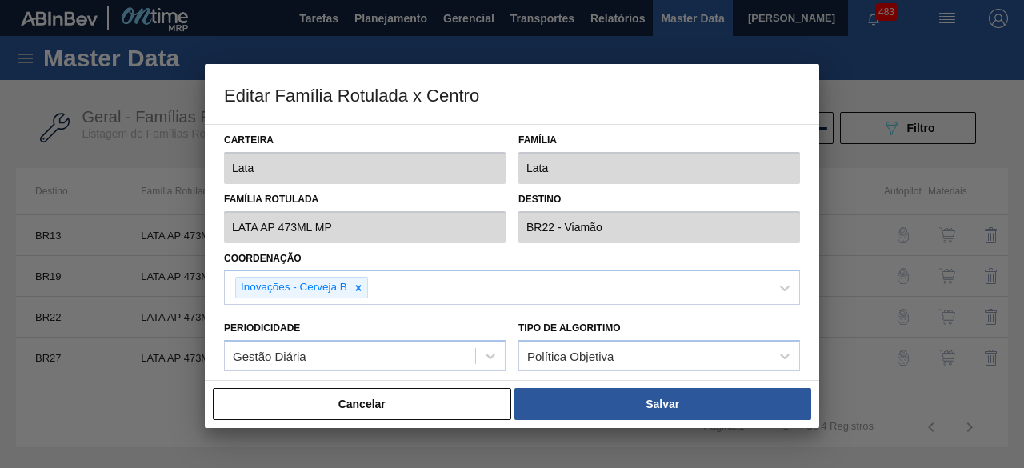
type input "0"
click at [438, 406] on button "Cancelar" at bounding box center [362, 404] width 299 height 32
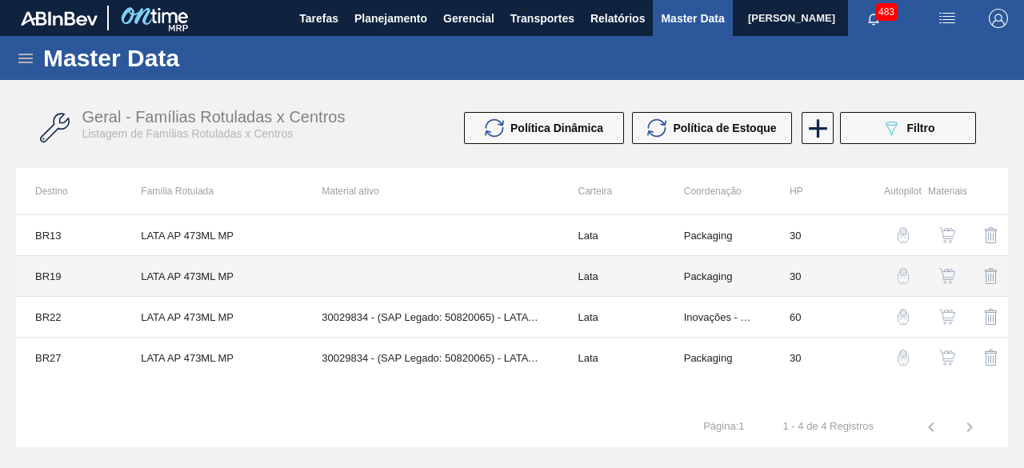
click at [255, 291] on td "LATA AP 473ML MP" at bounding box center [212, 276] width 181 height 41
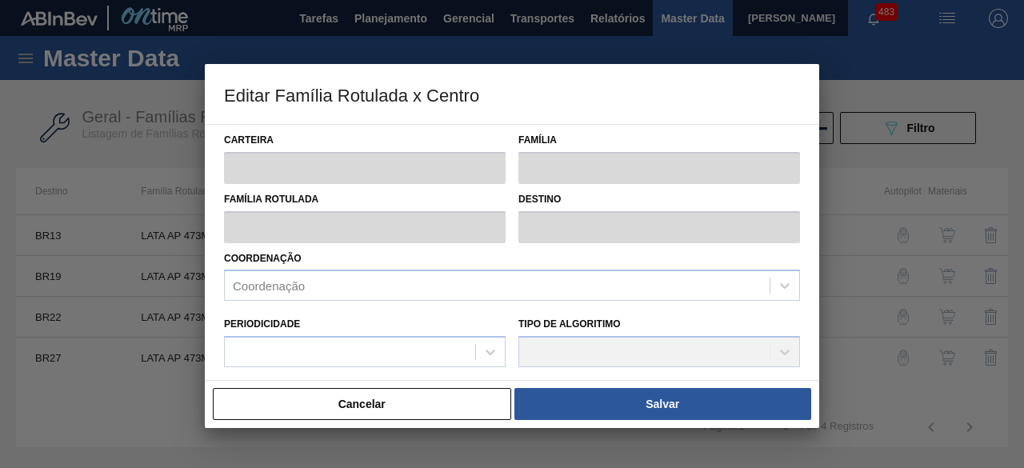
type input "Lata"
type input "LATA AP 473ML MP"
type input "BR19 - Nova Rio"
type input "0"
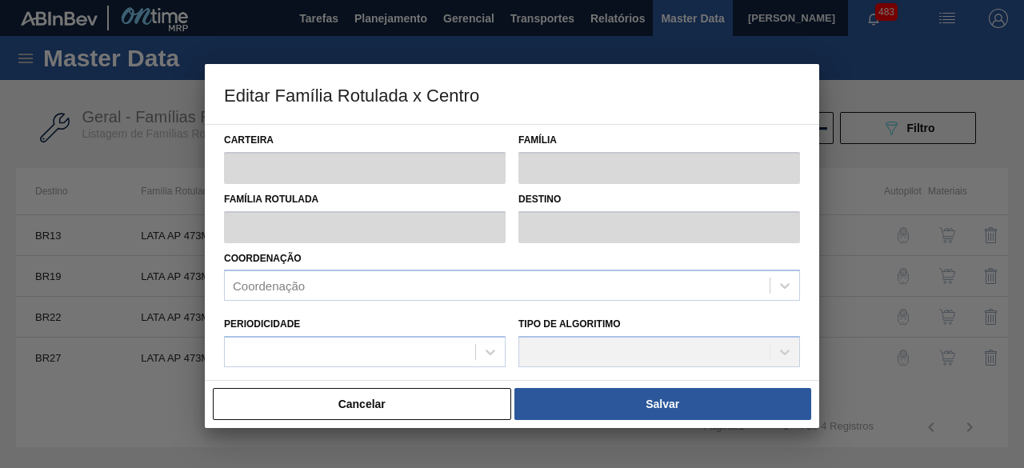
checkbox input "false"
type input "30"
type input "0"
type input "100"
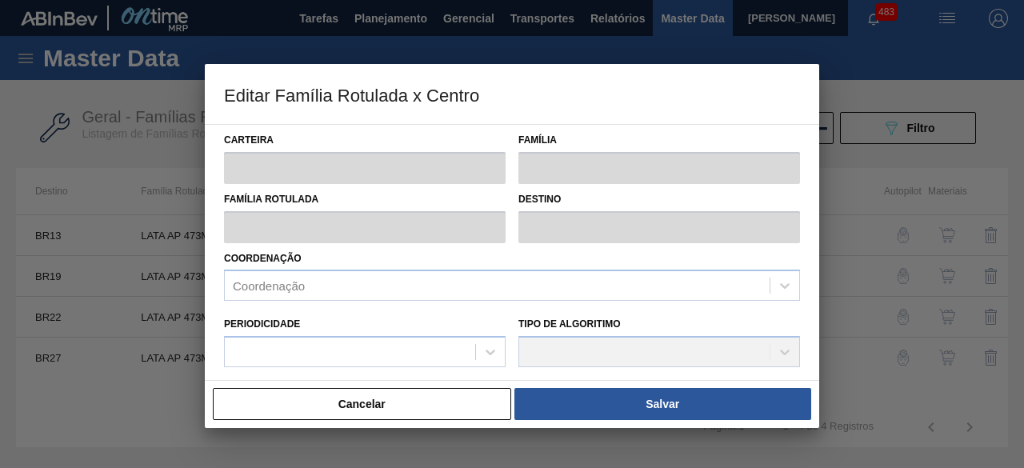
type input "0,000"
checkbox input "true"
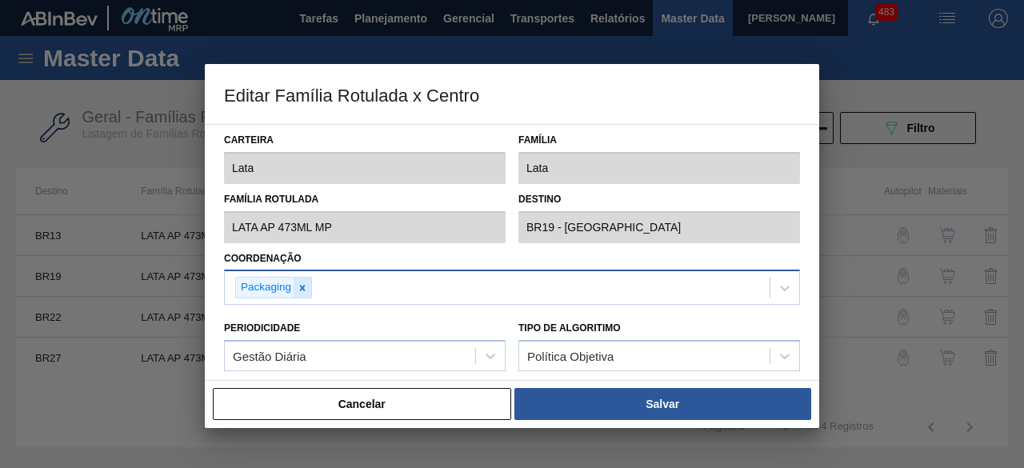
click at [307, 287] on icon at bounding box center [302, 288] width 11 height 11
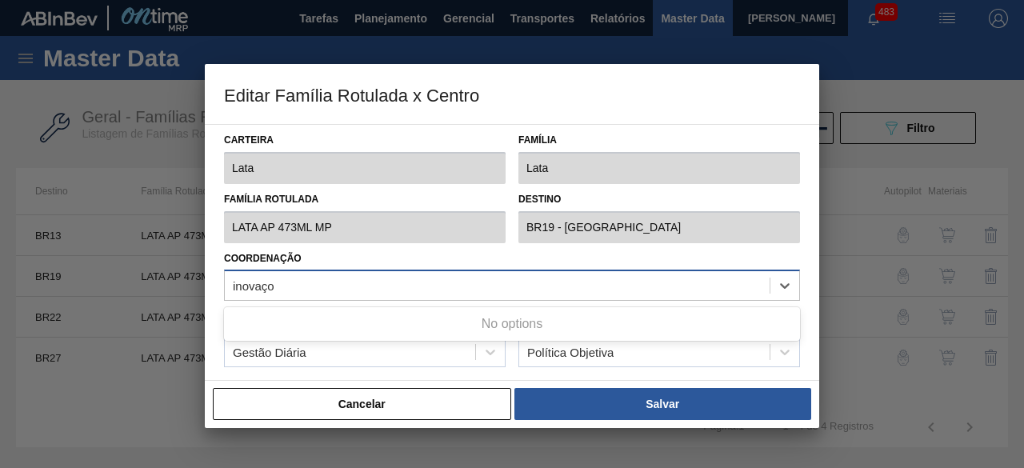
type input "inovaç"
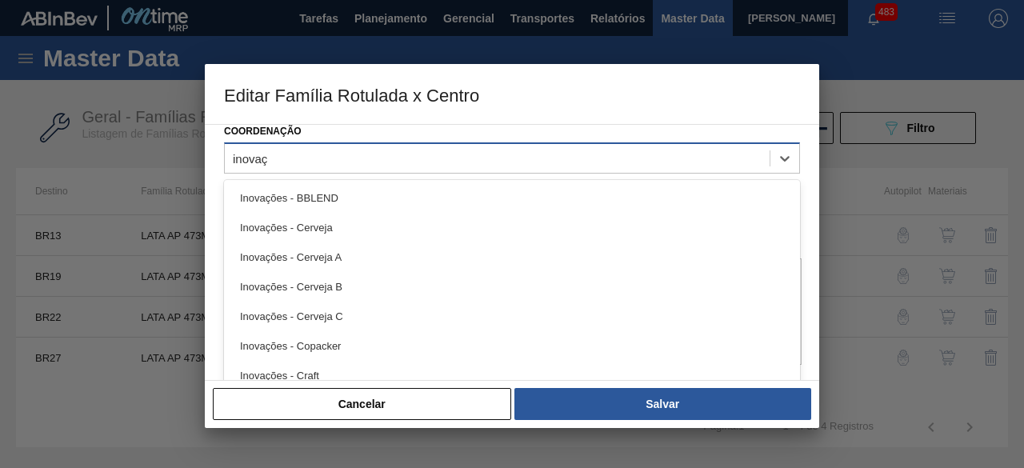
scroll to position [128, 0]
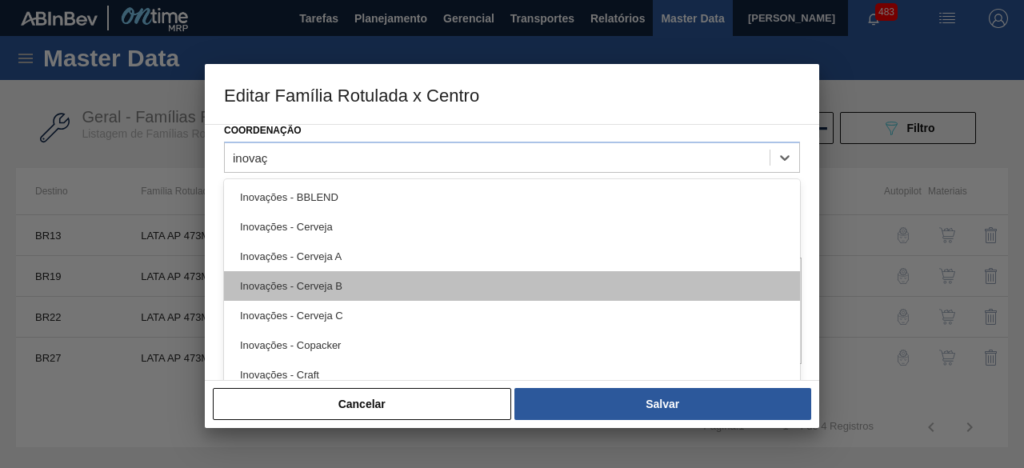
click at [414, 286] on div "Inovações - Cerveja B" at bounding box center [512, 286] width 576 height 30
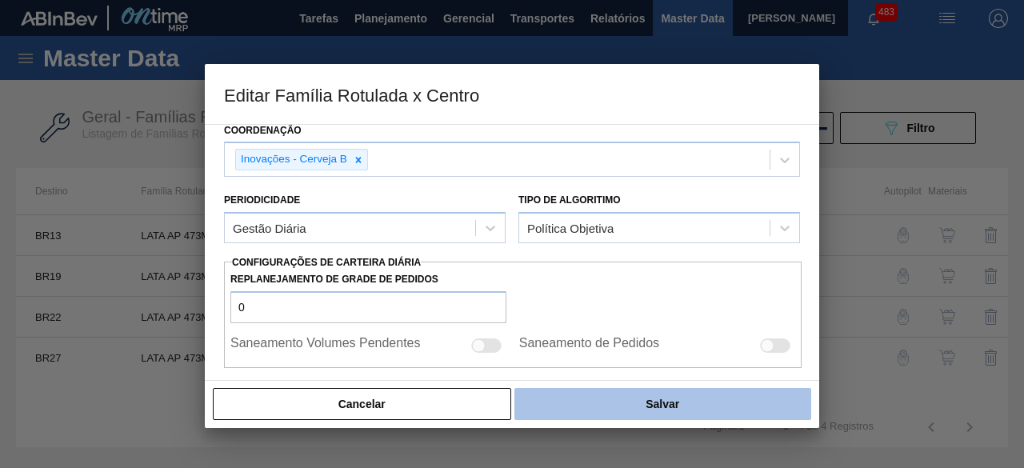
click at [628, 399] on button "Salvar" at bounding box center [663, 404] width 297 height 32
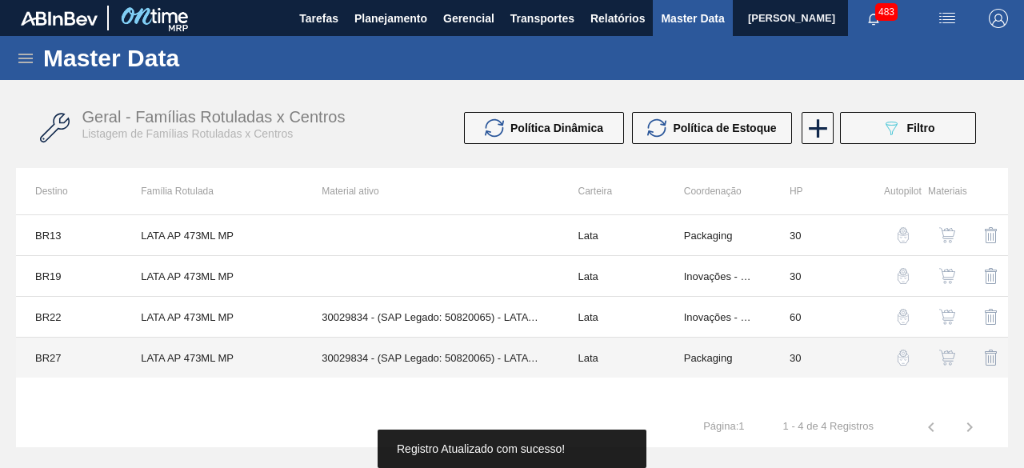
click at [287, 347] on td "LATA AP 473ML MP" at bounding box center [212, 358] width 181 height 41
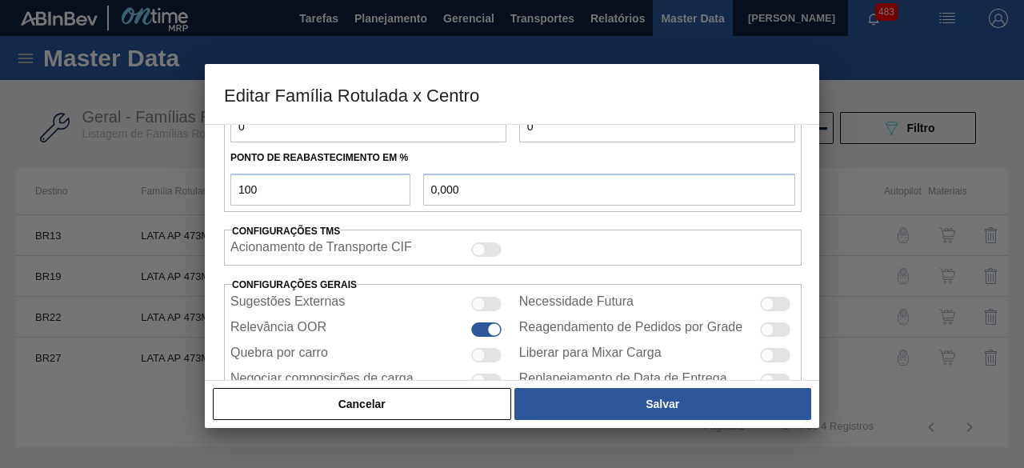
scroll to position [623, 0]
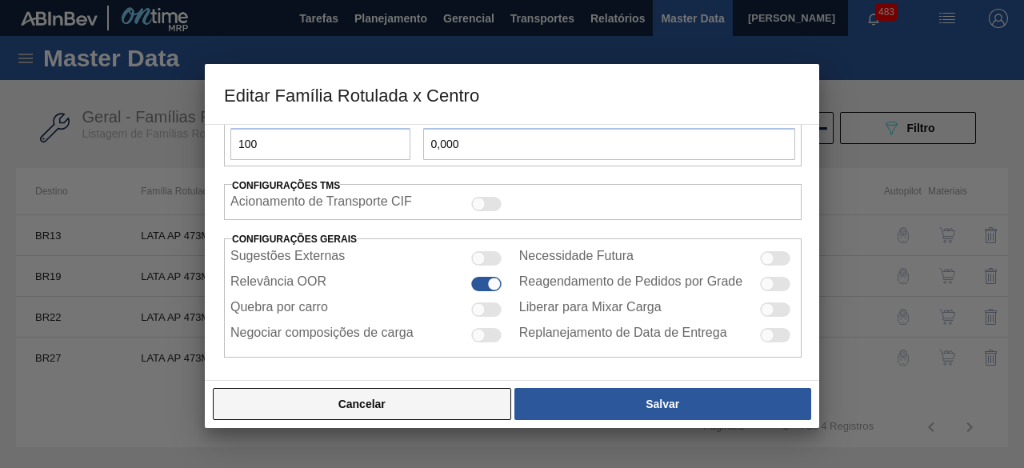
click at [473, 406] on button "Cancelar" at bounding box center [362, 404] width 299 height 32
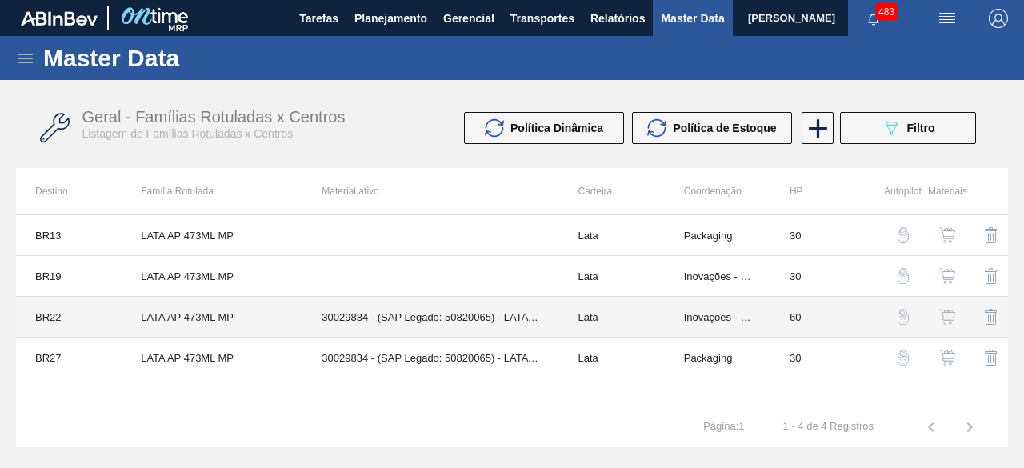
click at [256, 327] on td "LATA AP 473ML MP" at bounding box center [212, 317] width 181 height 41
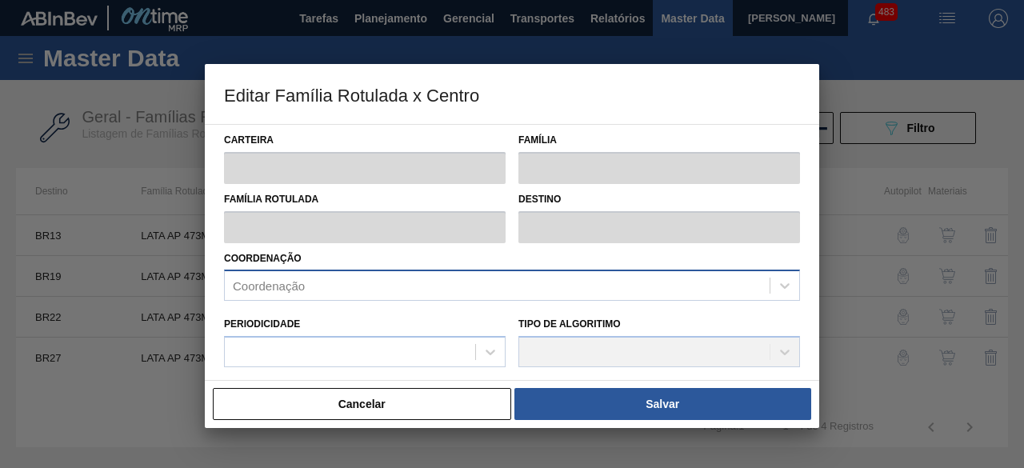
type input "Lata"
type input "LATA AP 473ML MP"
type input "BR22 - Viamão"
type input "0"
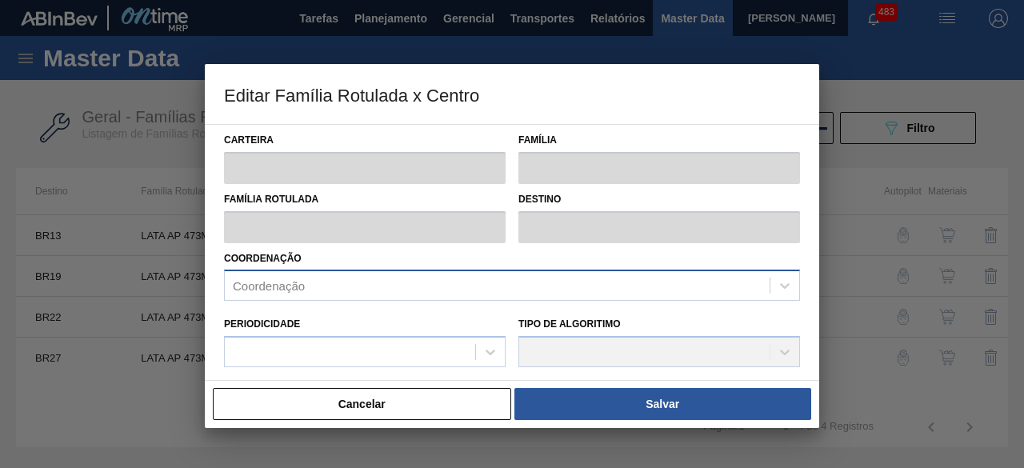
checkbox input "false"
type input "60"
type input "0"
type input "100"
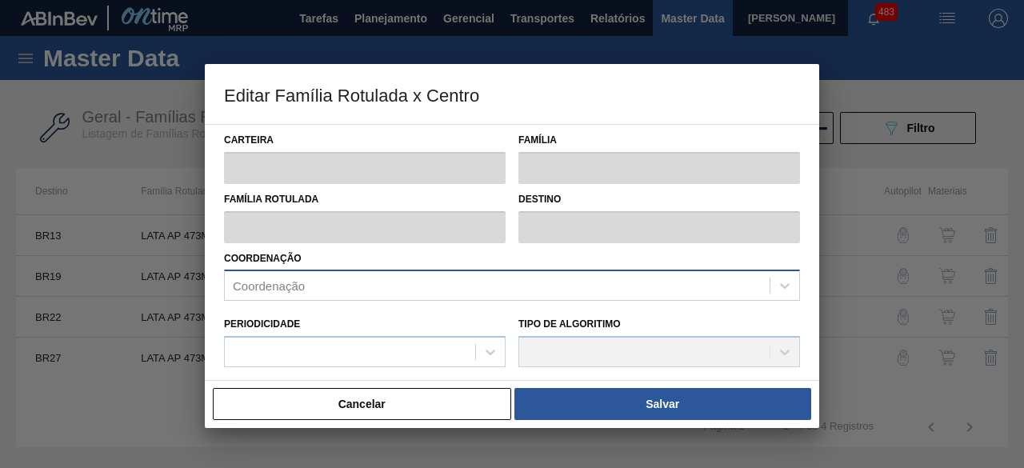
type input "0,000"
checkbox input "true"
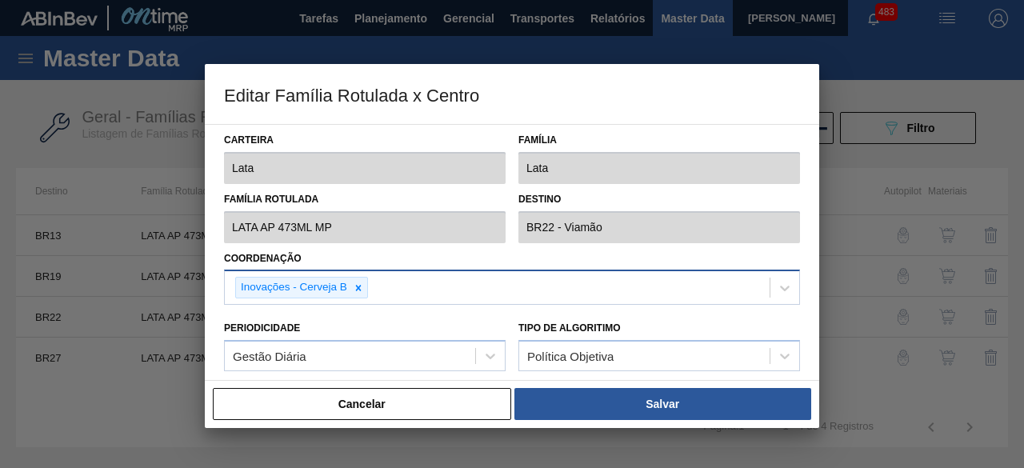
type input "0"
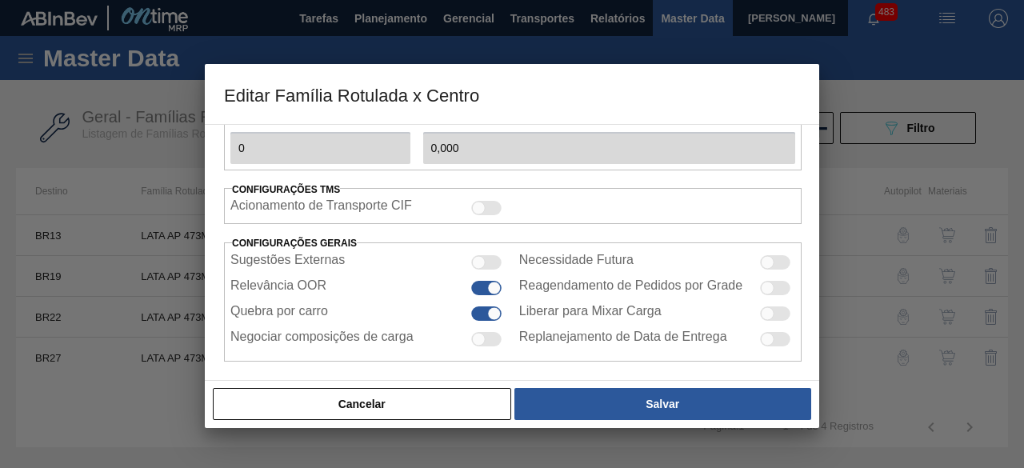
scroll to position [620, 0]
click at [441, 400] on button "Cancelar" at bounding box center [362, 404] width 299 height 32
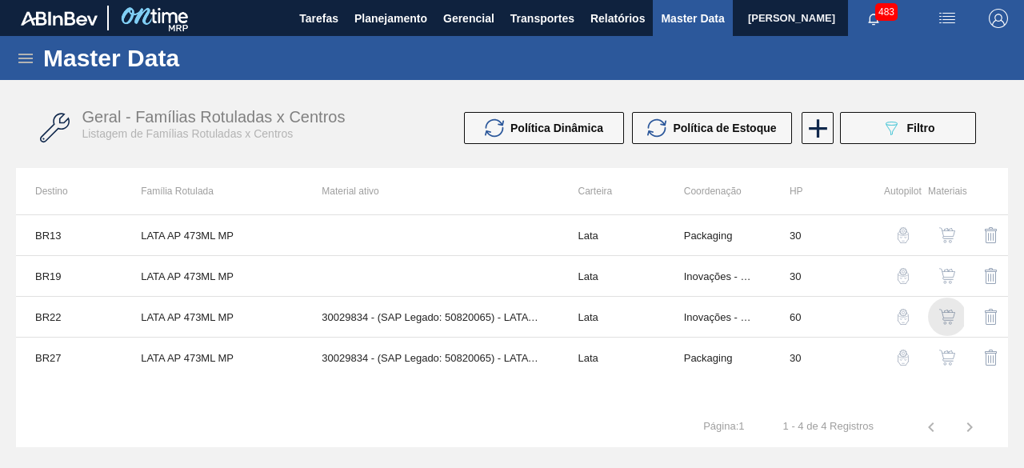
click at [951, 315] on img "button" at bounding box center [948, 317] width 16 height 16
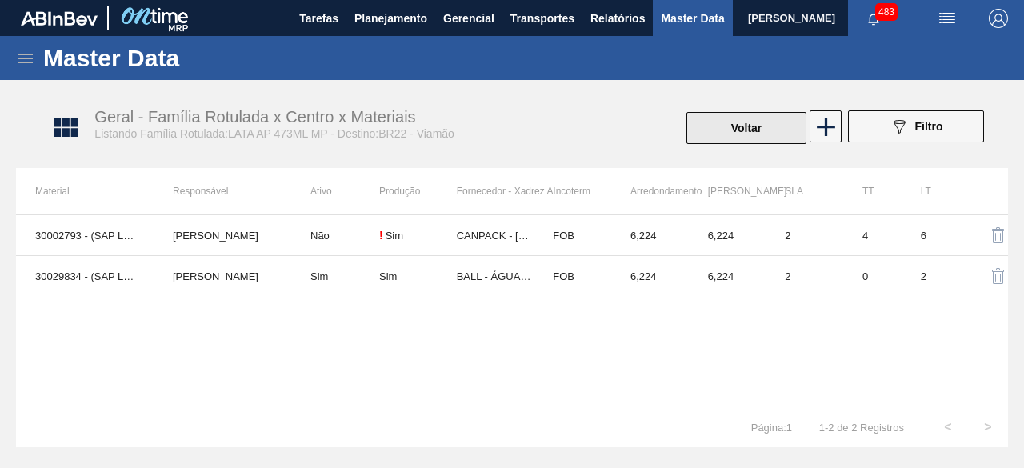
click at [733, 124] on button "Voltar" at bounding box center [747, 128] width 120 height 32
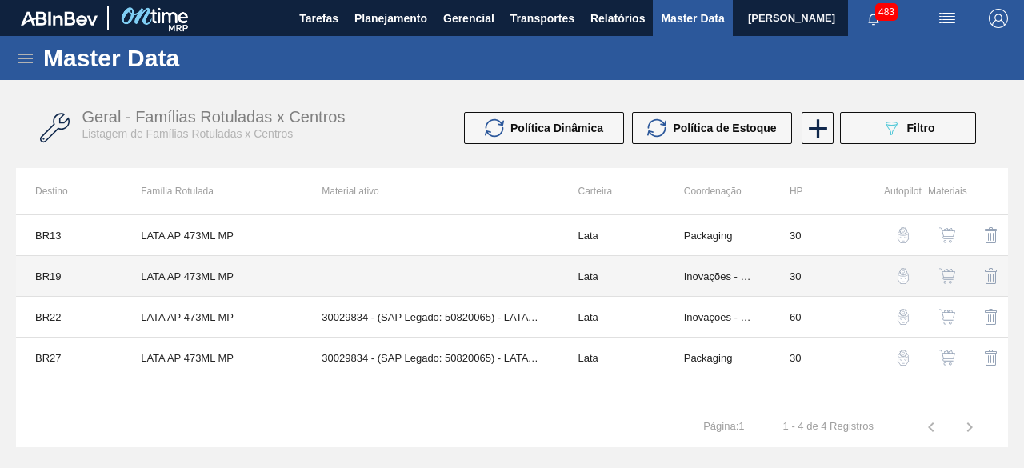
click at [207, 275] on td "LATA AP 473ML MP" at bounding box center [212, 276] width 181 height 41
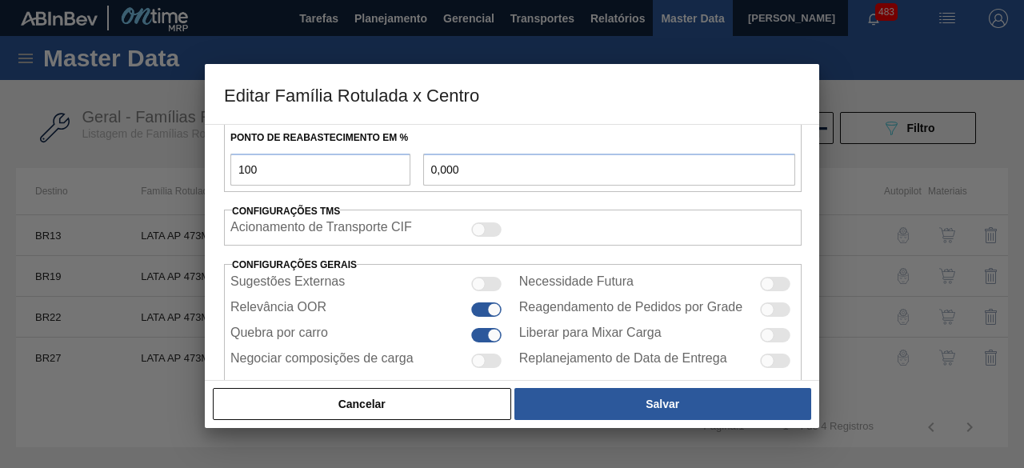
scroll to position [623, 0]
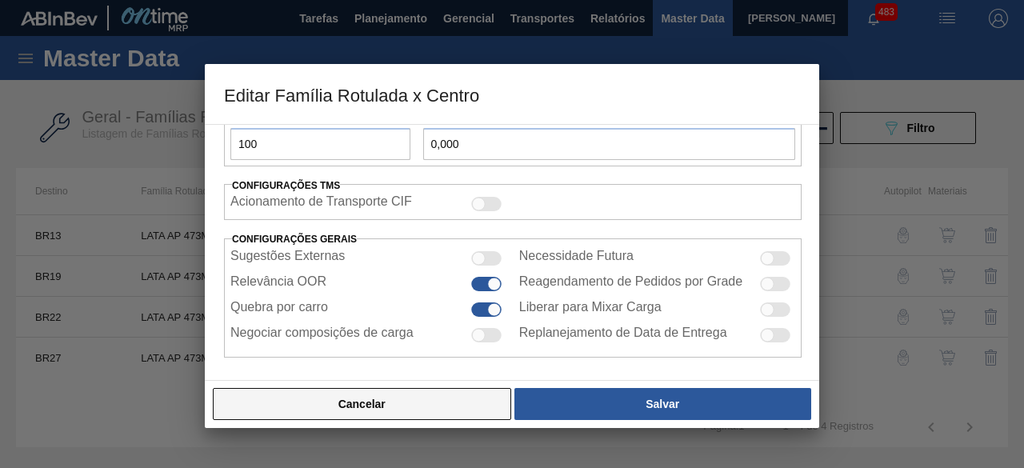
click at [470, 416] on button "Cancelar" at bounding box center [362, 404] width 299 height 32
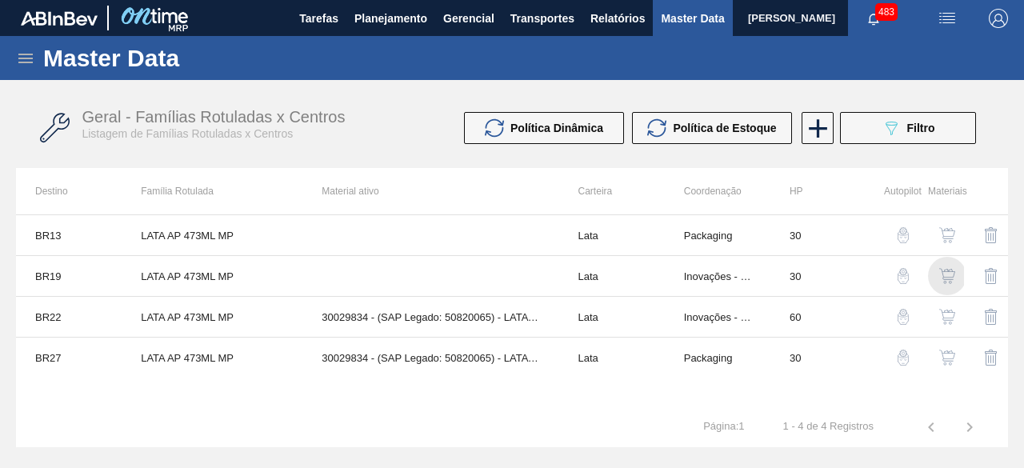
click at [951, 279] on img "button" at bounding box center [948, 276] width 16 height 16
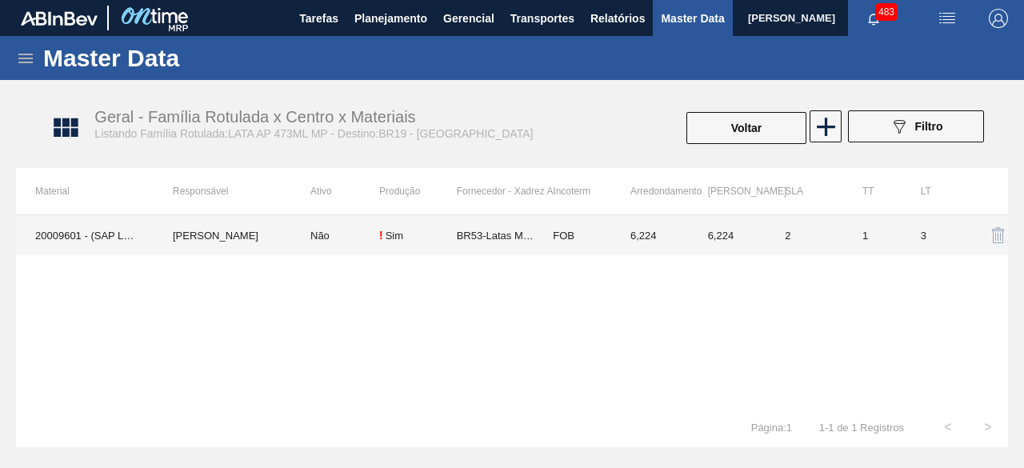
click at [219, 219] on td "IGOR FERREIRA MOURA" at bounding box center [223, 235] width 138 height 40
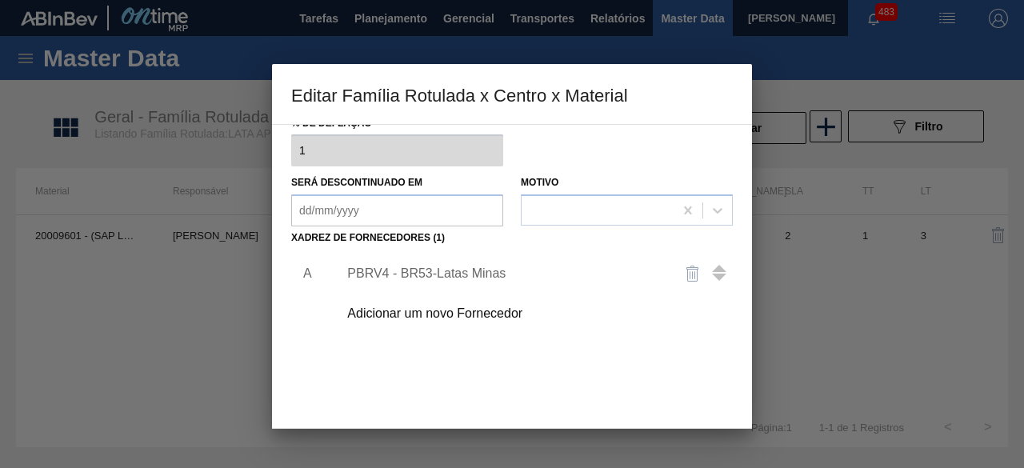
scroll to position [185, 0]
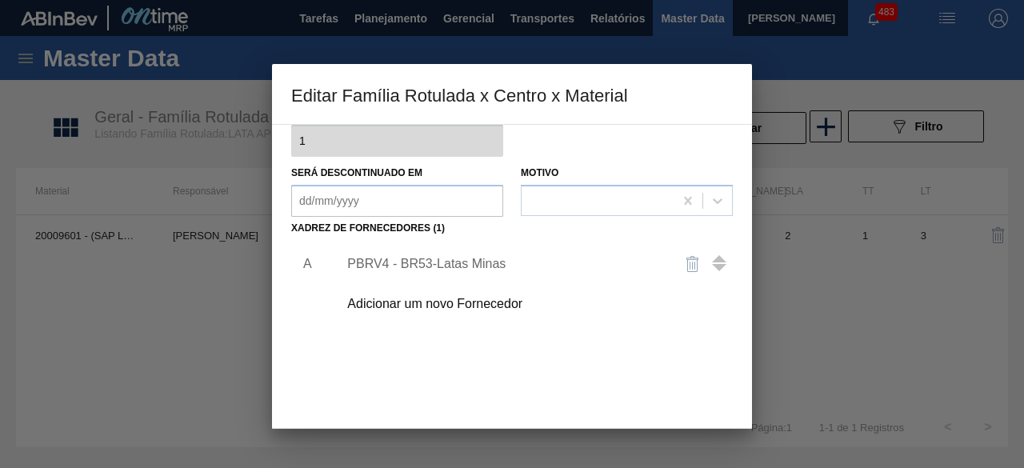
click at [475, 303] on div "Adicionar um novo Fornecedor" at bounding box center [504, 304] width 314 height 14
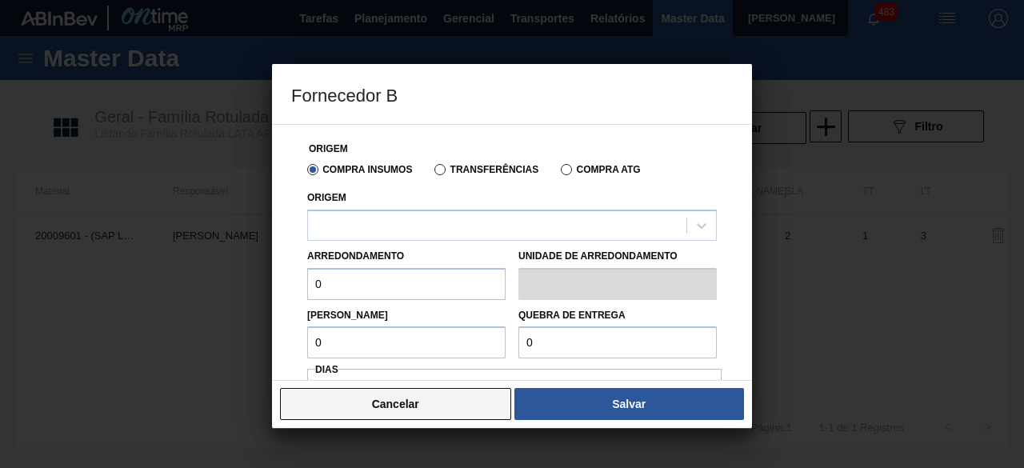
click at [475, 398] on button "Cancelar" at bounding box center [395, 404] width 231 height 32
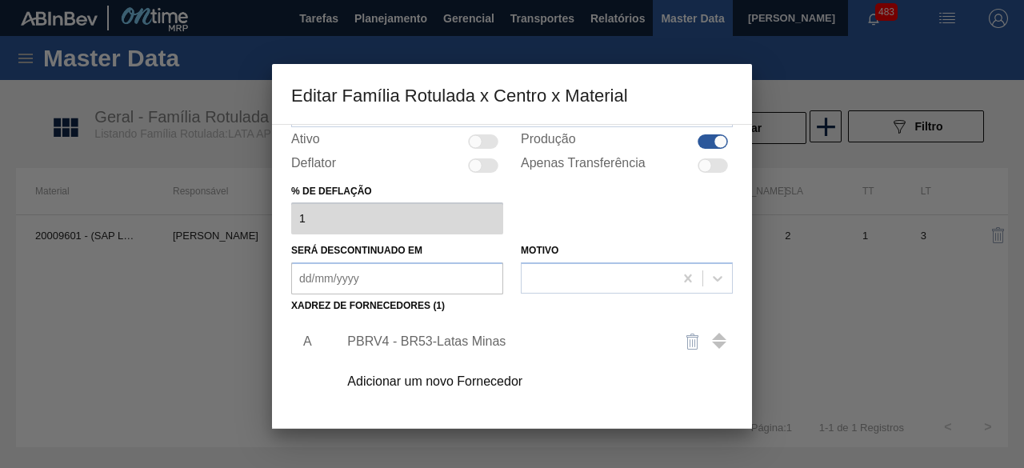
scroll to position [251, 0]
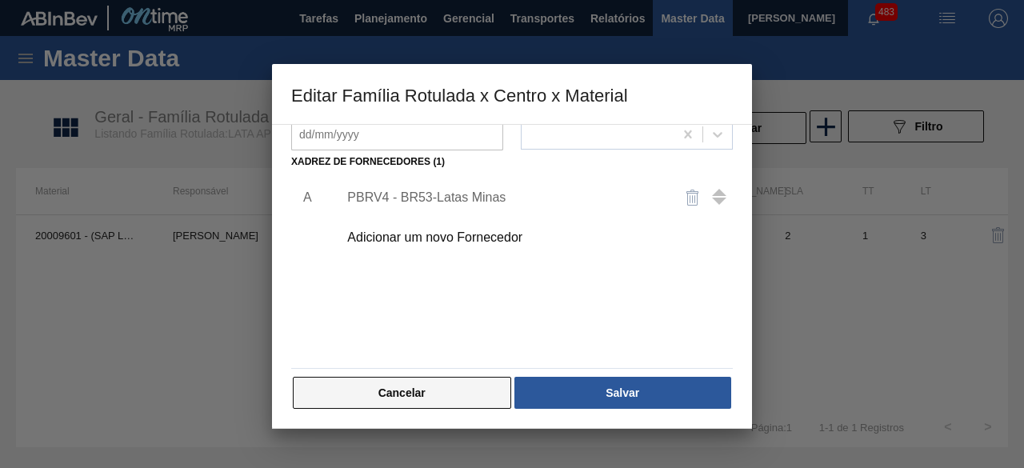
click at [454, 391] on button "Cancelar" at bounding box center [402, 393] width 219 height 32
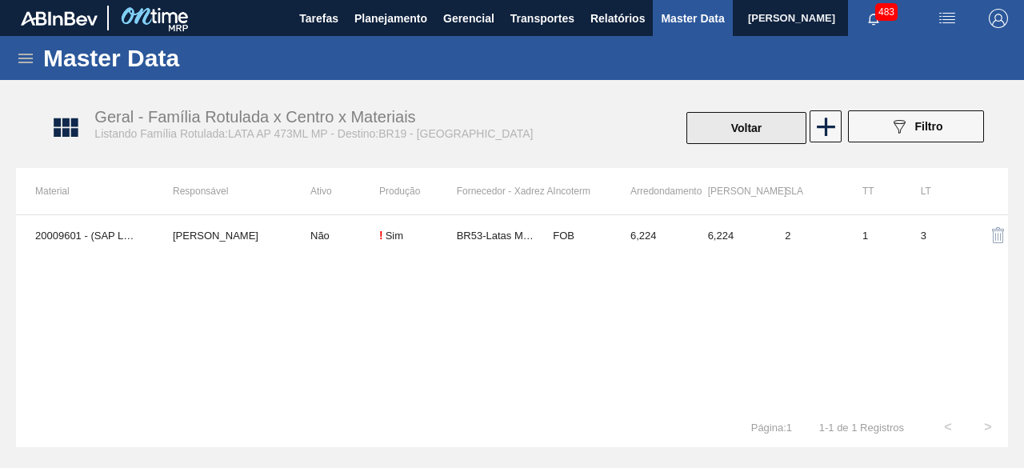
click at [748, 129] on button "Voltar" at bounding box center [747, 128] width 120 height 32
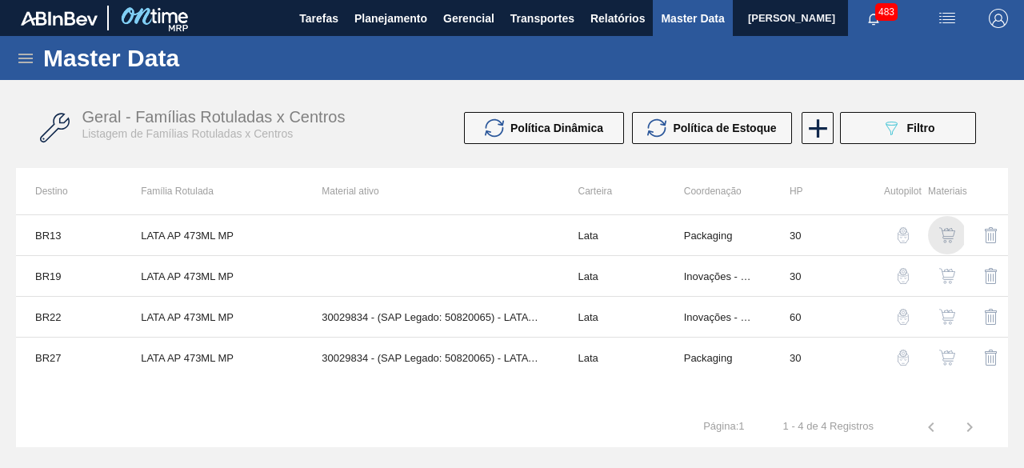
click at [942, 237] on img "button" at bounding box center [948, 235] width 16 height 16
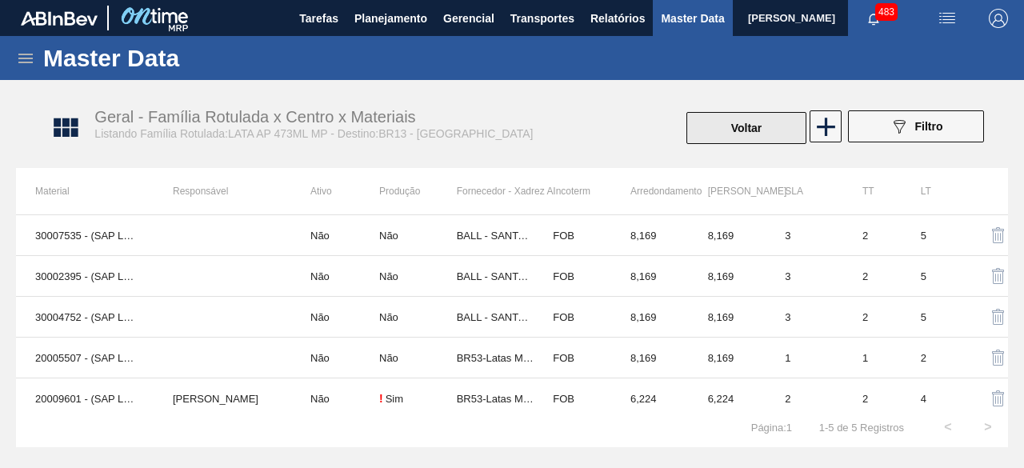
click at [780, 123] on button "Voltar" at bounding box center [747, 128] width 120 height 32
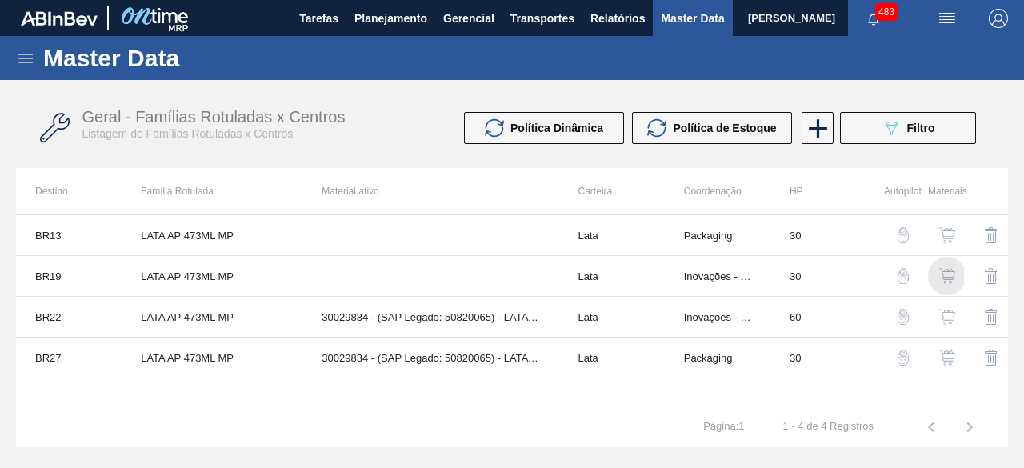
click at [944, 281] on img "button" at bounding box center [948, 276] width 16 height 16
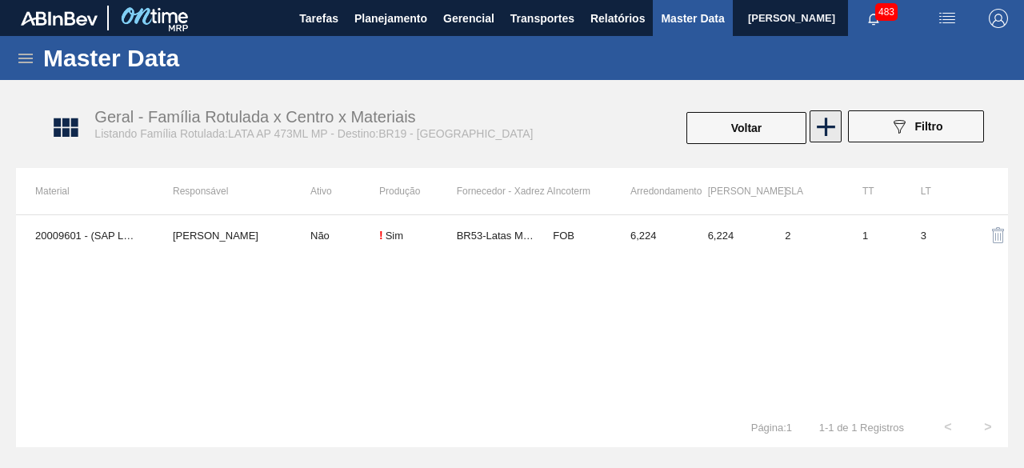
click at [821, 134] on icon at bounding box center [826, 126] width 31 height 31
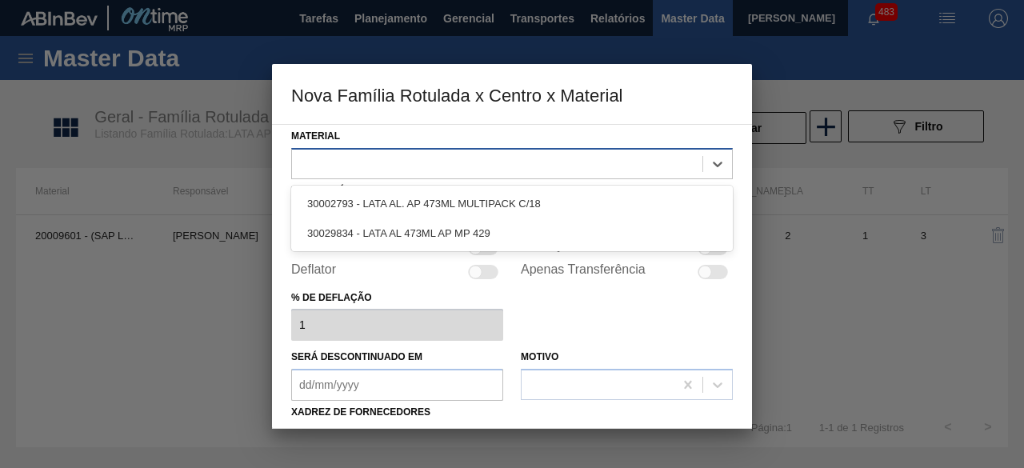
click at [632, 157] on div at bounding box center [497, 163] width 411 height 23
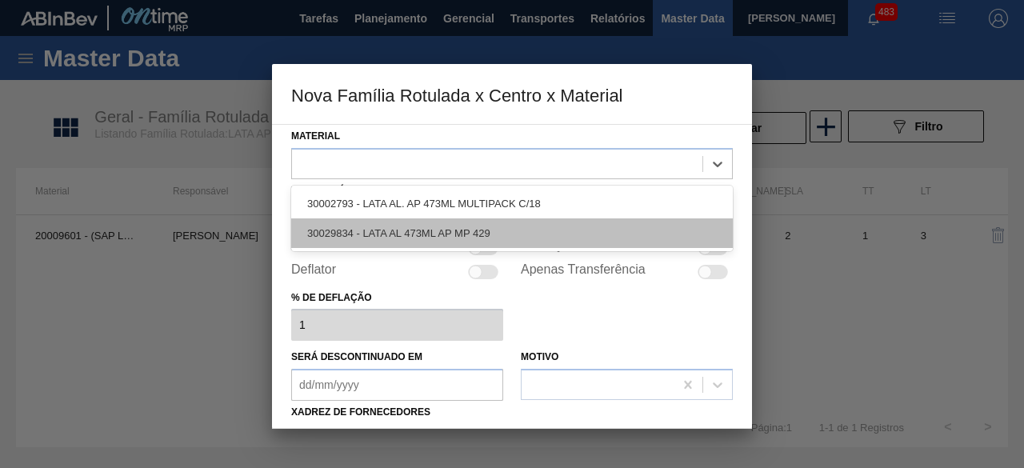
click at [592, 231] on div "30029834 - LATA AL 473ML AP MP 429" at bounding box center [512, 234] width 442 height 30
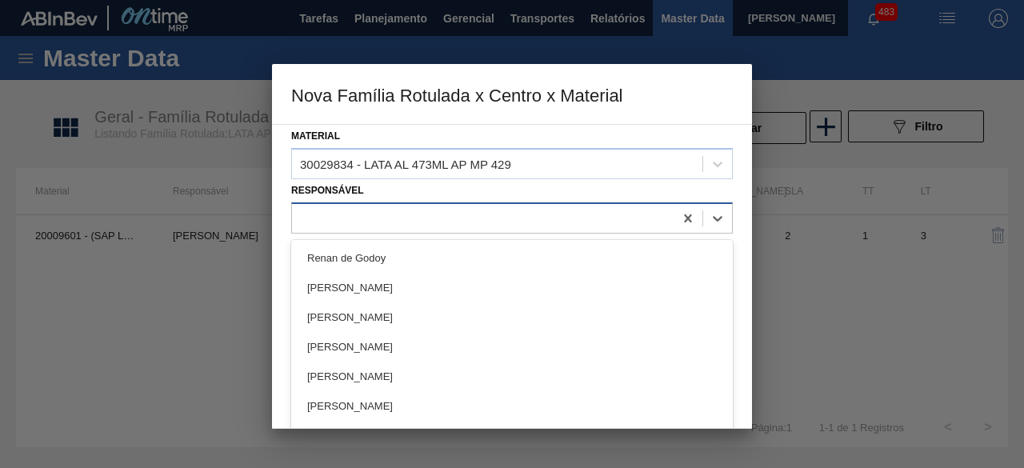
click at [538, 213] on div at bounding box center [483, 217] width 382 height 23
type input "igor"
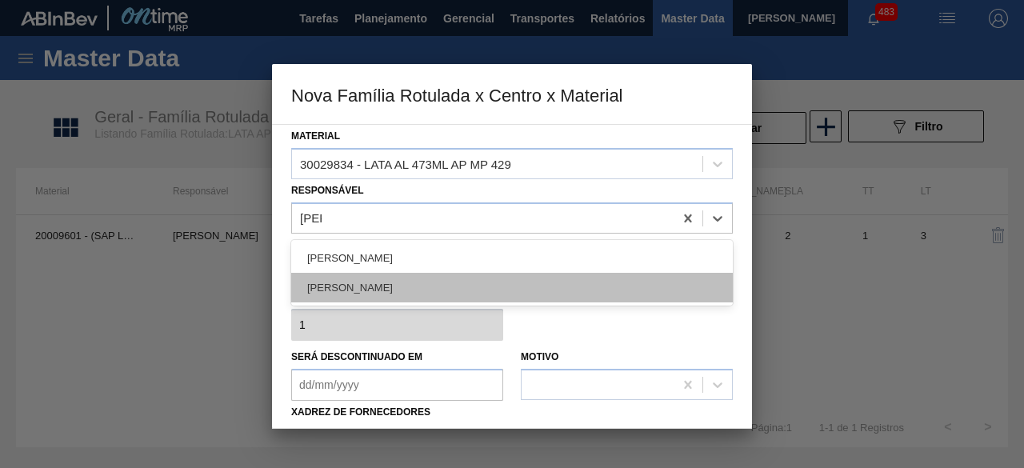
click at [487, 283] on div "IGOR FERREIRA MOURA" at bounding box center [512, 288] width 442 height 30
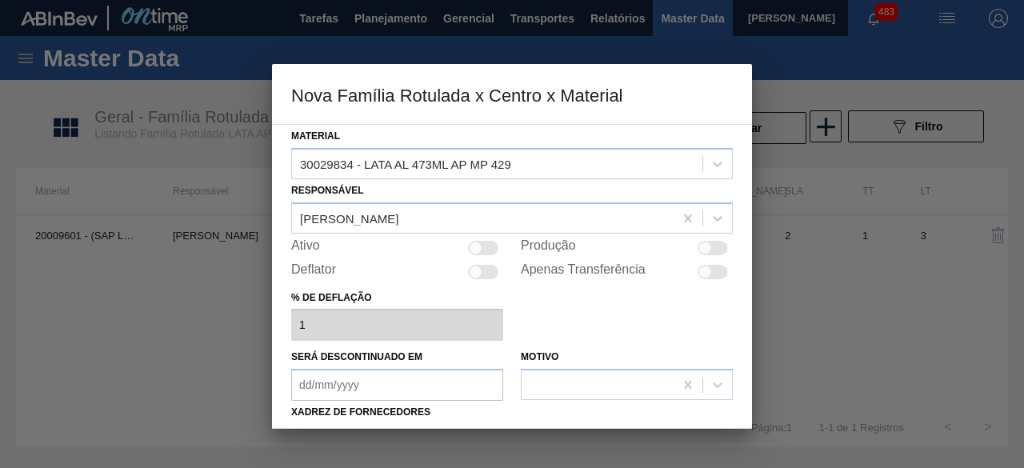
click at [721, 248] on div at bounding box center [713, 248] width 30 height 14
checkbox input "true"
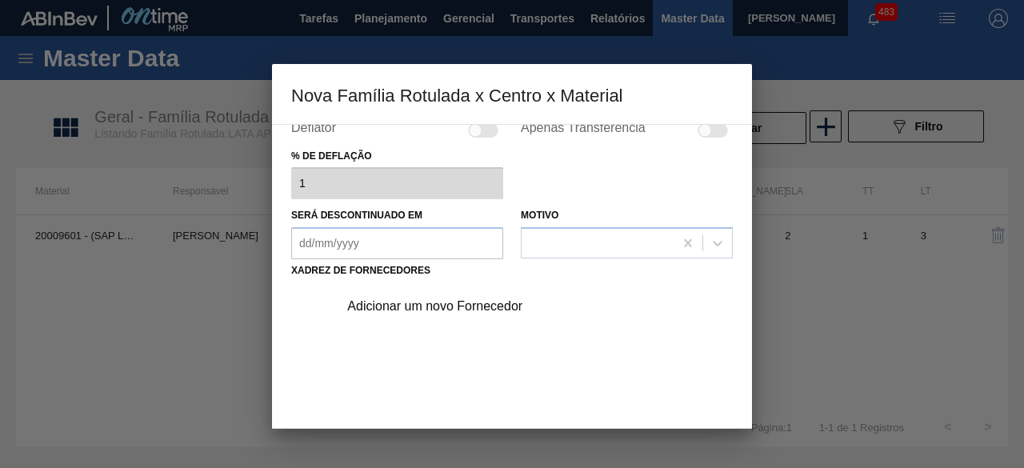
scroll to position [143, 0]
click at [504, 311] on div "Adicionar um novo Fornecedor" at bounding box center [531, 305] width 404 height 40
click at [507, 300] on div "Adicionar um novo Fornecedor" at bounding box center [504, 305] width 314 height 14
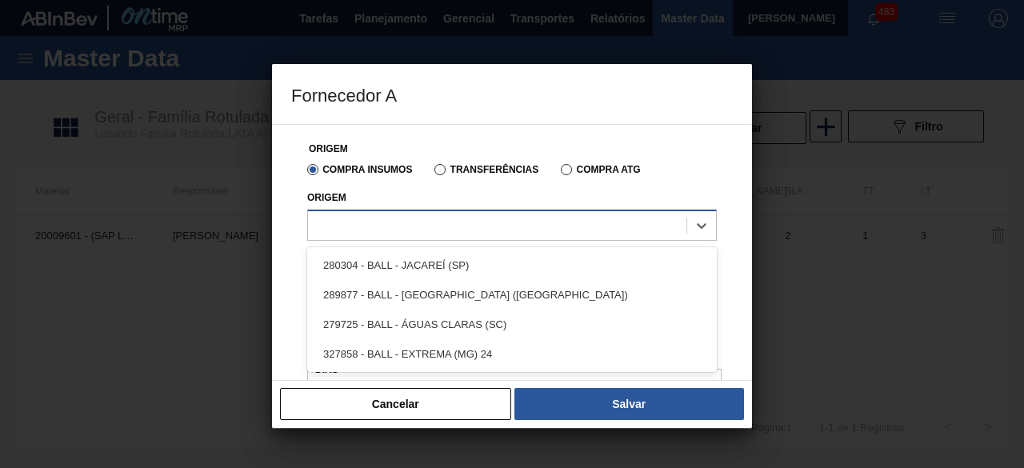
click at [501, 223] on div at bounding box center [497, 225] width 379 height 23
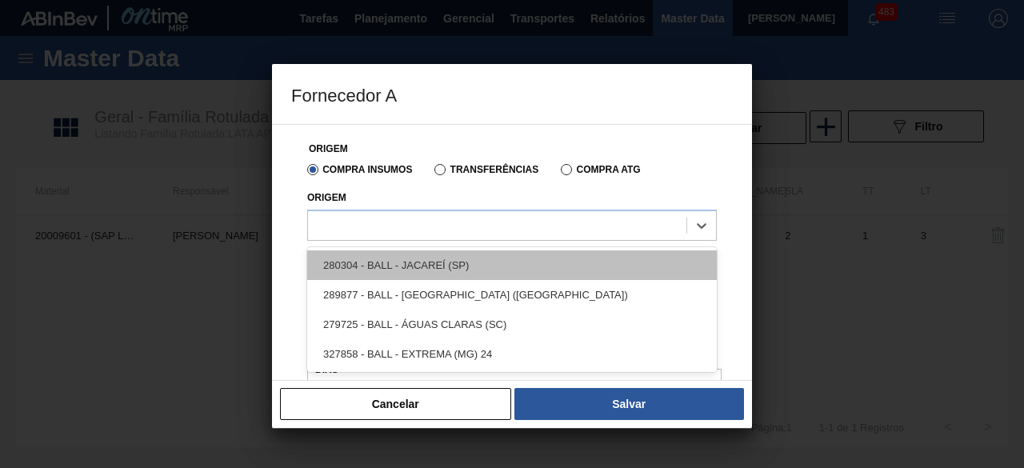
click at [492, 261] on div "280304 - BALL - JACAREÍ (SP)" at bounding box center [512, 266] width 410 height 30
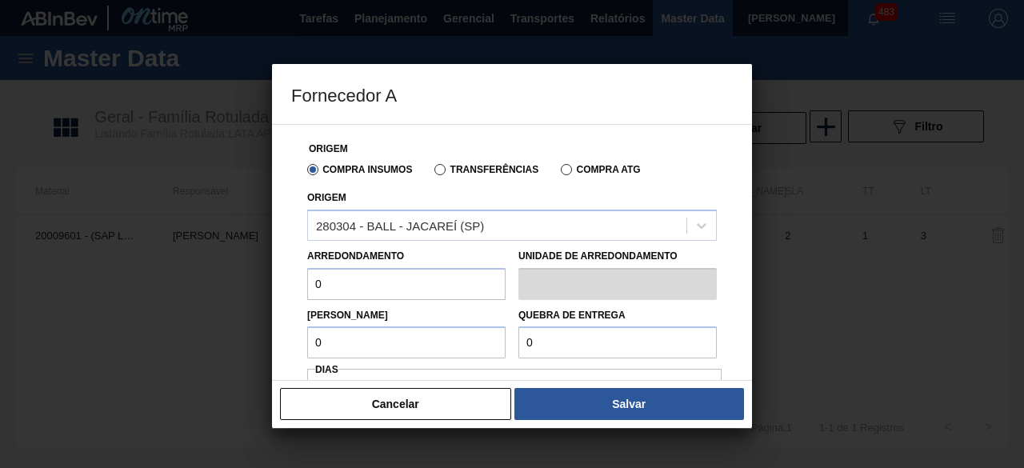
click at [472, 281] on input "0" at bounding box center [406, 284] width 198 height 32
type input "6,224"
click at [448, 339] on input "0" at bounding box center [406, 343] width 198 height 32
type input "6,224"
click at [573, 340] on input "0" at bounding box center [618, 343] width 198 height 32
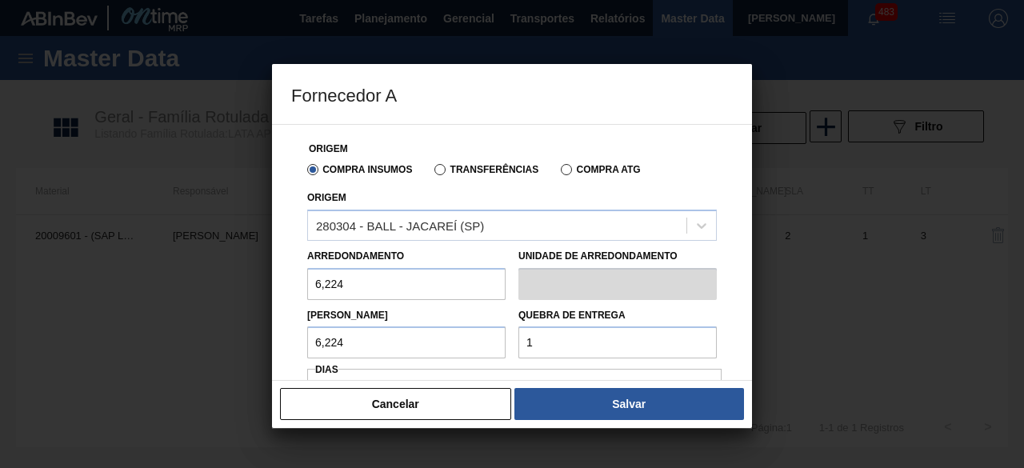
type input "155,6"
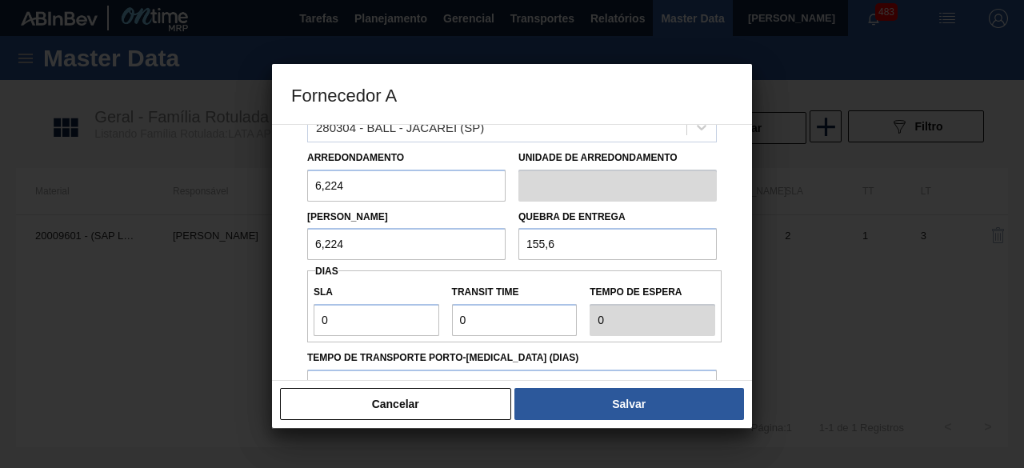
scroll to position [182, 0]
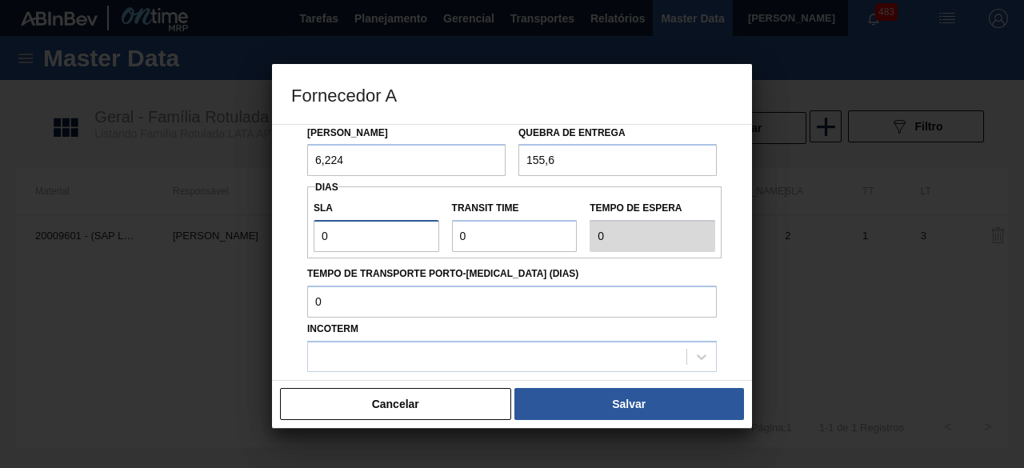
click at [416, 236] on input "0" at bounding box center [377, 236] width 126 height 32
type input "01"
type input "1"
click at [489, 220] on input "Transit Time" at bounding box center [515, 236] width 126 height 32
type input "01"
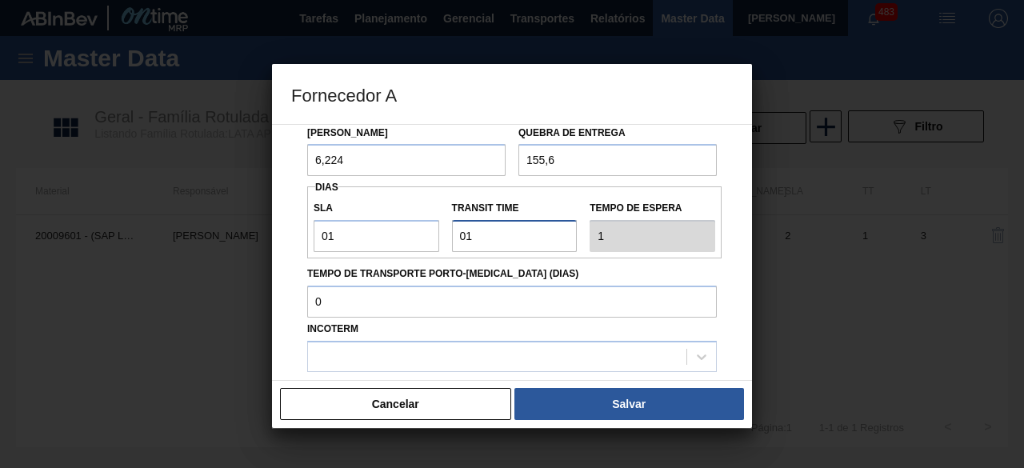
type input "2"
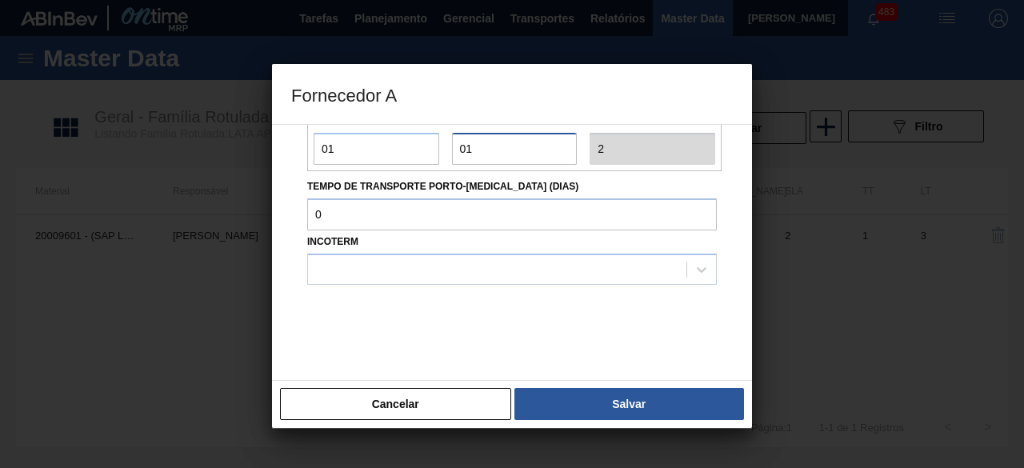
scroll to position [271, 0]
click at [499, 271] on div at bounding box center [497, 268] width 379 height 23
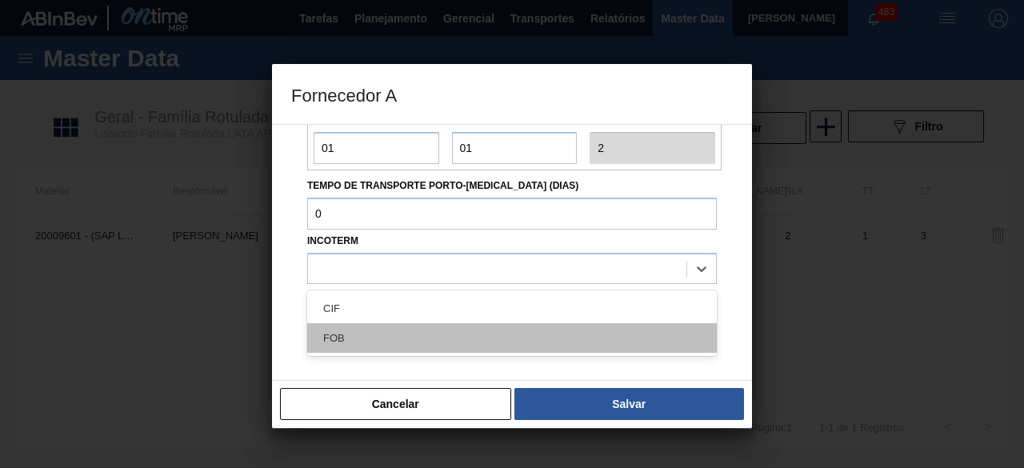
click at [507, 335] on div "FOB" at bounding box center [512, 338] width 410 height 30
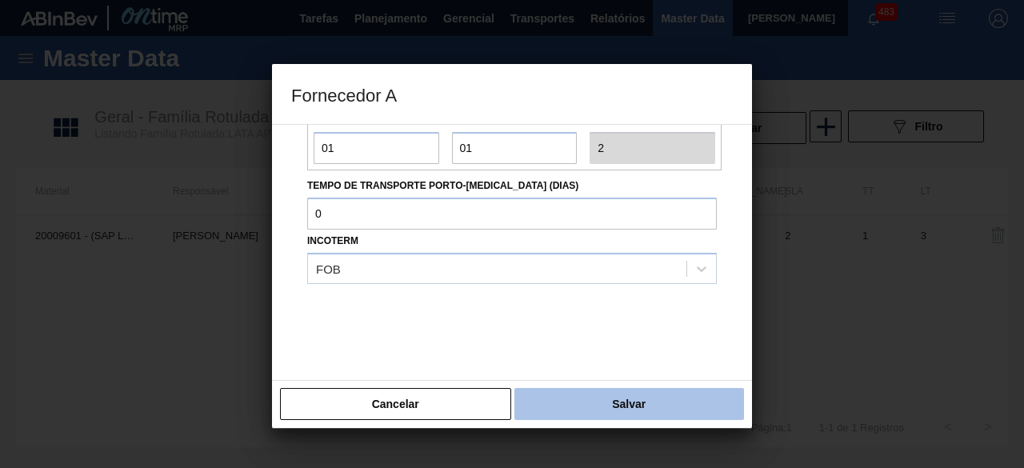
click at [594, 407] on button "Salvar" at bounding box center [630, 404] width 230 height 32
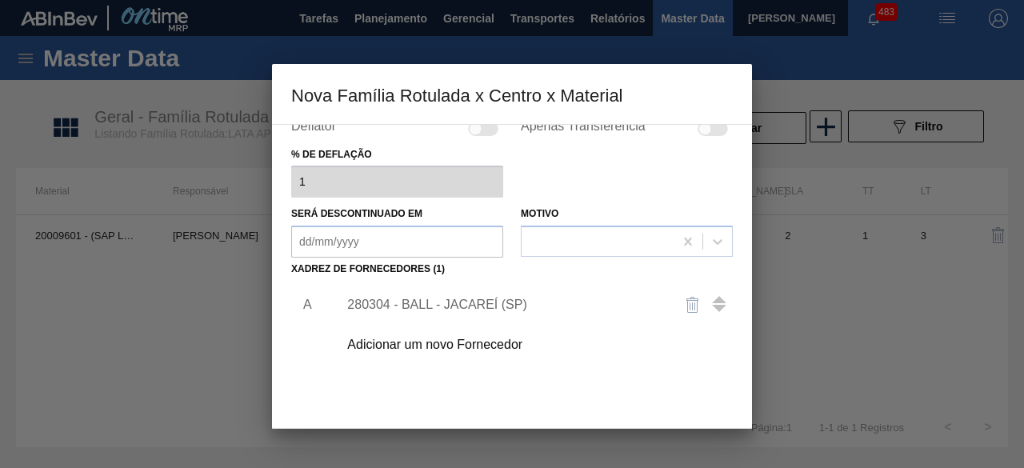
scroll to position [251, 0]
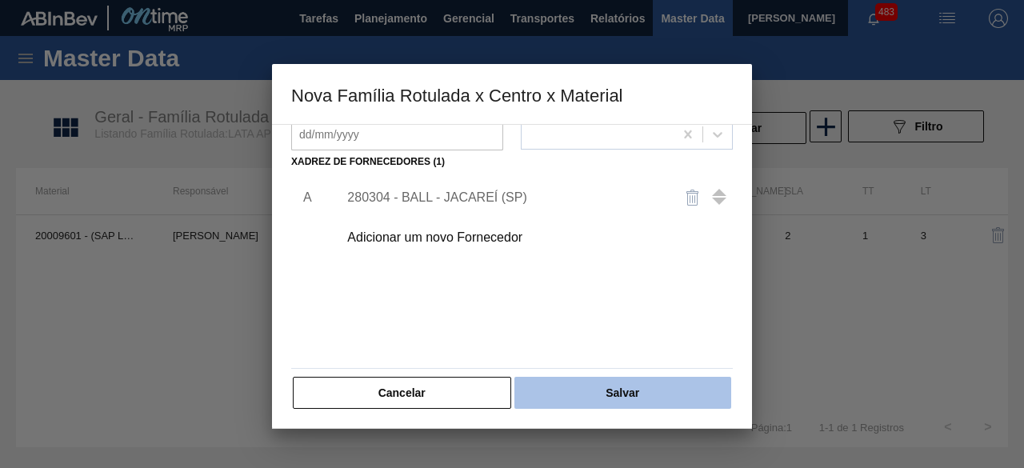
click at [600, 396] on button "Salvar" at bounding box center [623, 393] width 217 height 32
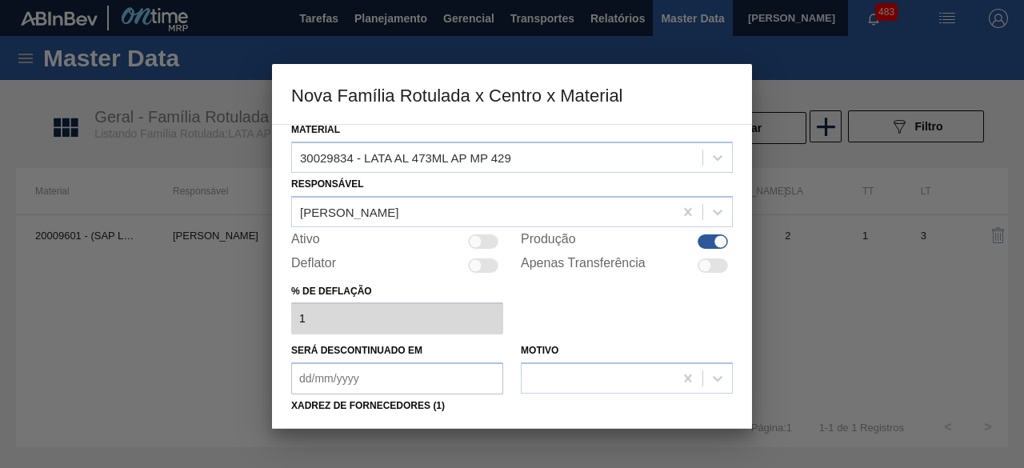
scroll to position [6, 0]
click at [491, 243] on div at bounding box center [483, 242] width 30 height 14
checkbox input "true"
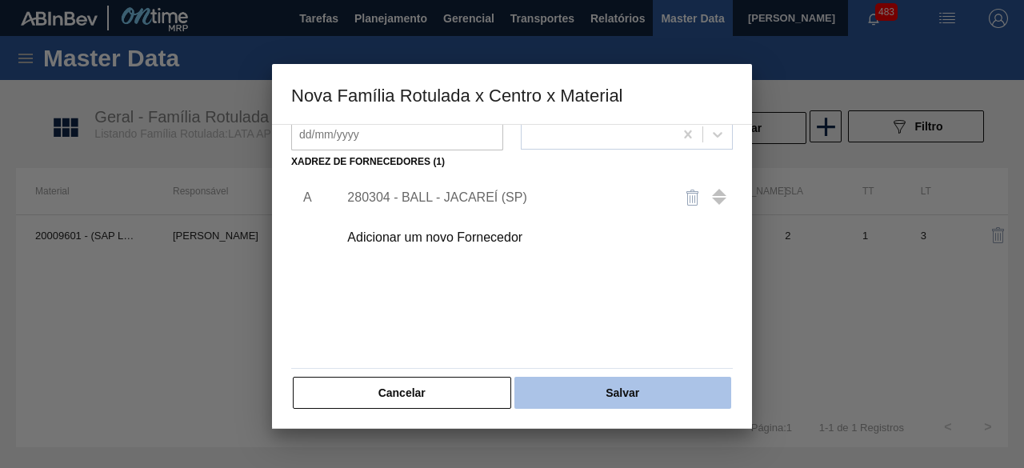
click at [583, 393] on button "Salvar" at bounding box center [623, 393] width 217 height 32
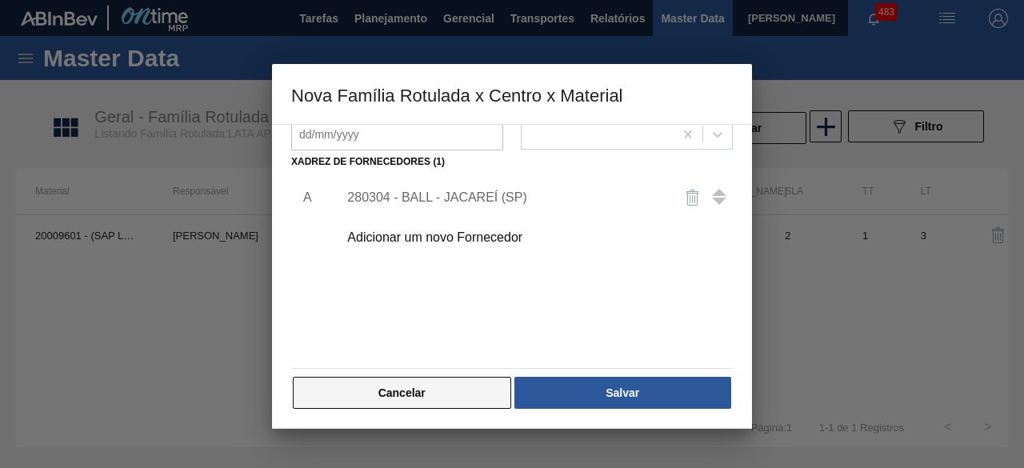
click at [462, 394] on button "Cancelar" at bounding box center [402, 393] width 219 height 32
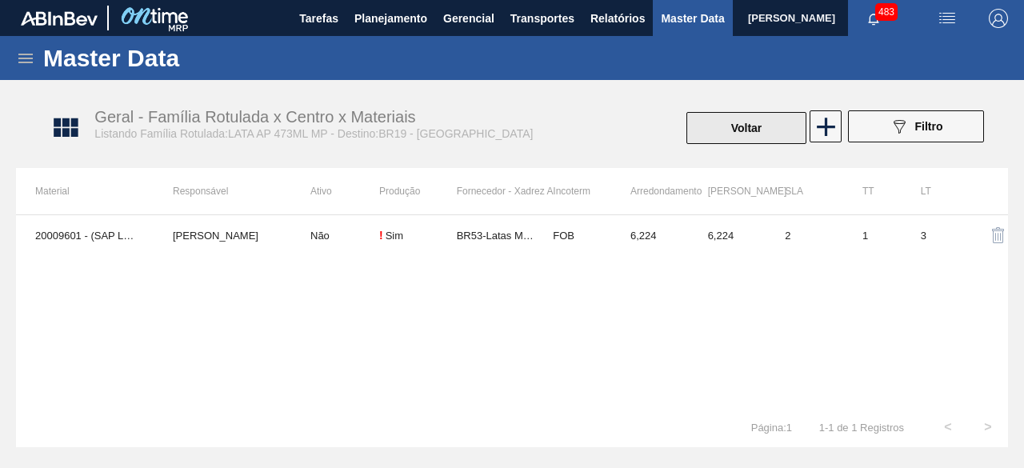
click at [757, 124] on button "Voltar" at bounding box center [747, 128] width 120 height 32
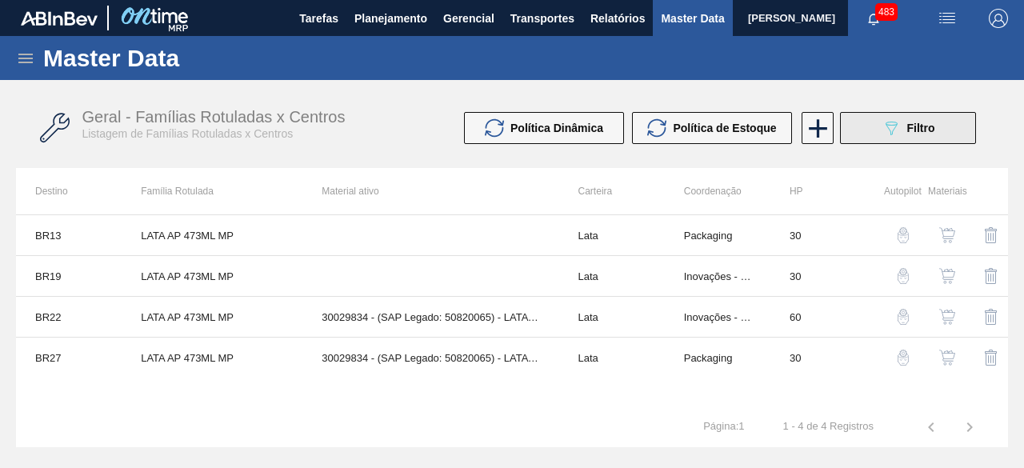
click at [871, 132] on button "089F7B8B-B2A5-4AFE-B5C0-19BA573D28AC Filtro" at bounding box center [908, 128] width 136 height 32
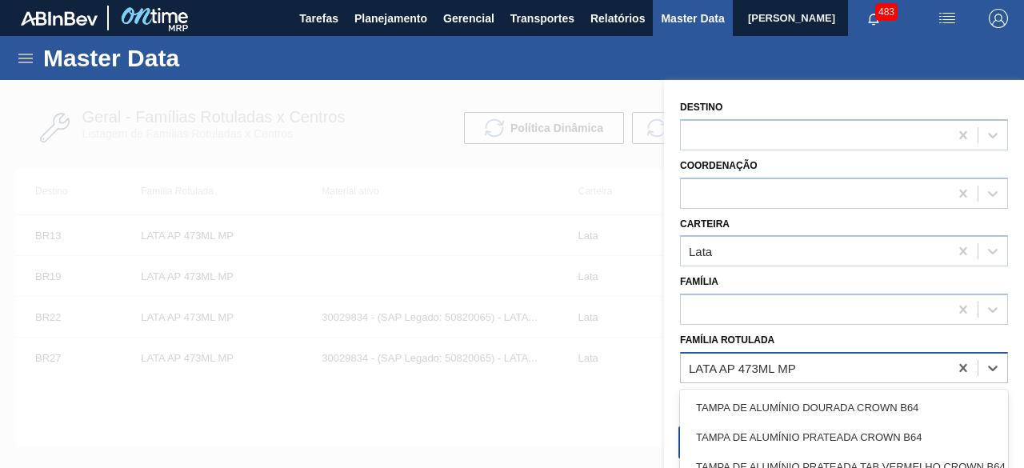
click at [811, 365] on div "LATA AP 473ML MP" at bounding box center [815, 367] width 268 height 23
paste Rotulada "LATA AP 269ML MP"
type Rotulada "LATA AP 269ML MP"
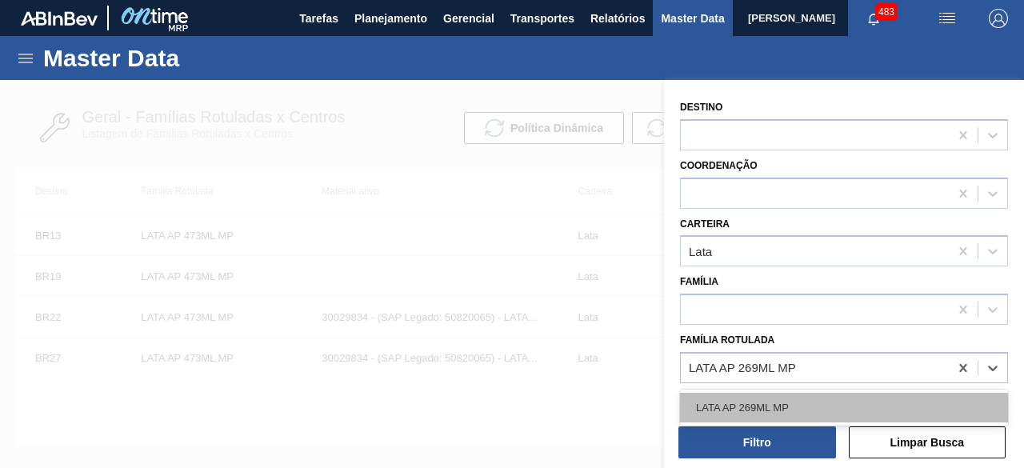
click at [814, 398] on div "LATA AP 269ML MP" at bounding box center [844, 408] width 328 height 30
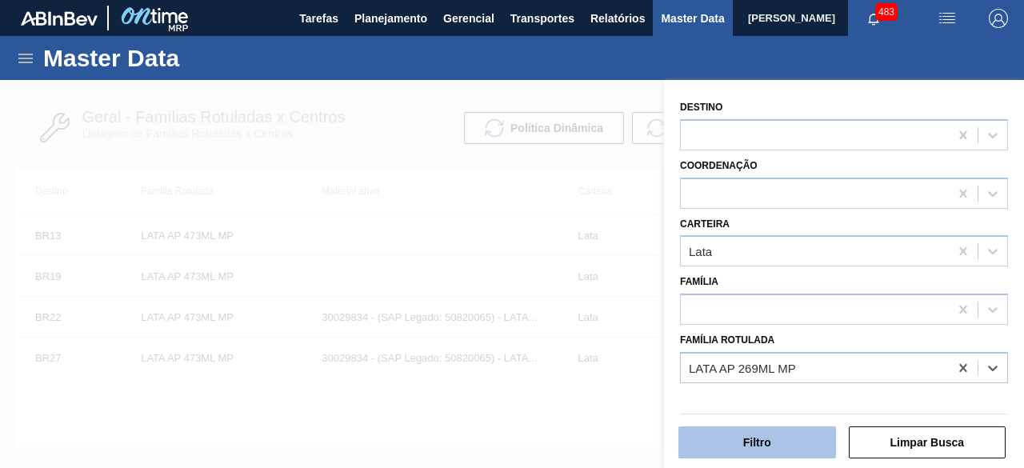
click at [810, 446] on button "Filtro" at bounding box center [758, 443] width 158 height 32
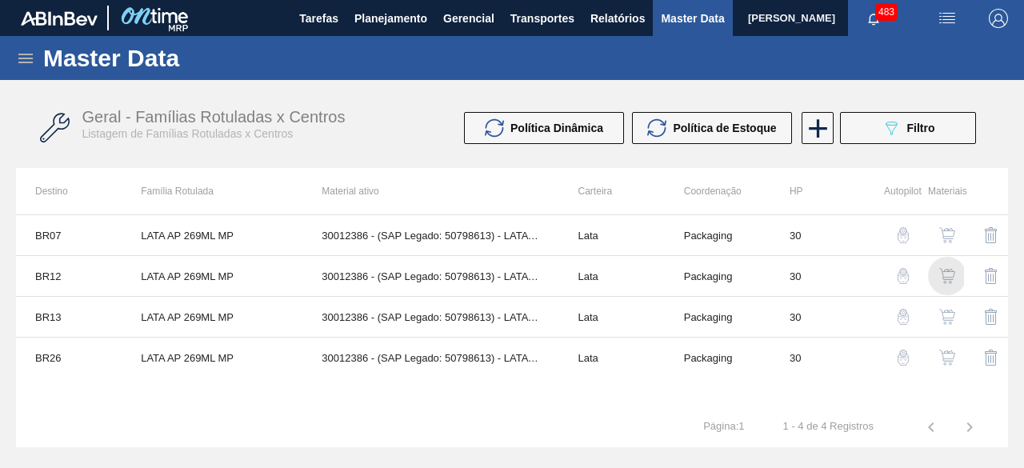
click at [951, 276] on img "button" at bounding box center [948, 276] width 16 height 16
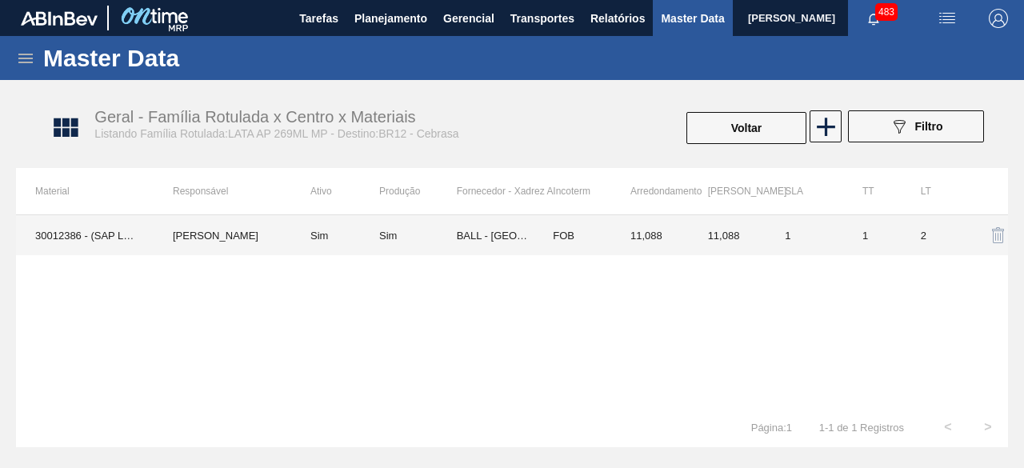
click at [239, 239] on td "MARILIA RIBEIRO BALARDIN" at bounding box center [223, 235] width 138 height 40
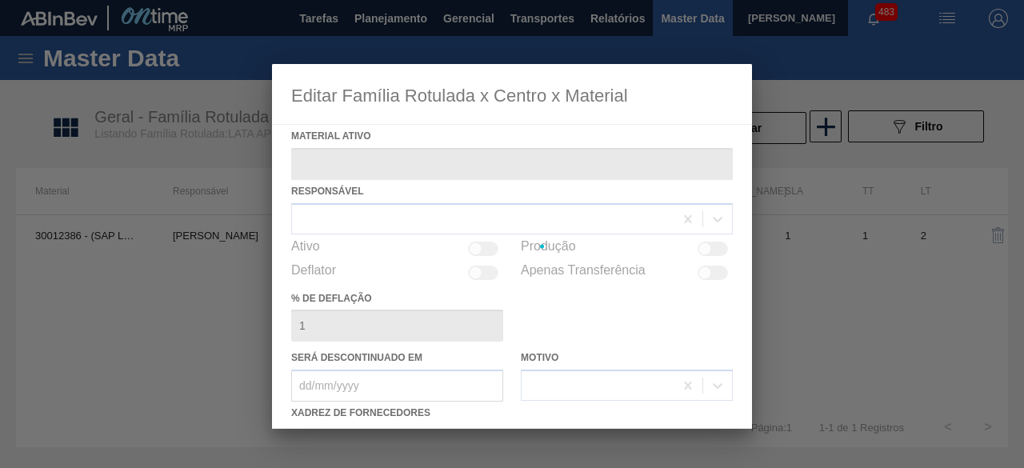
type ativo "30012386 - (SAP Legado: 50798613) - LATA AL. 269ML AP MP 429"
checkbox input "true"
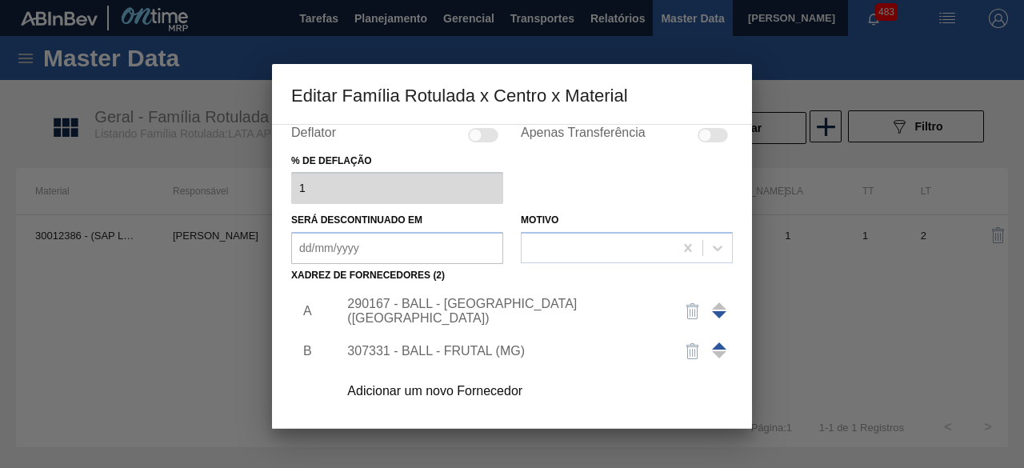
scroll to position [233, 0]
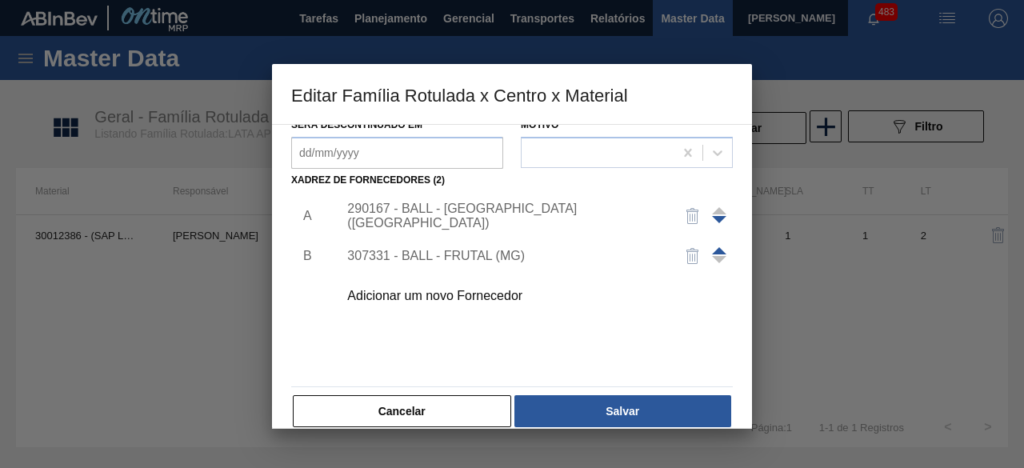
click at [482, 291] on div "Adicionar um novo Fornecedor" at bounding box center [504, 296] width 314 height 14
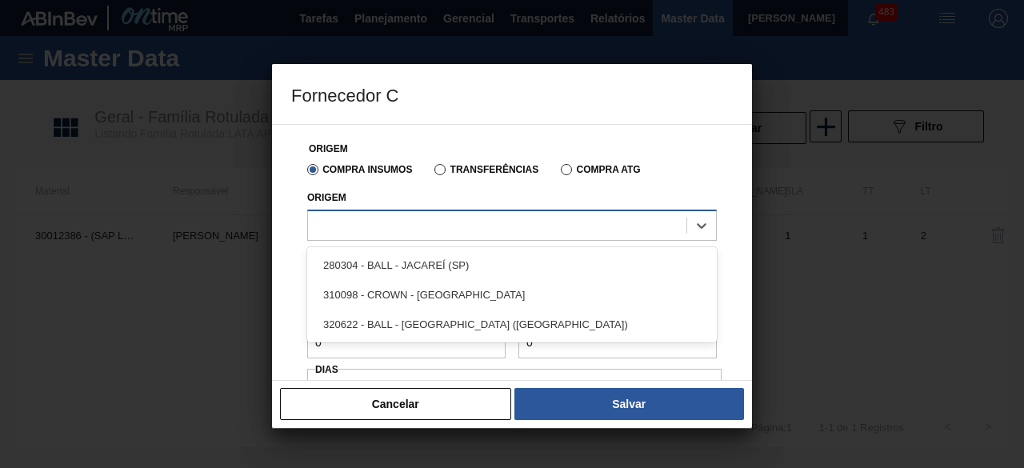
click at [474, 229] on div at bounding box center [497, 225] width 379 height 23
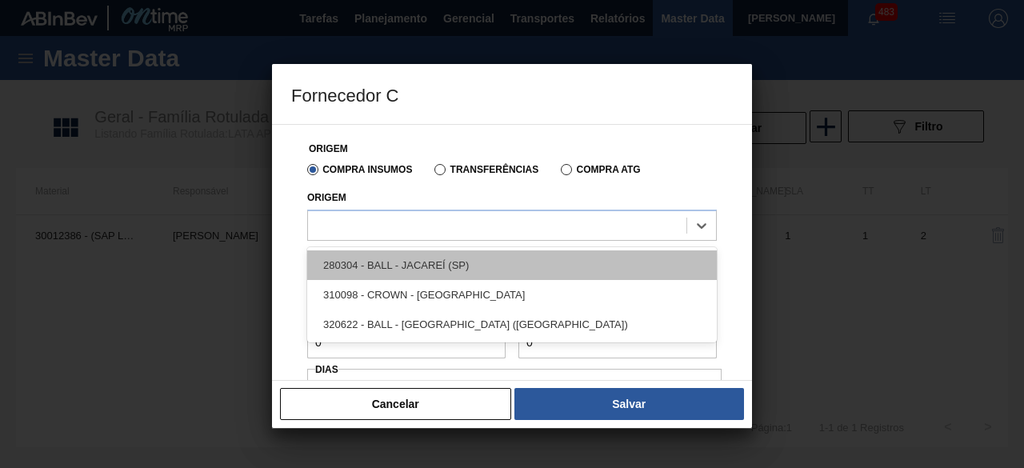
click at [474, 259] on div "280304 - BALL - JACAREÍ (SP)" at bounding box center [512, 266] width 410 height 30
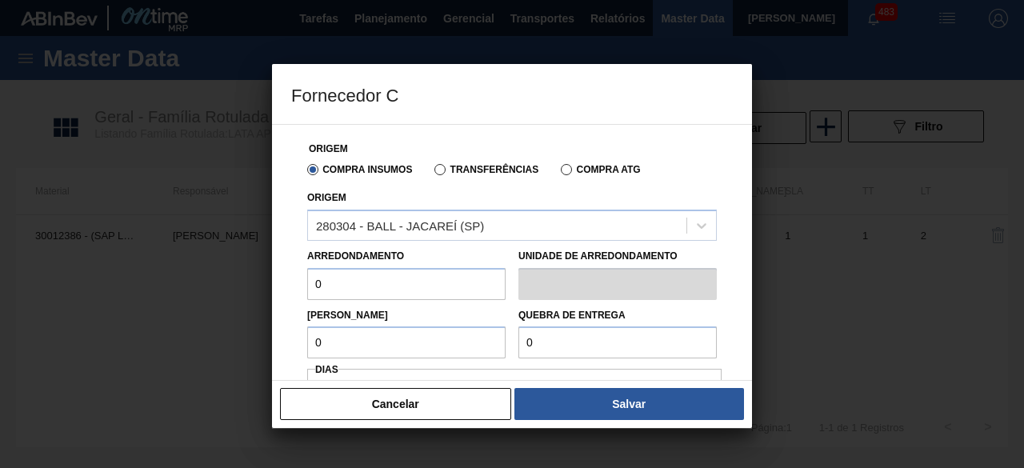
click at [471, 282] on input "0" at bounding box center [406, 284] width 198 height 32
type input "11,088"
click at [458, 343] on input "1" at bounding box center [406, 343] width 198 height 32
type input "11,088"
click at [624, 344] on input "0" at bounding box center [618, 343] width 198 height 32
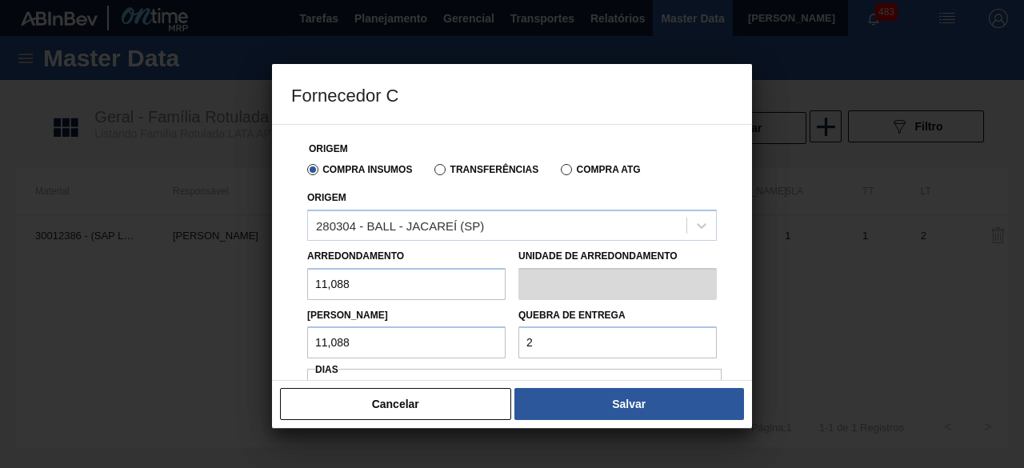
type input "221,76"
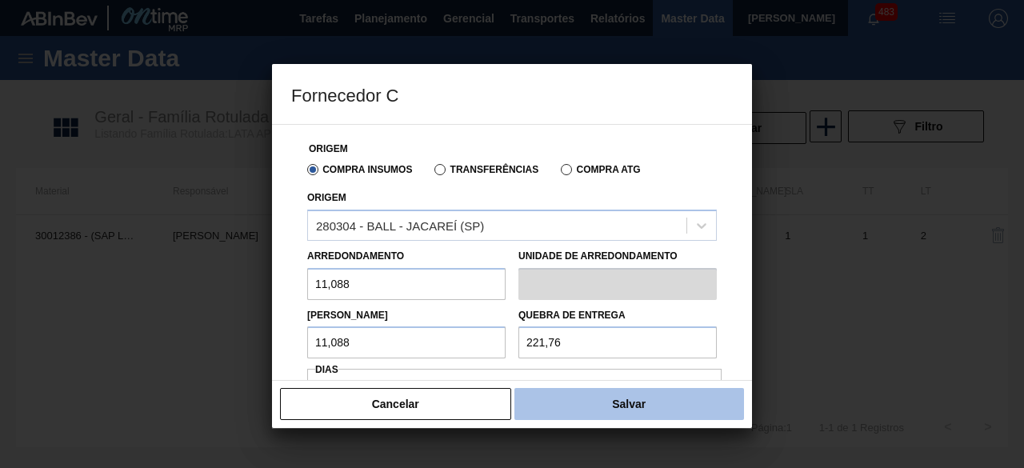
click at [581, 406] on button "Salvar" at bounding box center [630, 404] width 230 height 32
type input "Pallet"
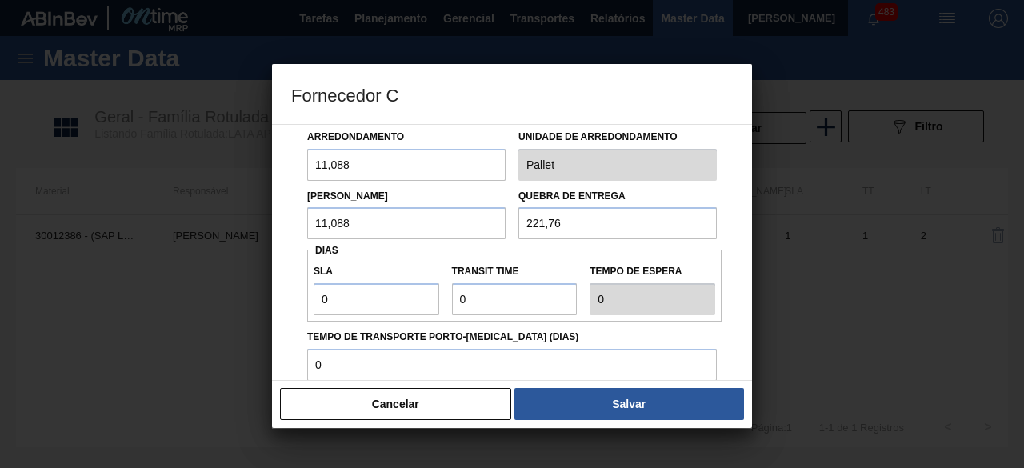
scroll to position [146, 0]
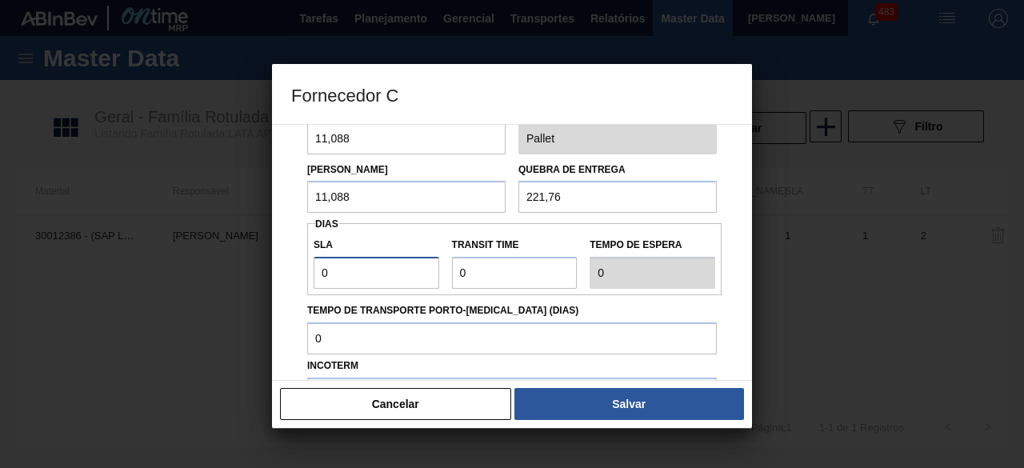
click at [401, 267] on input "0" at bounding box center [377, 273] width 126 height 32
type input "01"
type input "1"
click at [491, 271] on input "Transit Time" at bounding box center [515, 273] width 126 height 32
type input "01"
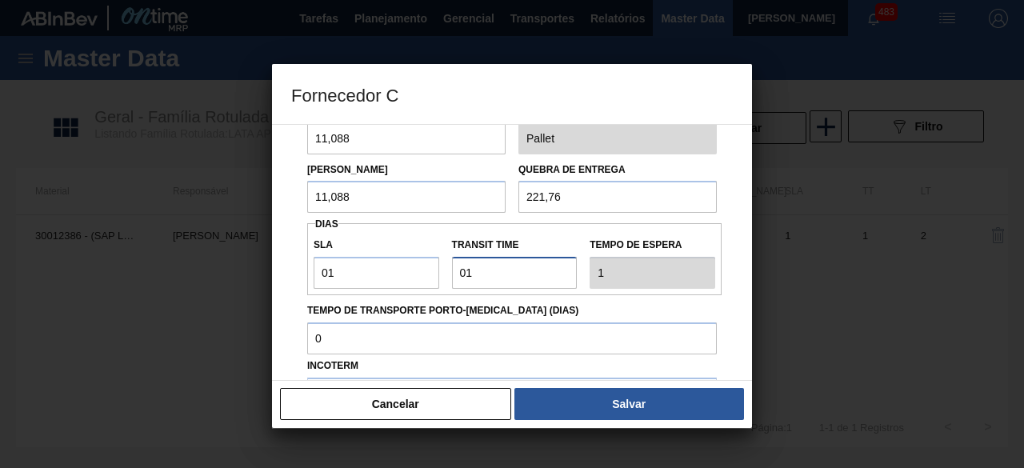
type input "2"
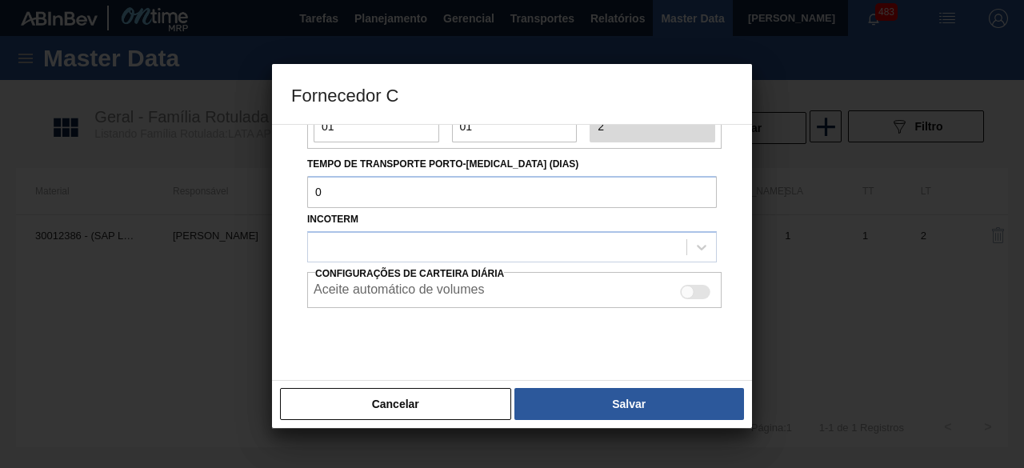
scroll to position [293, 0]
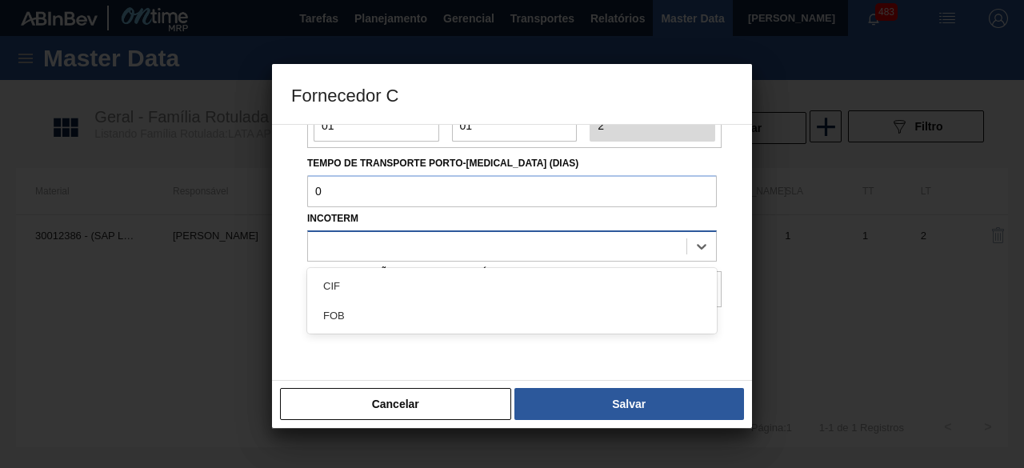
click at [498, 251] on div at bounding box center [497, 246] width 379 height 23
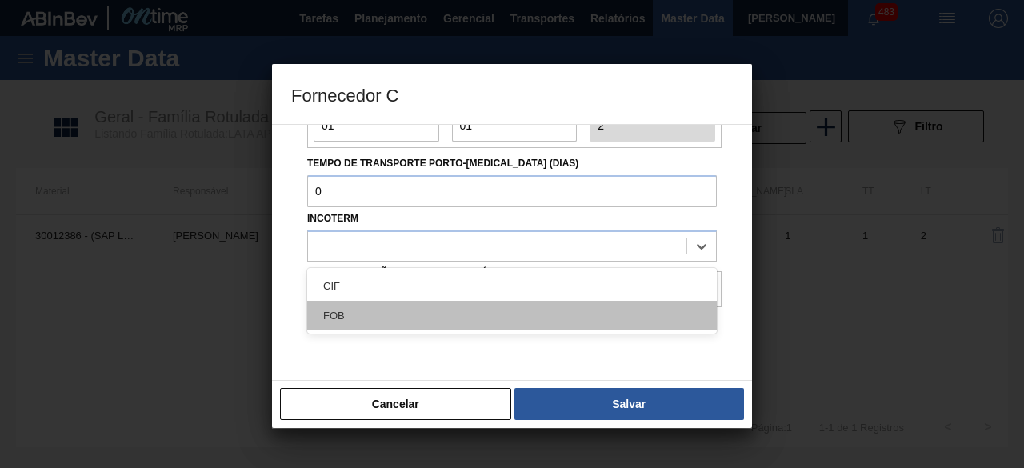
click at [522, 307] on div "FOB" at bounding box center [512, 316] width 410 height 30
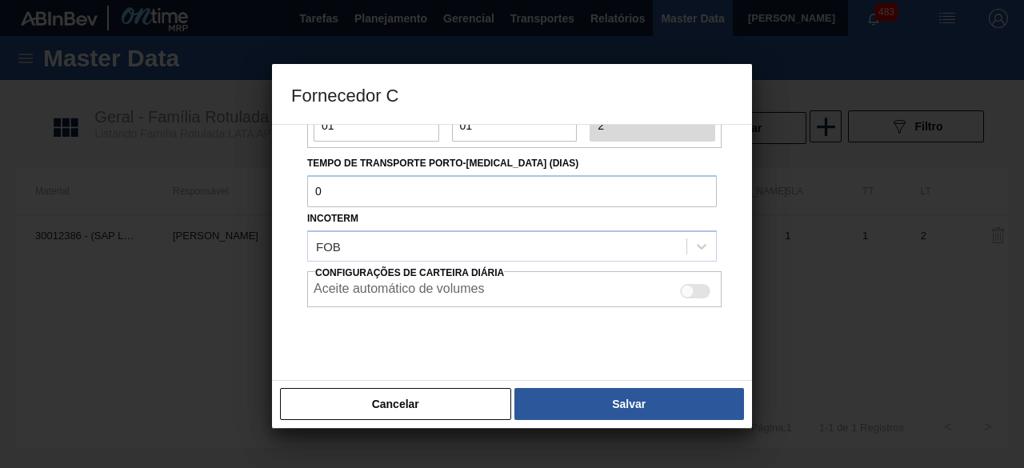
click at [688, 291] on div at bounding box center [688, 292] width 14 height 14
checkbox input "true"
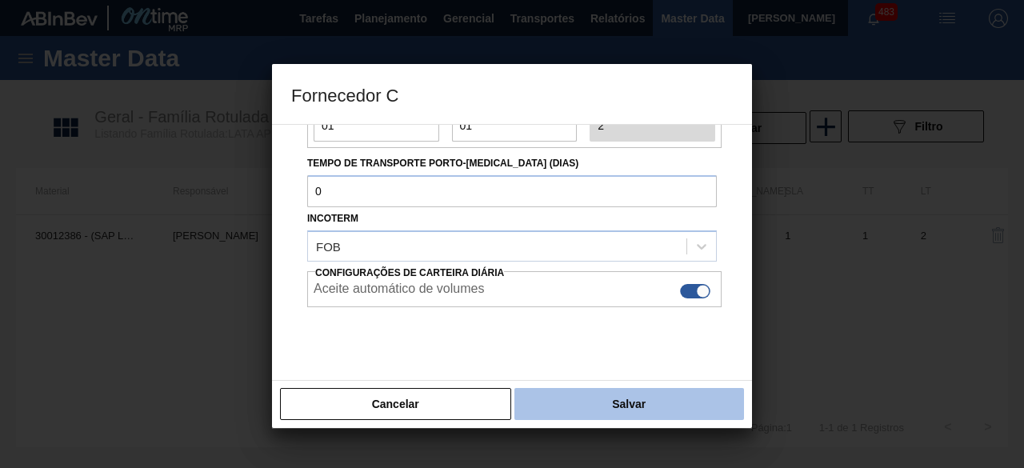
click at [670, 394] on button "Salvar" at bounding box center [630, 404] width 230 height 32
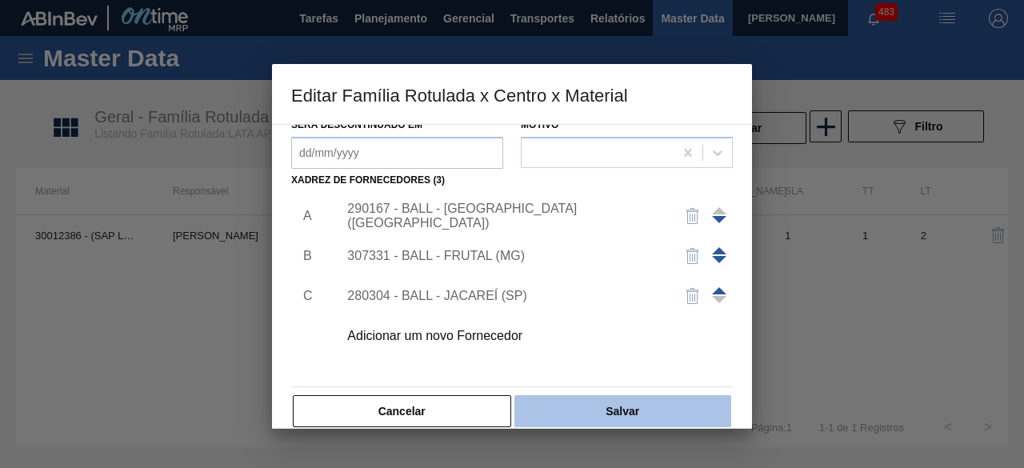
click at [674, 411] on button "Salvar" at bounding box center [623, 411] width 217 height 32
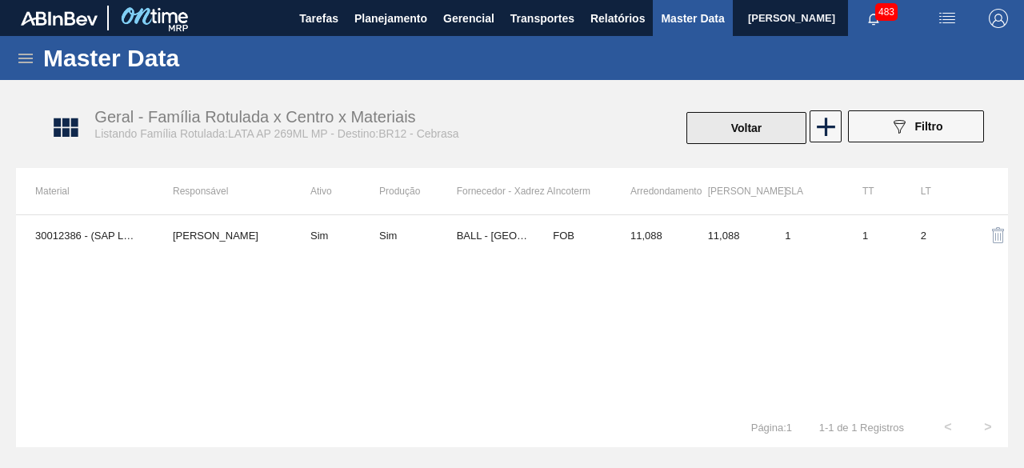
click at [751, 138] on button "Voltar" at bounding box center [747, 128] width 120 height 32
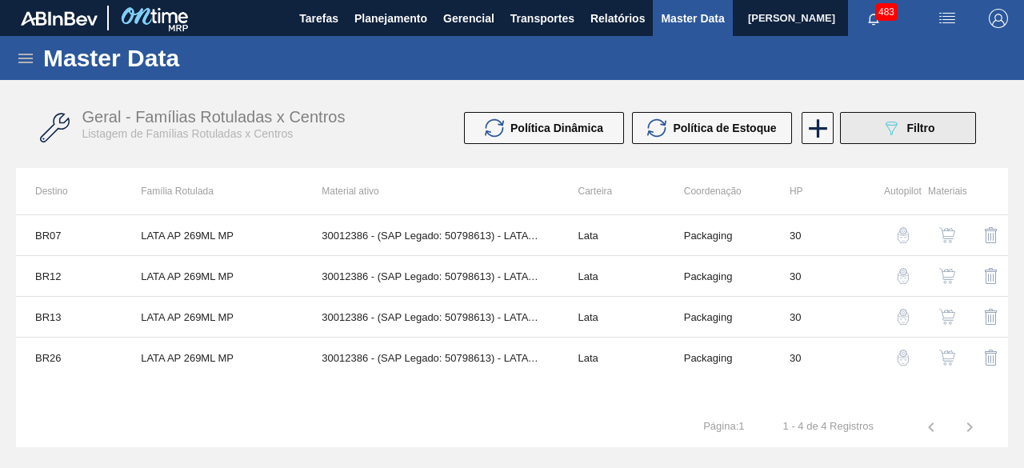
click at [884, 129] on icon "089F7B8B-B2A5-4AFE-B5C0-19BA573D28AC" at bounding box center [891, 127] width 19 height 19
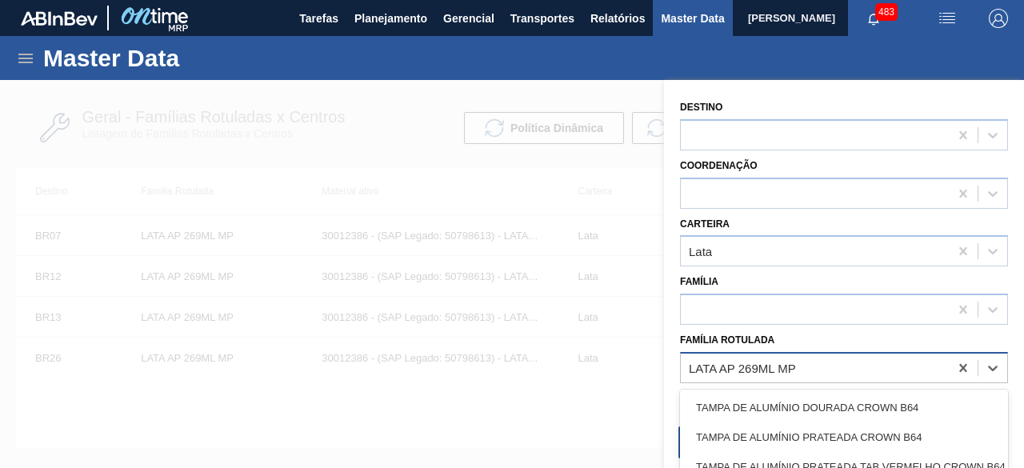
click at [794, 379] on div "LATA AP 269ML MP" at bounding box center [815, 367] width 268 height 23
paste Rotulada "LATA AP 473ML MP"
type Rotulada "LATA AP 473ML MP"
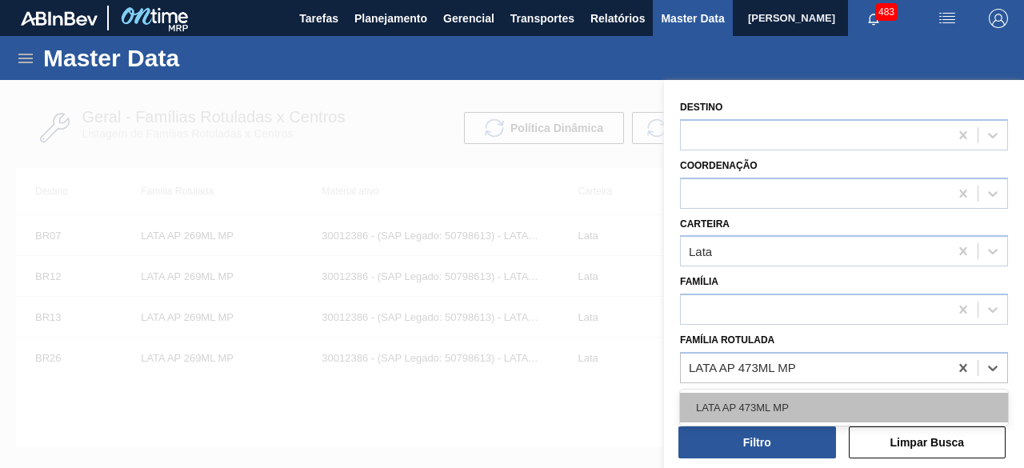
click at [788, 409] on div "LATA AP 473ML MP" at bounding box center [844, 408] width 328 height 30
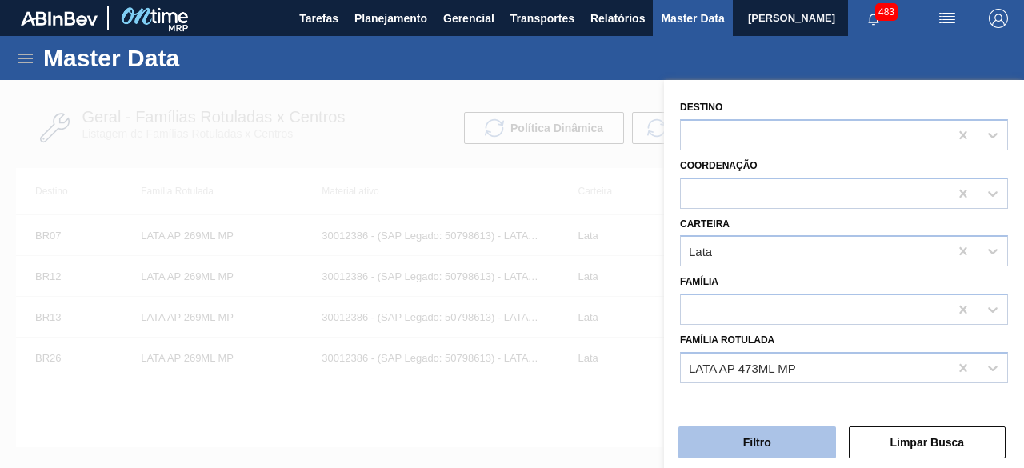
click at [794, 447] on button "Filtro" at bounding box center [758, 443] width 158 height 32
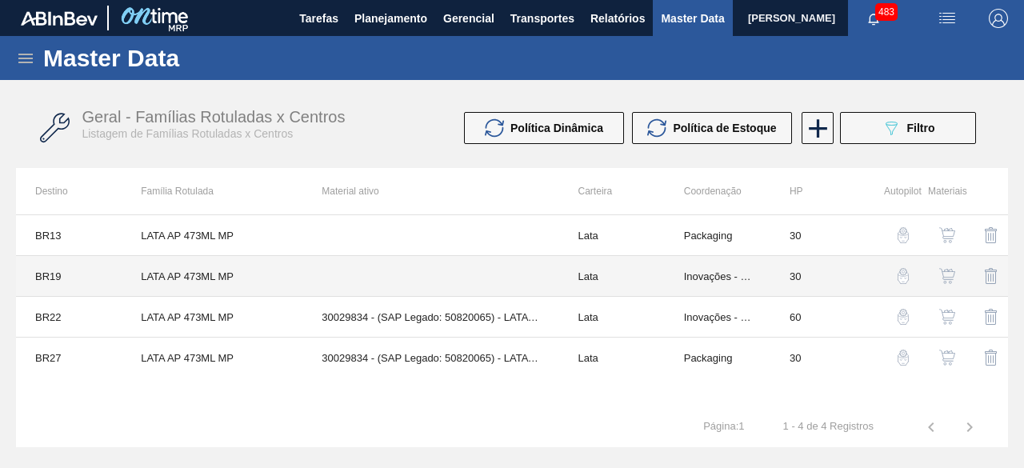
click at [213, 268] on td "LATA AP 473ML MP" at bounding box center [212, 276] width 181 height 41
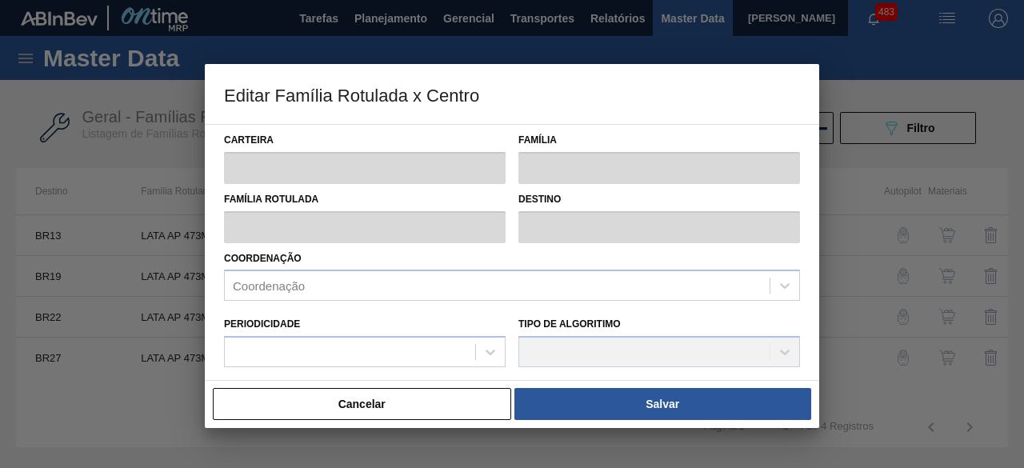
type input "Lata"
type input "LATA AP 473ML MP"
type input "BR19 - Nova Rio"
type input "0"
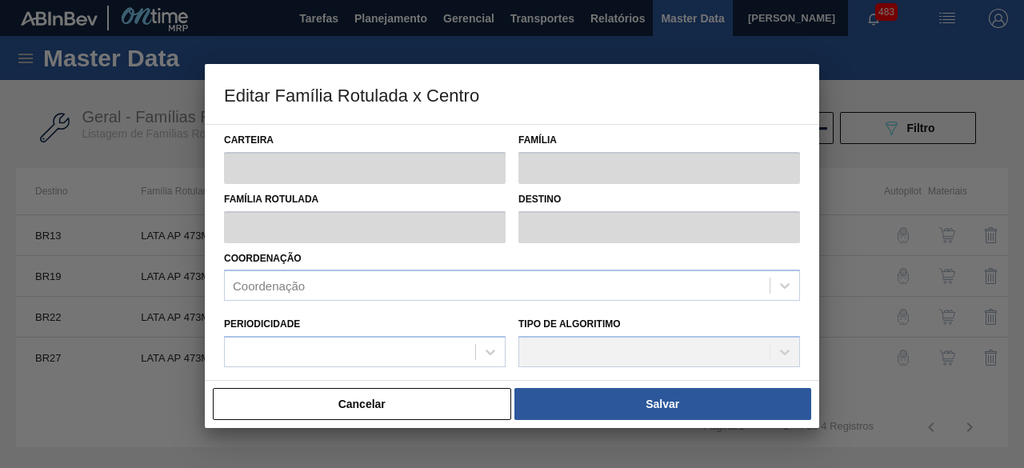
checkbox input "false"
type input "30"
type input "0"
type input "100"
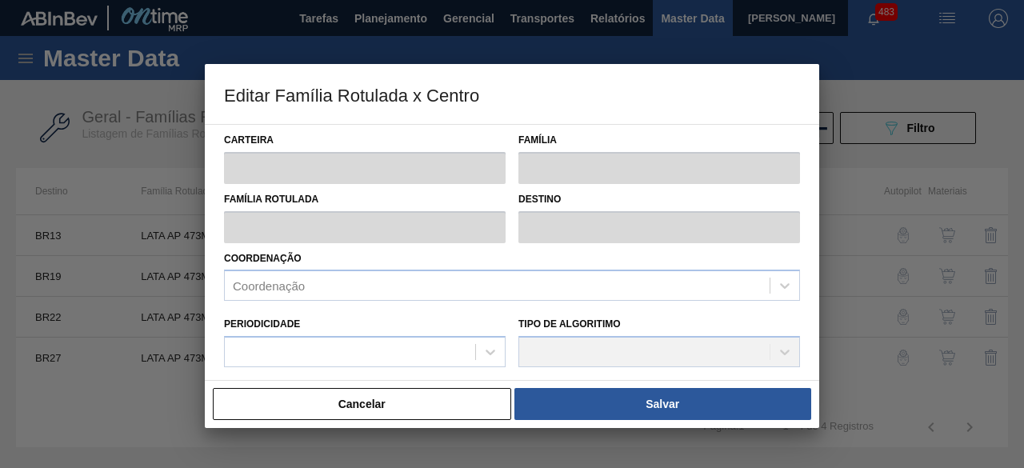
type input "0,000"
checkbox input "true"
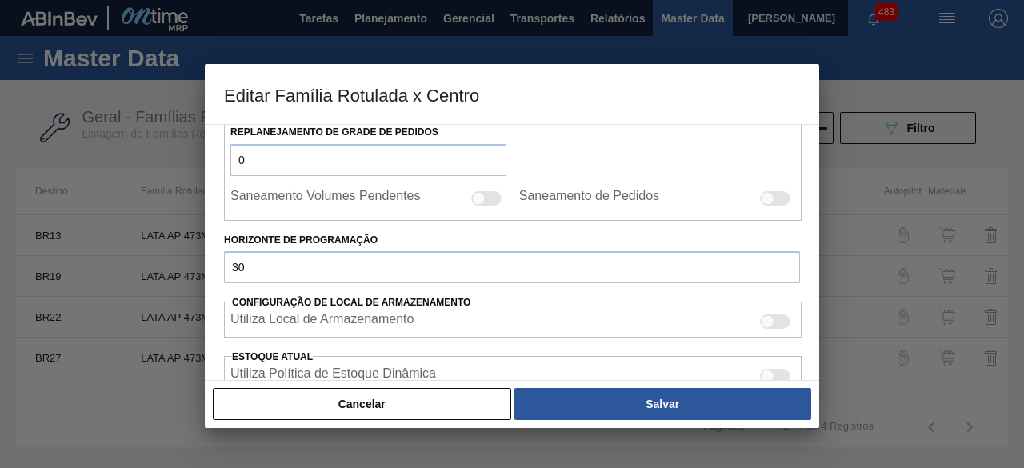
scroll to position [276, 0]
click at [474, 406] on button "Cancelar" at bounding box center [362, 404] width 299 height 32
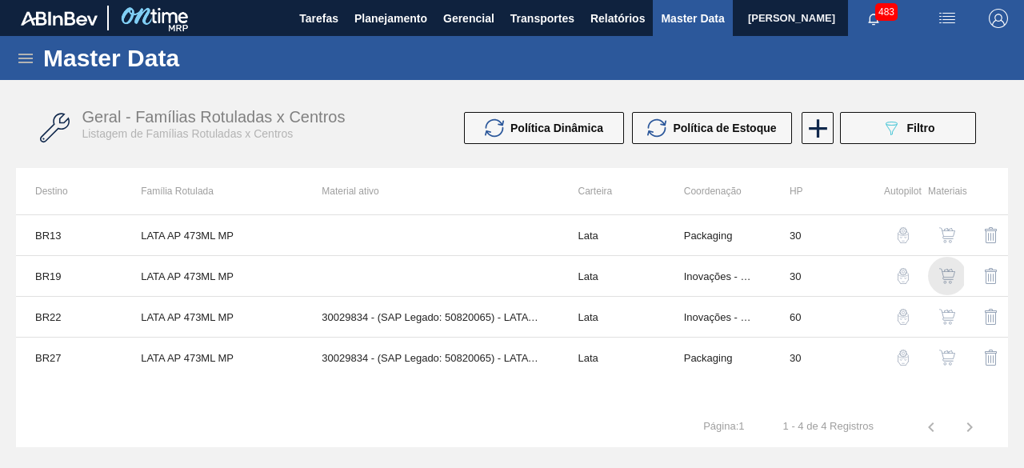
click at [944, 271] on img "button" at bounding box center [948, 276] width 16 height 16
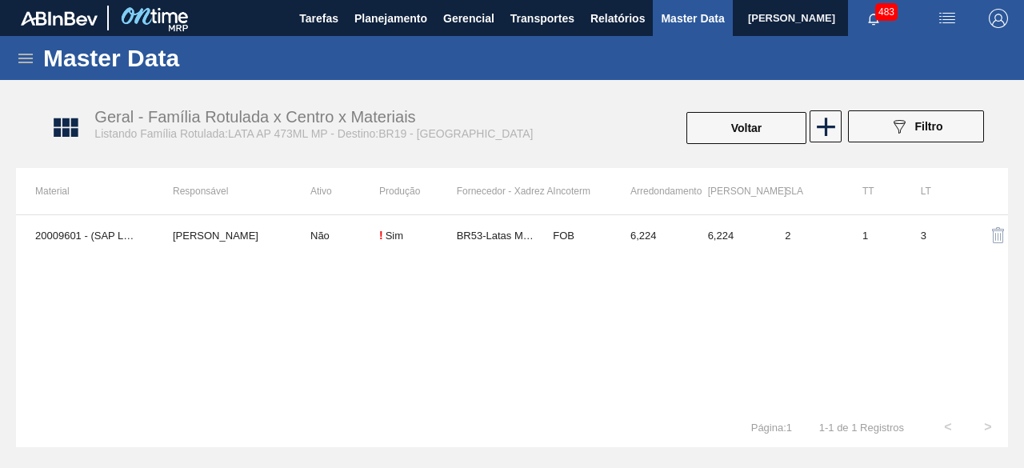
click at [603, 87] on div "Master Data Geral Carteiras e Famílias Coordenações e Usuários Fornecedores Mat…" at bounding box center [512, 242] width 1024 height 412
